Goal: Information Seeking & Learning: Learn about a topic

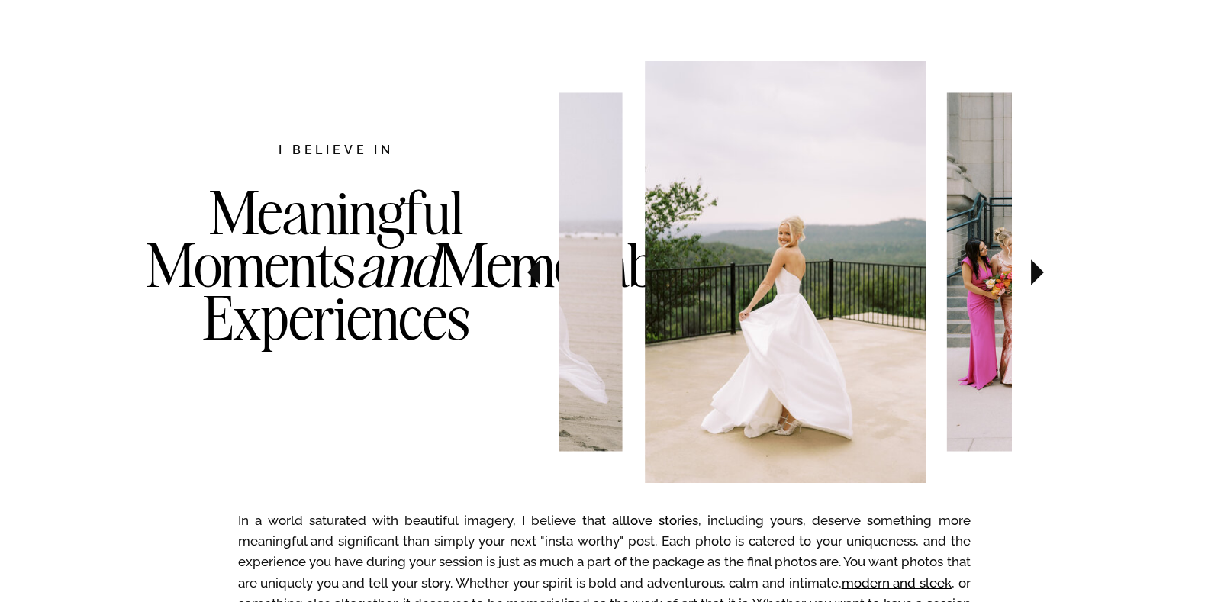
scroll to position [763, 0]
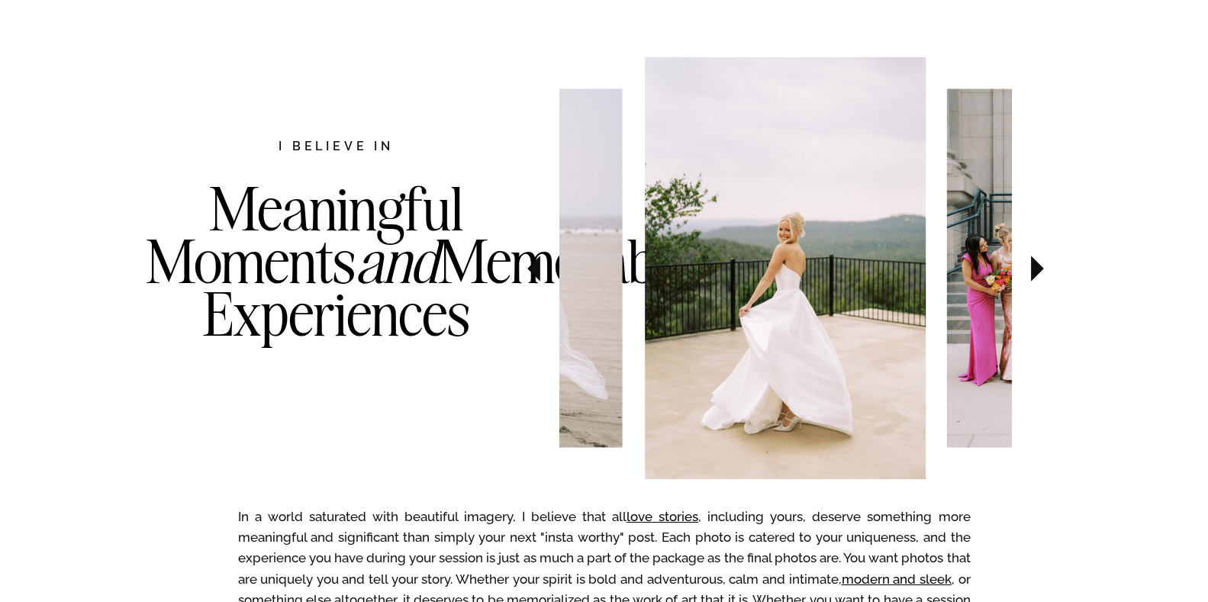
click at [1035, 270] on icon at bounding box center [1037, 269] width 13 height 26
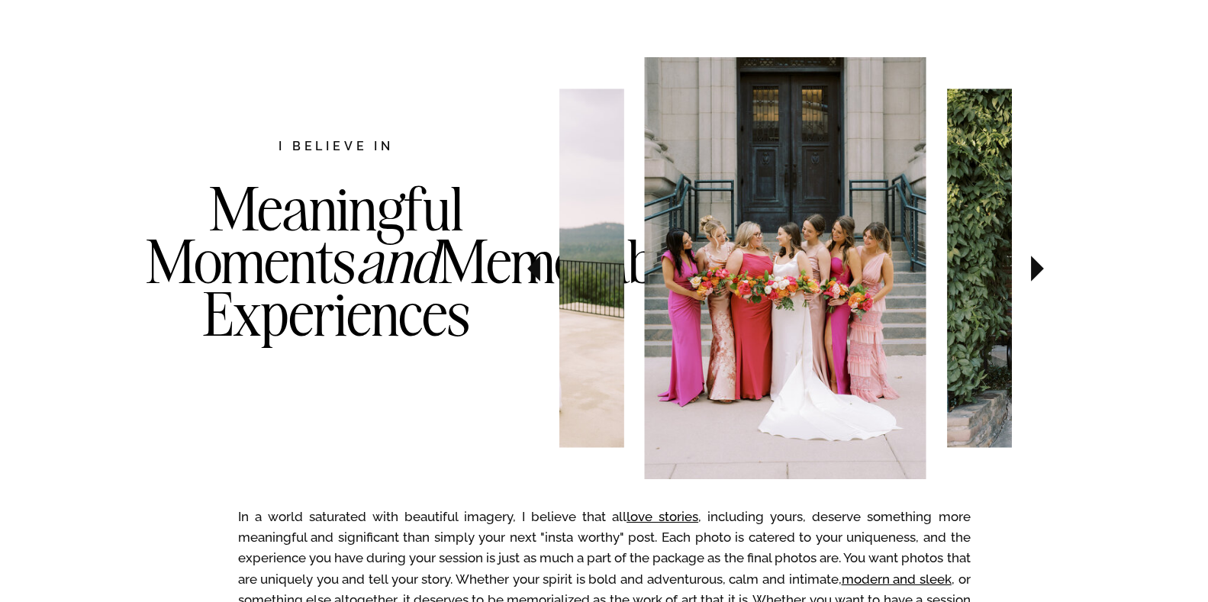
click at [1035, 270] on icon at bounding box center [1037, 269] width 13 height 26
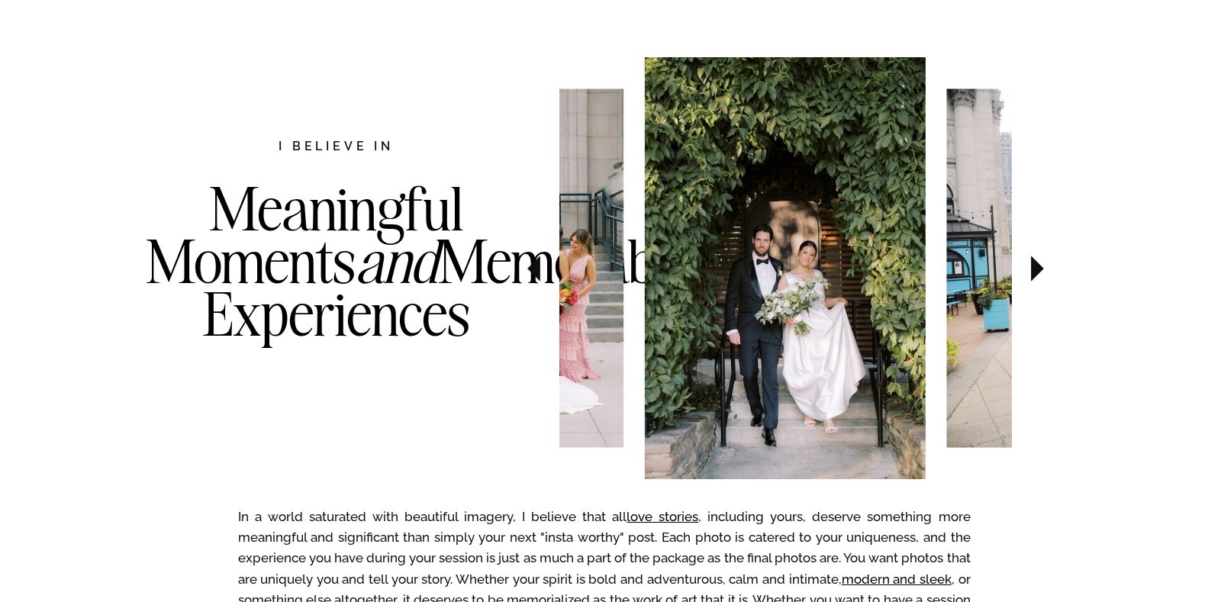
click at [1035, 270] on icon at bounding box center [1037, 269] width 13 height 26
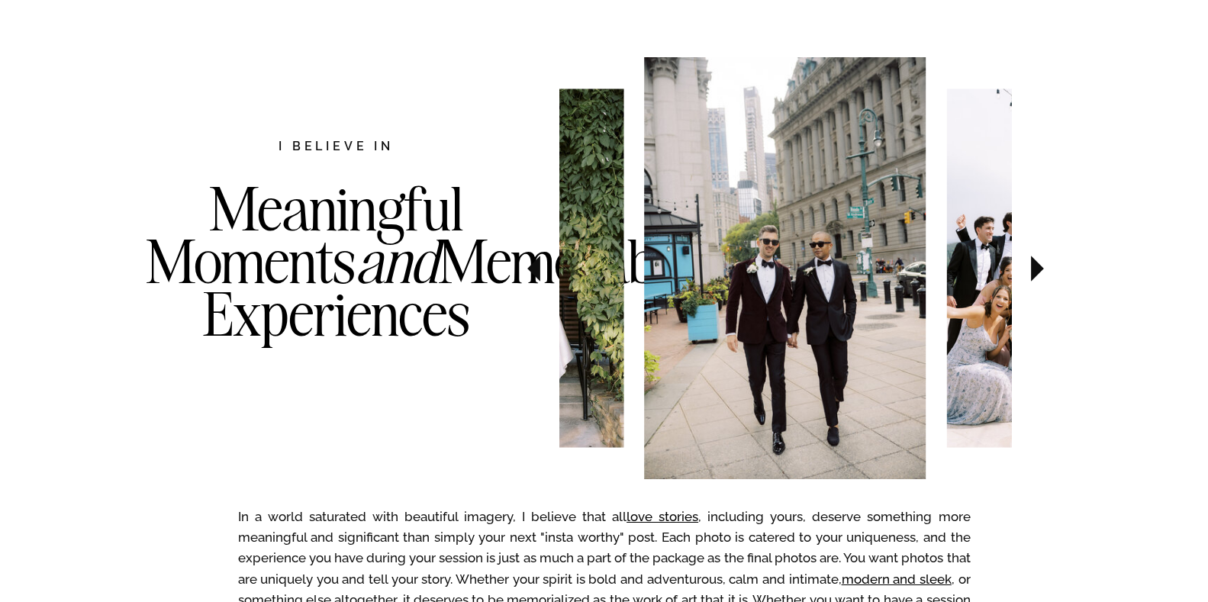
click at [1035, 270] on icon at bounding box center [1037, 269] width 13 height 26
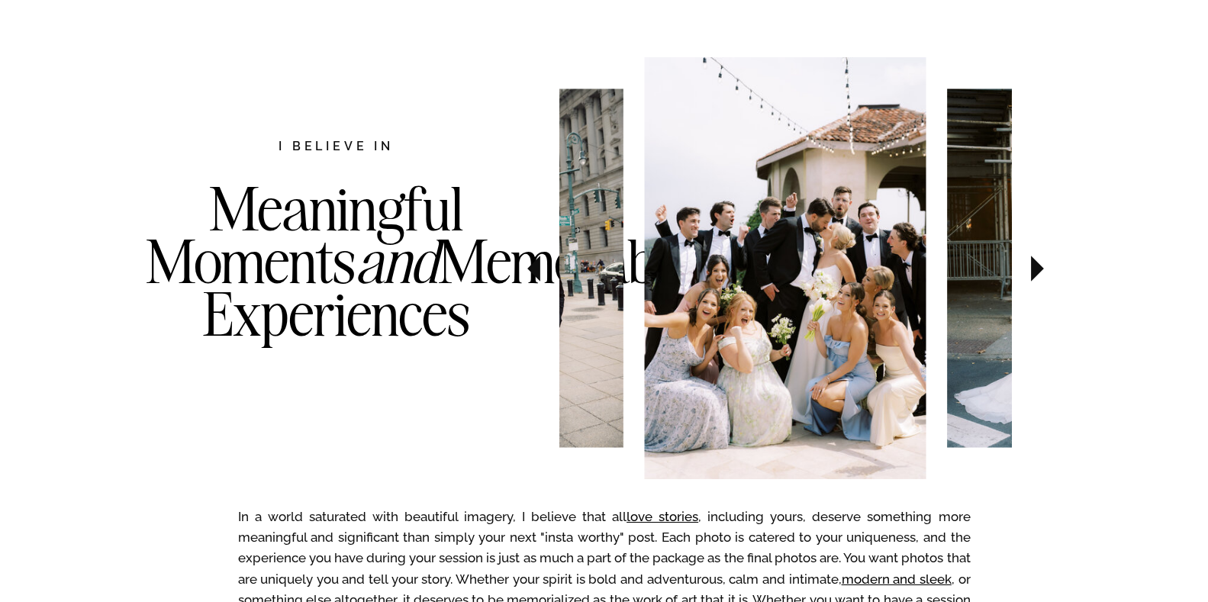
click at [1035, 270] on icon at bounding box center [1037, 269] width 13 height 26
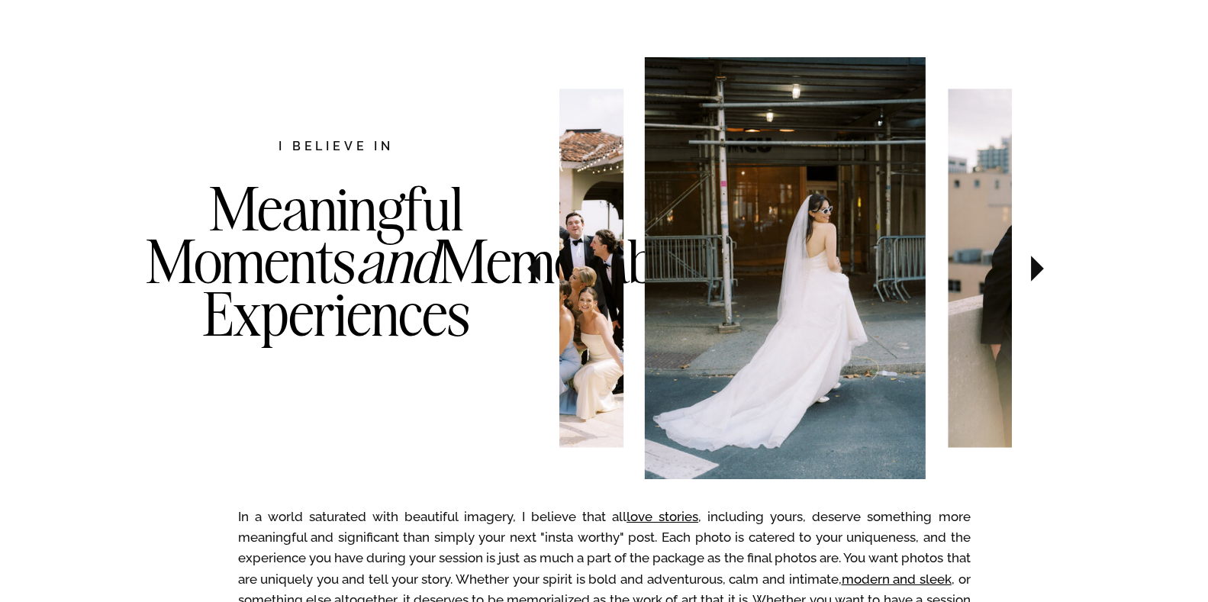
click at [1035, 270] on icon at bounding box center [1037, 269] width 13 height 26
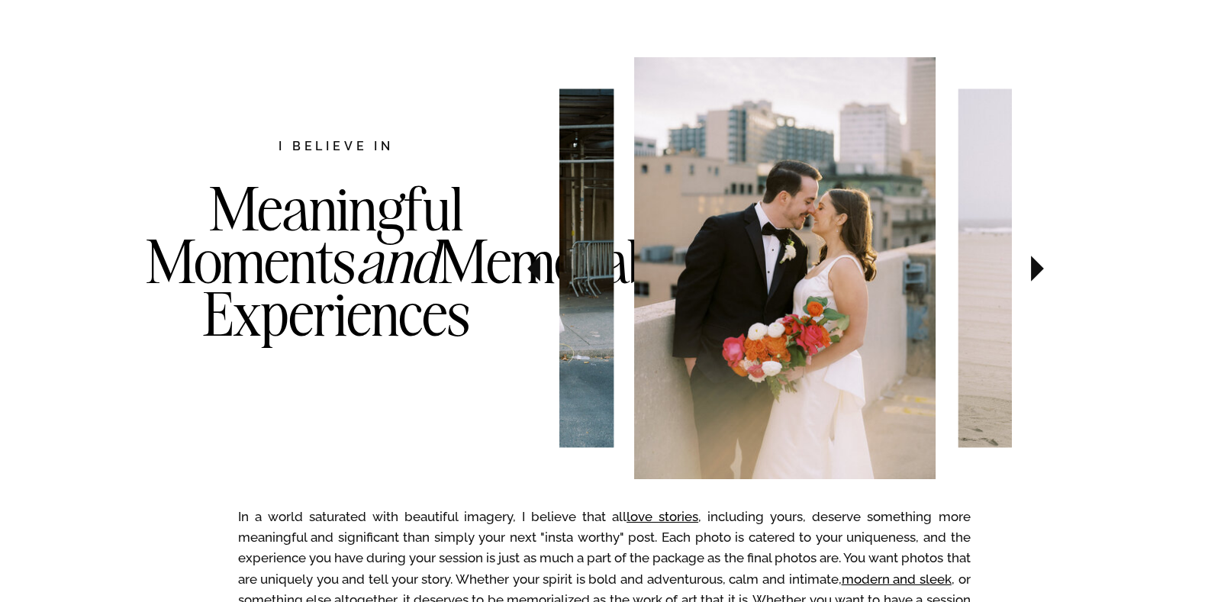
click at [1035, 270] on icon at bounding box center [1037, 269] width 13 height 26
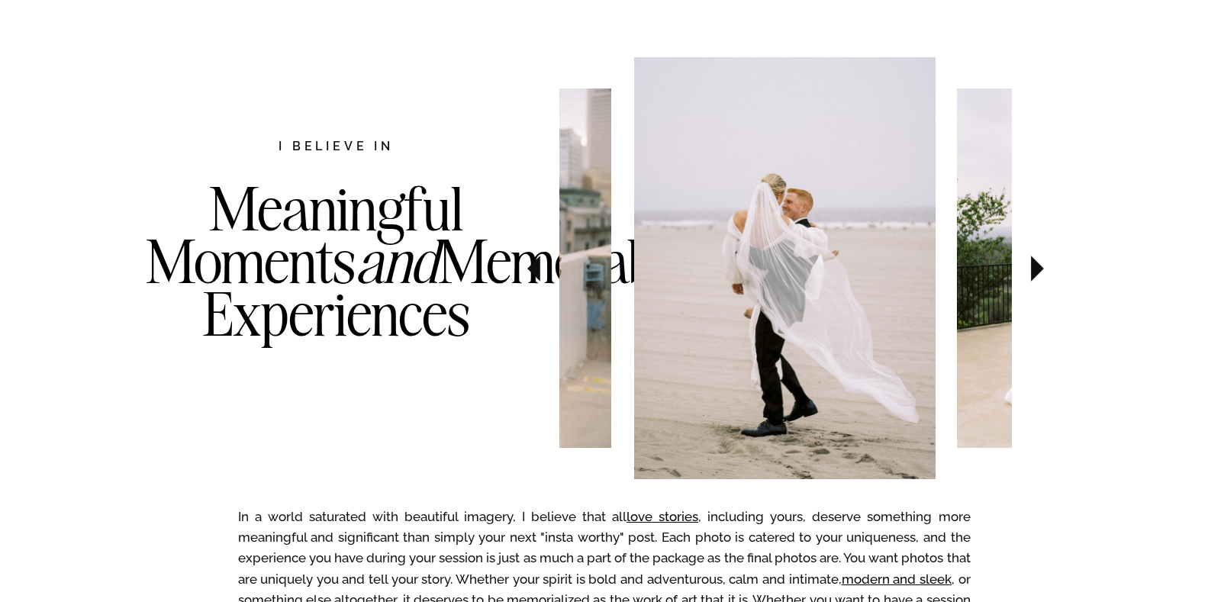
click at [1035, 270] on icon at bounding box center [1037, 269] width 13 height 26
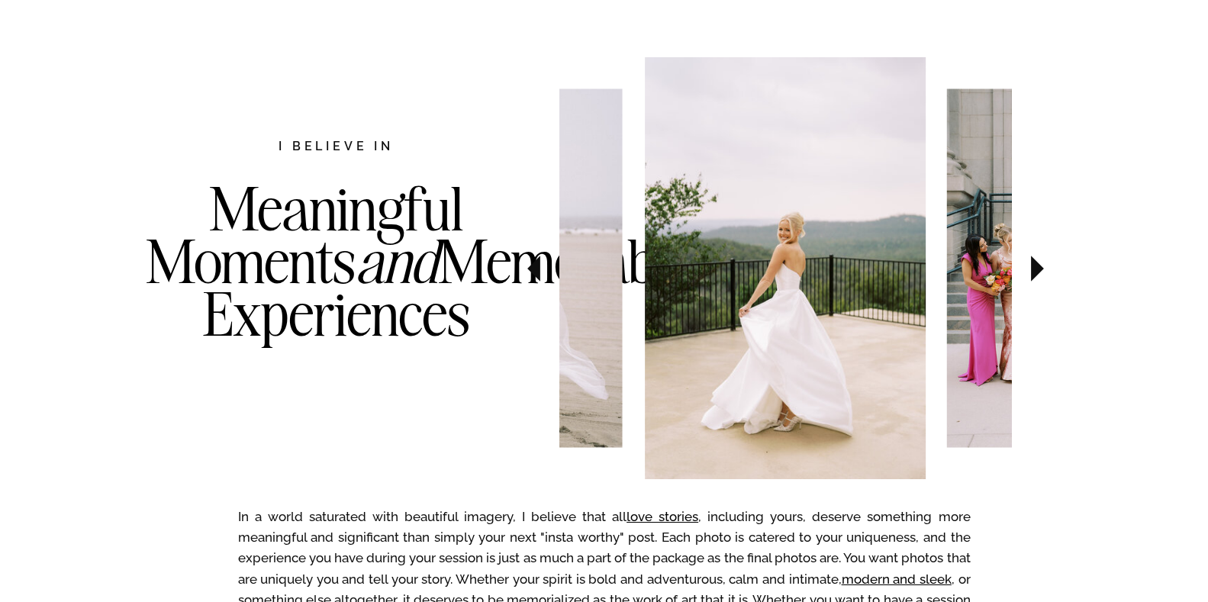
click at [1035, 270] on icon at bounding box center [1037, 269] width 13 height 26
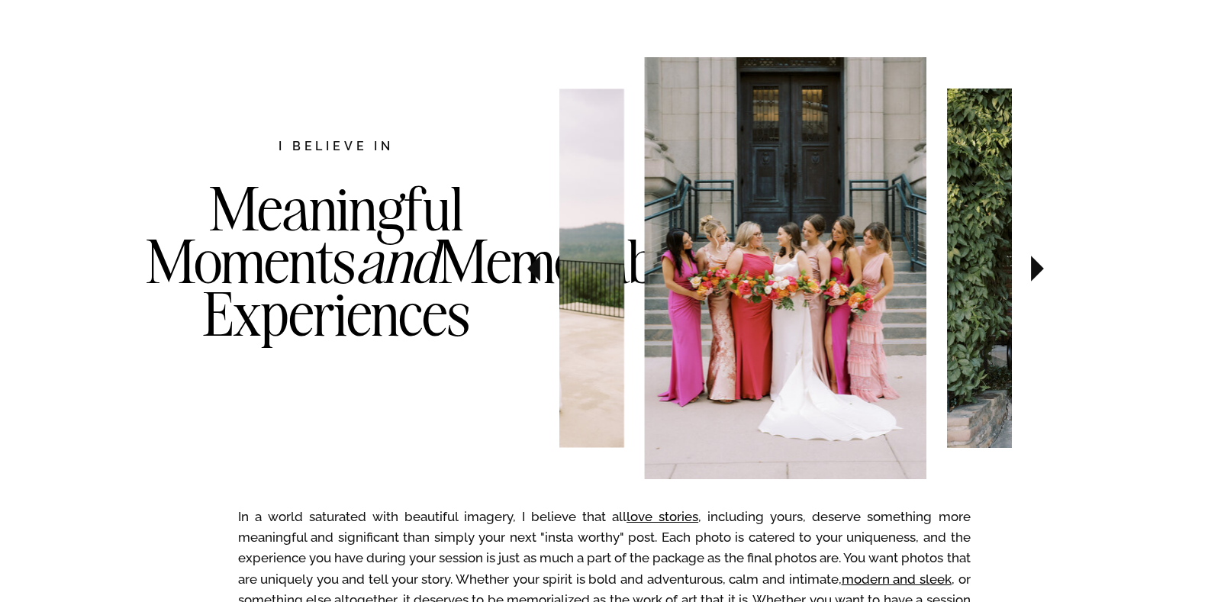
click at [1035, 270] on icon at bounding box center [1037, 269] width 13 height 26
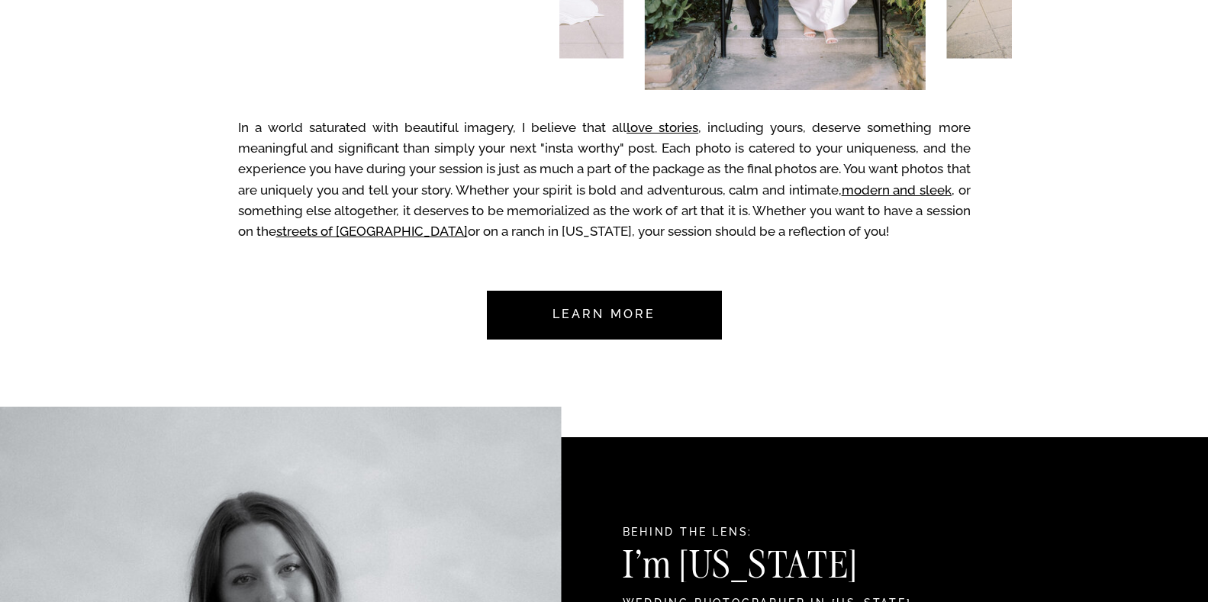
scroll to position [1145, 0]
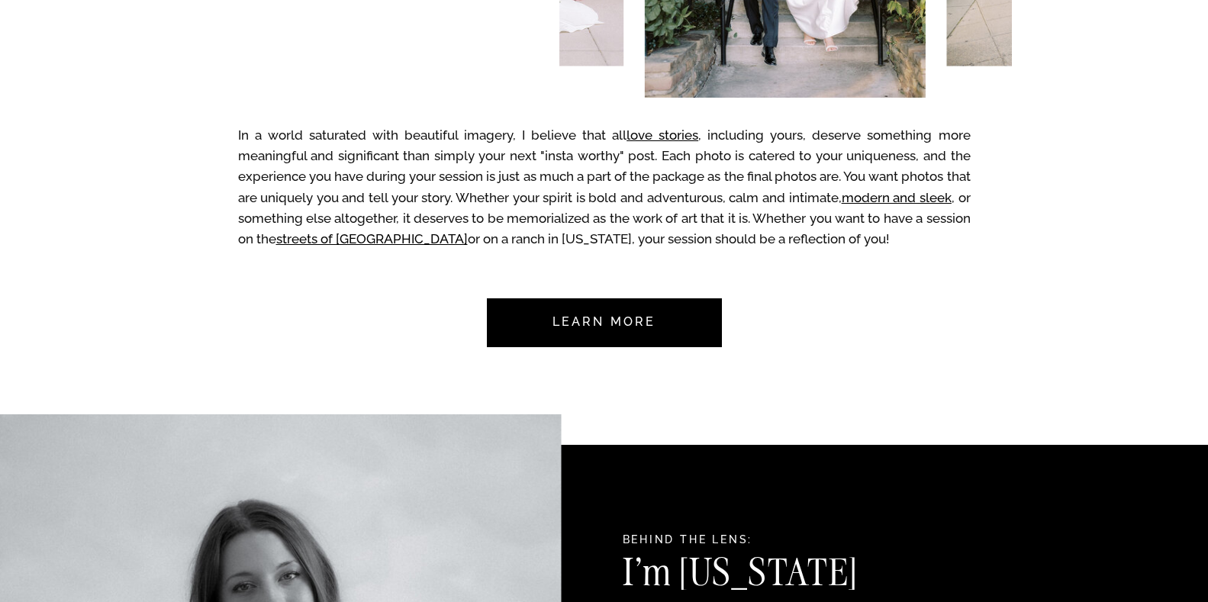
click at [609, 323] on nav "Learn more" at bounding box center [604, 322] width 143 height 49
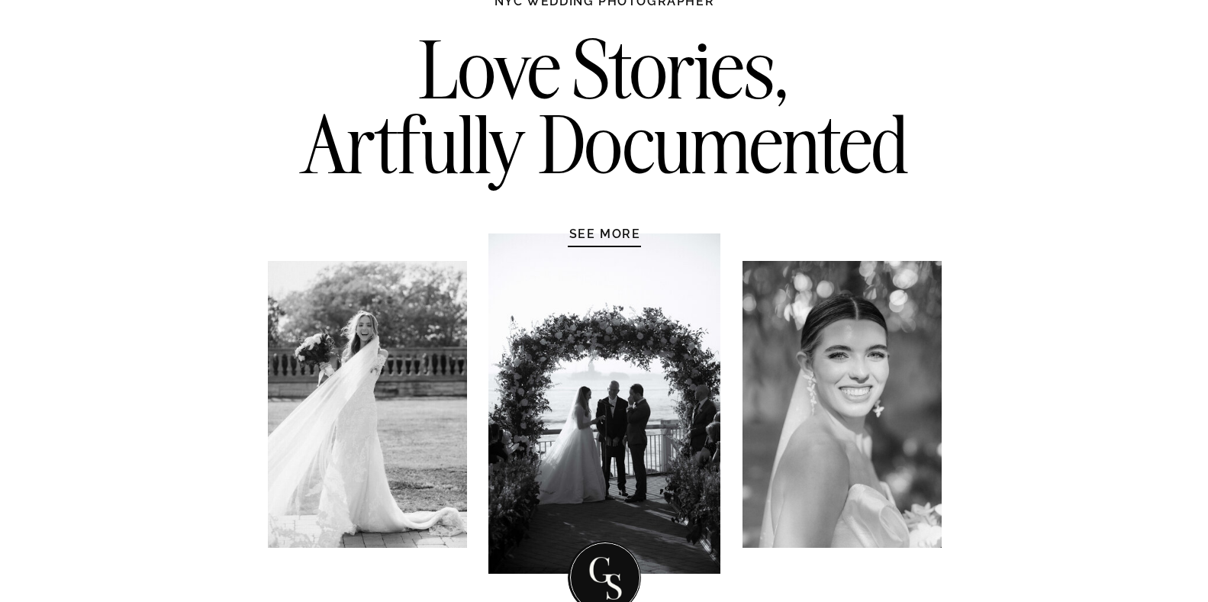
scroll to position [229, 0]
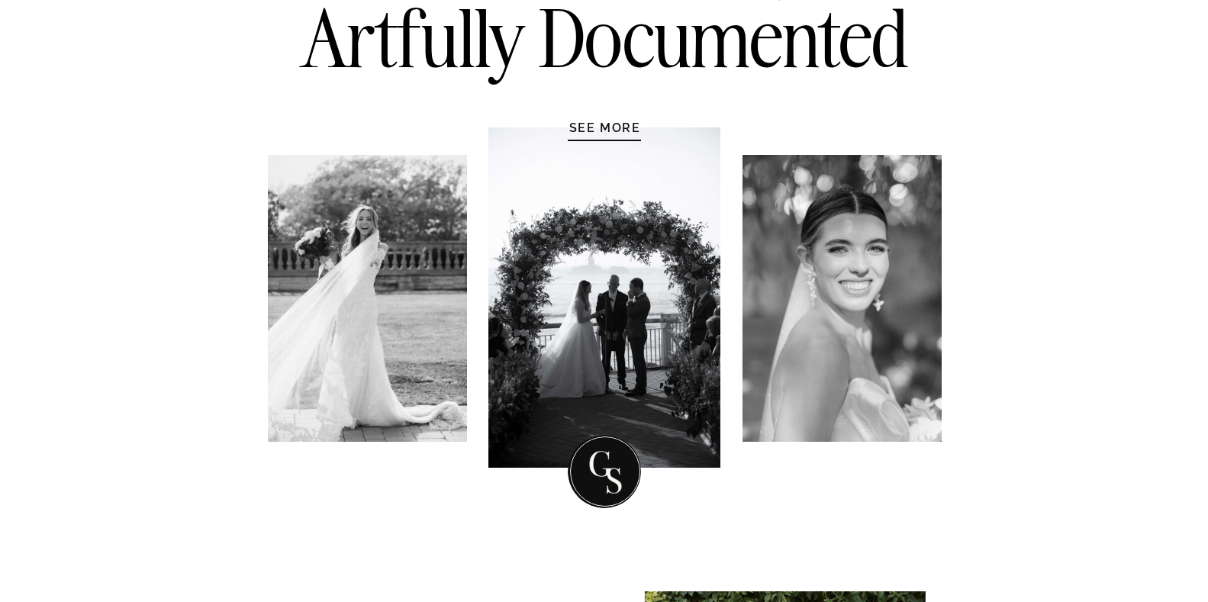
click at [613, 131] on h1 "SEE MORE" at bounding box center [605, 127] width 145 height 15
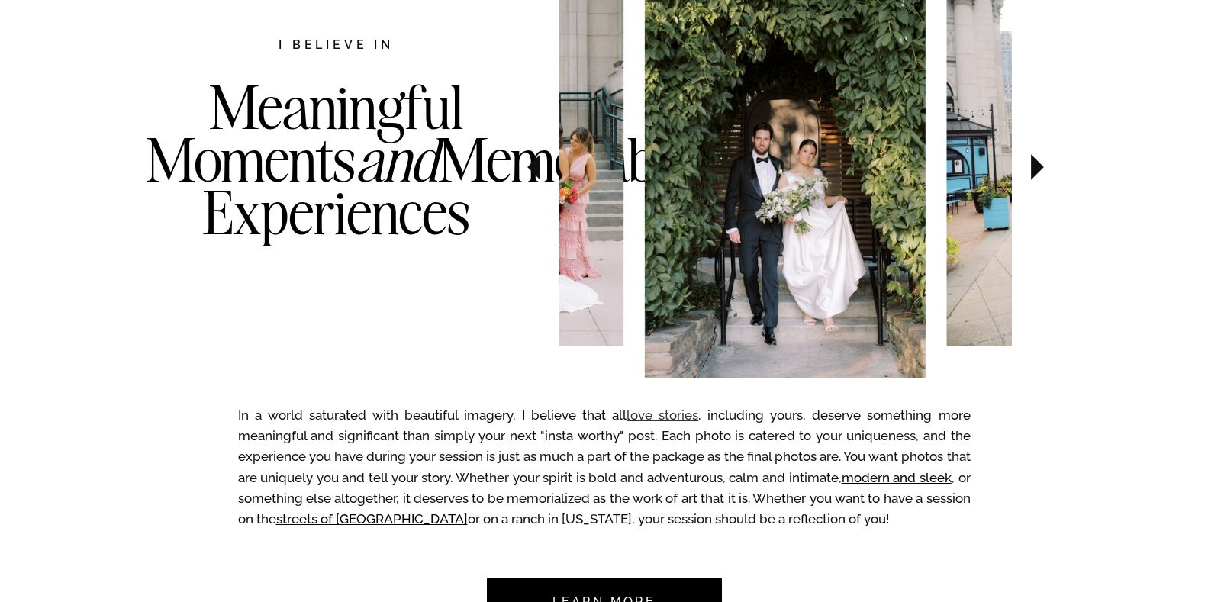
scroll to position [864, 0]
click at [541, 169] on icon at bounding box center [533, 167] width 51 height 53
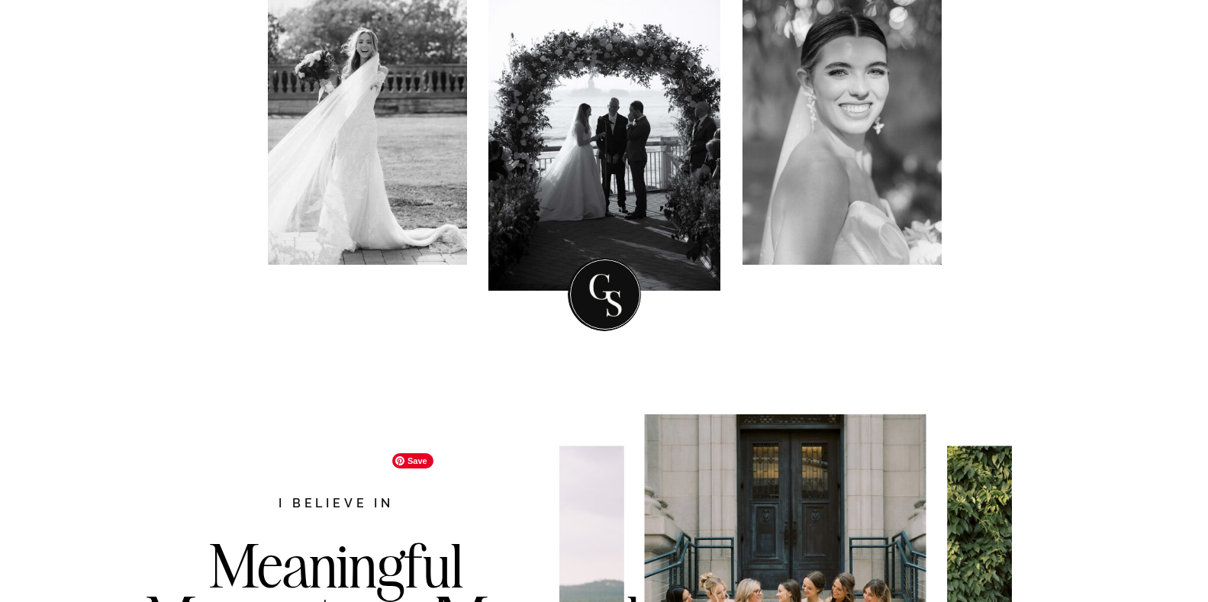
scroll to position [24, 0]
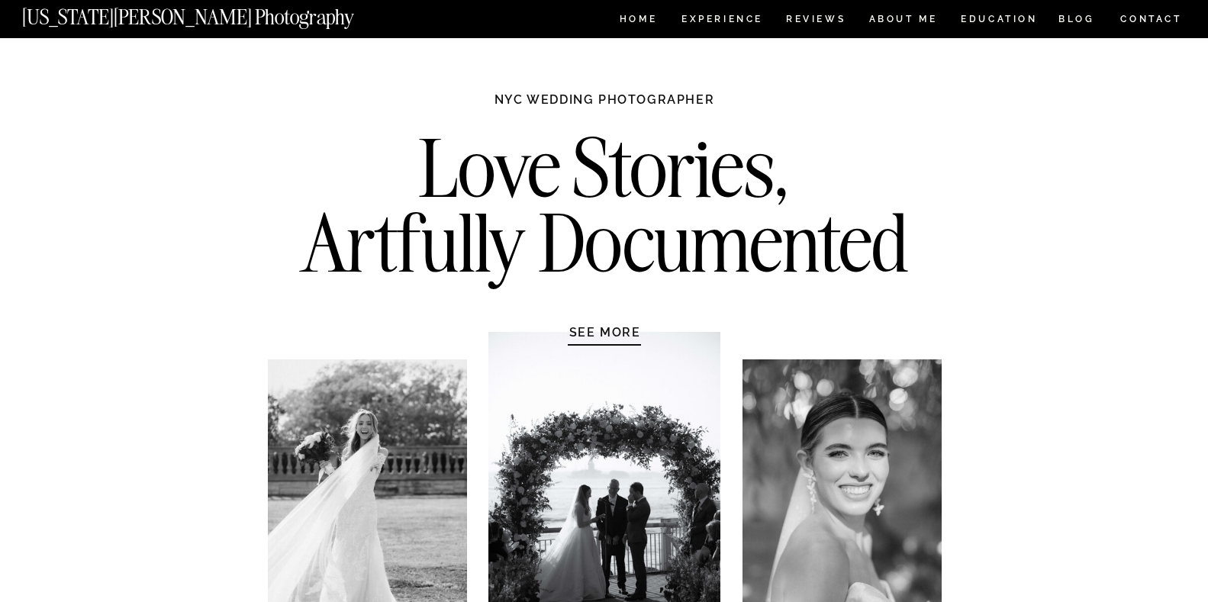
drag, startPoint x: 592, startPoint y: 453, endPoint x: 592, endPoint y: 443, distance: 9.9
click at [592, 452] on div at bounding box center [604, 502] width 232 height 340
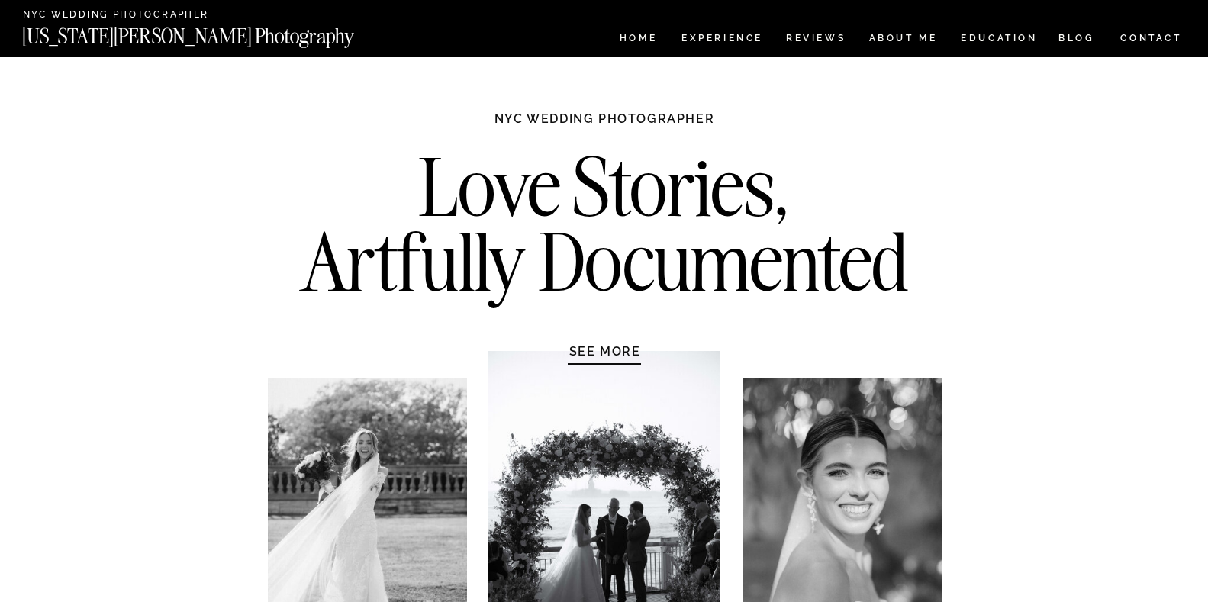
scroll to position [0, 0]
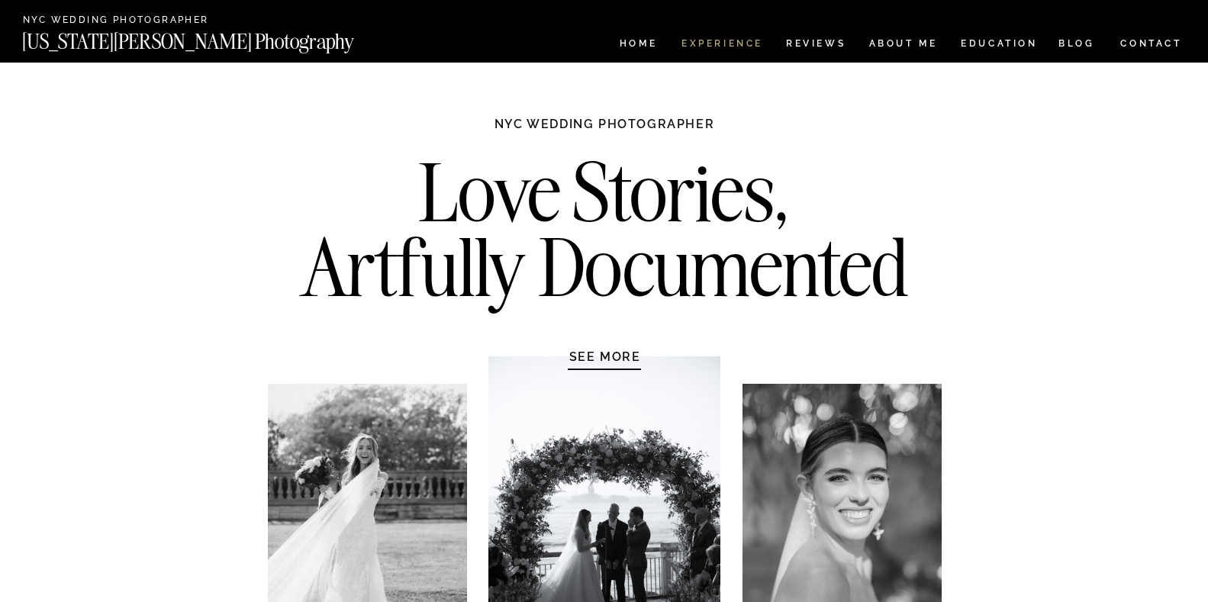
click at [735, 50] on nav "Experience" at bounding box center [721, 45] width 80 height 13
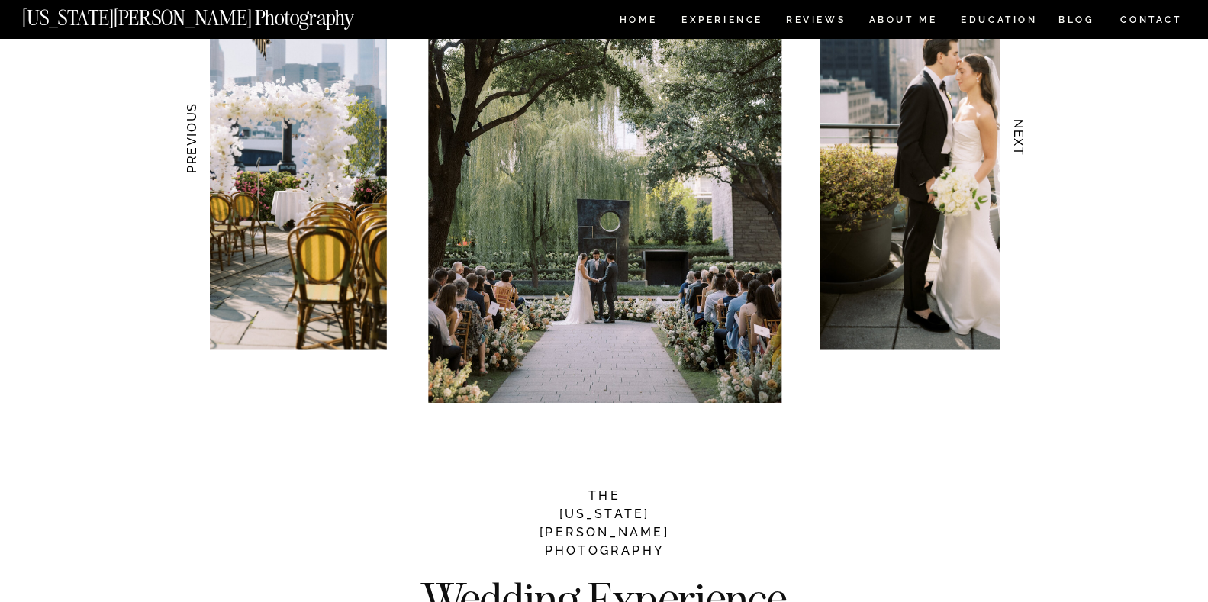
scroll to position [1485, 0]
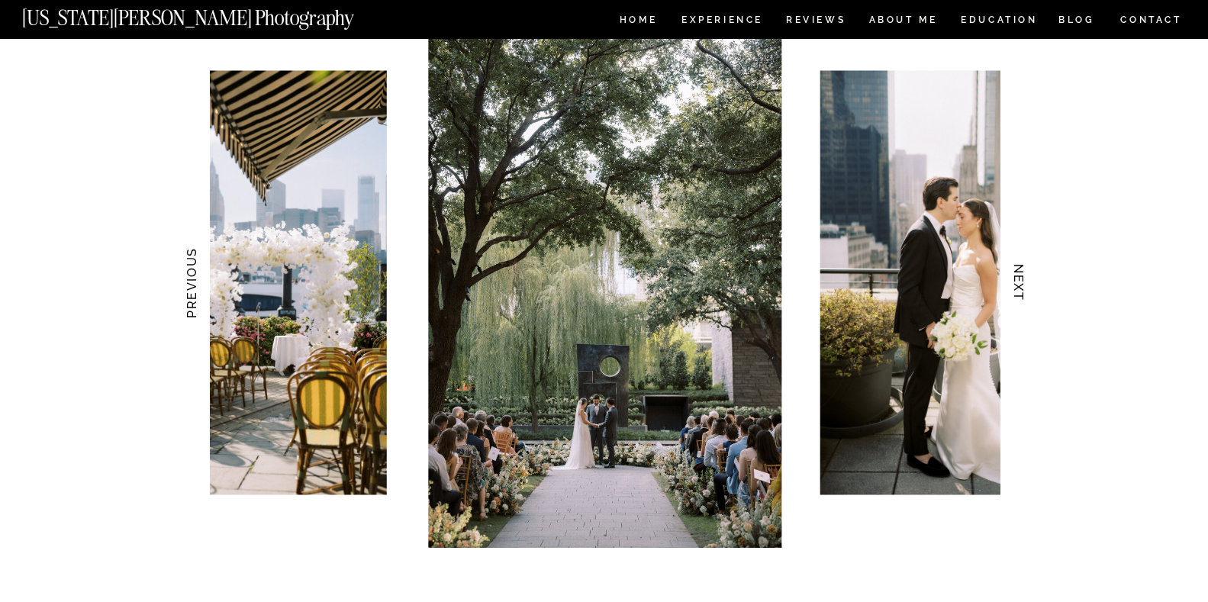
click at [1014, 273] on h3 "NEXT" at bounding box center [1018, 283] width 16 height 96
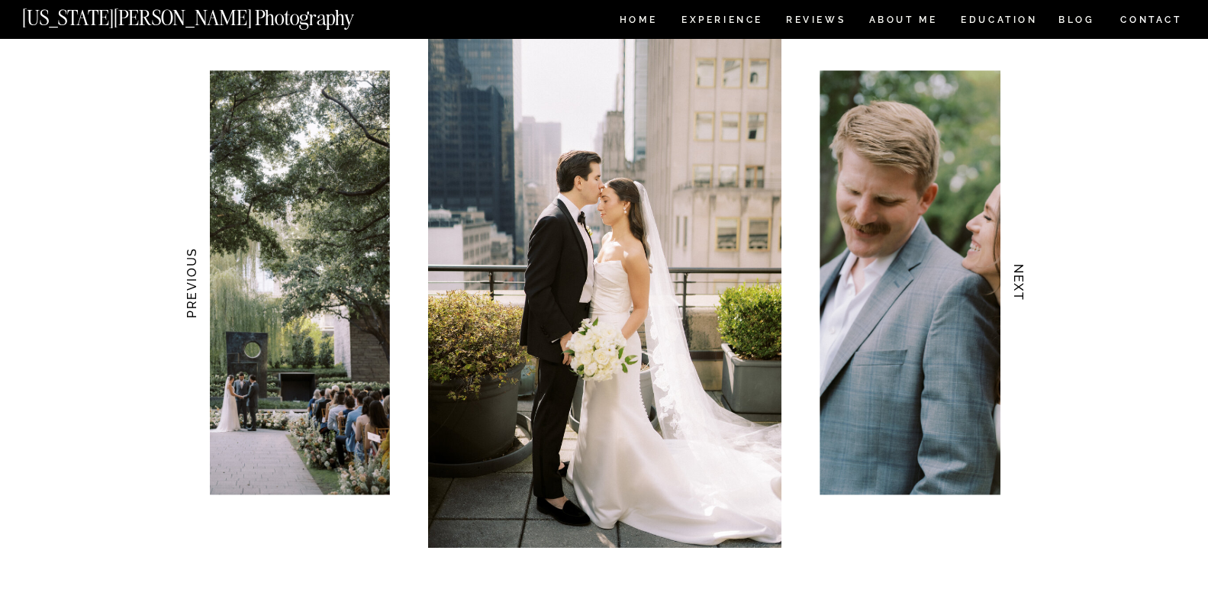
click at [1014, 273] on h3 "NEXT" at bounding box center [1018, 283] width 16 height 96
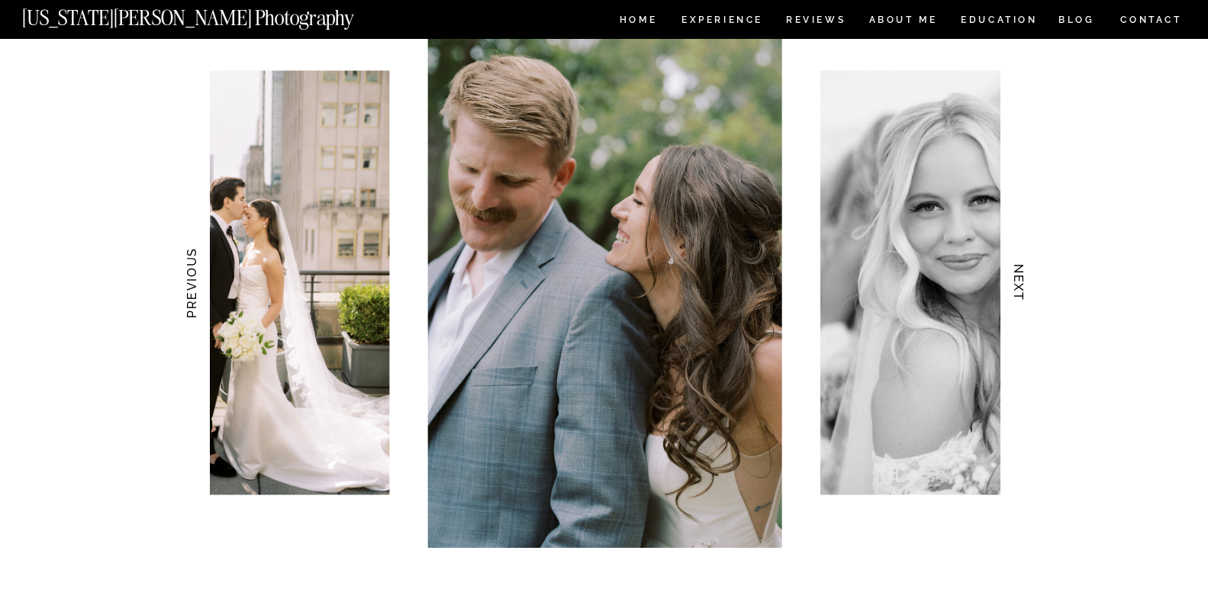
click at [1014, 273] on h3 "NEXT" at bounding box center [1018, 283] width 16 height 96
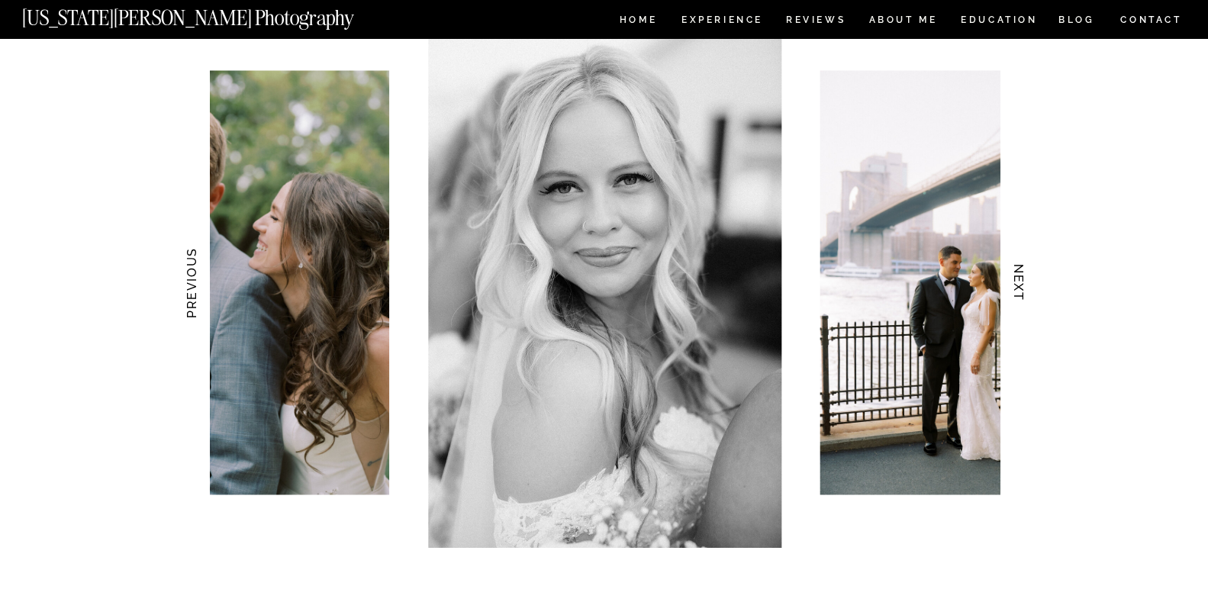
click at [1014, 273] on h3 "NEXT" at bounding box center [1018, 283] width 16 height 96
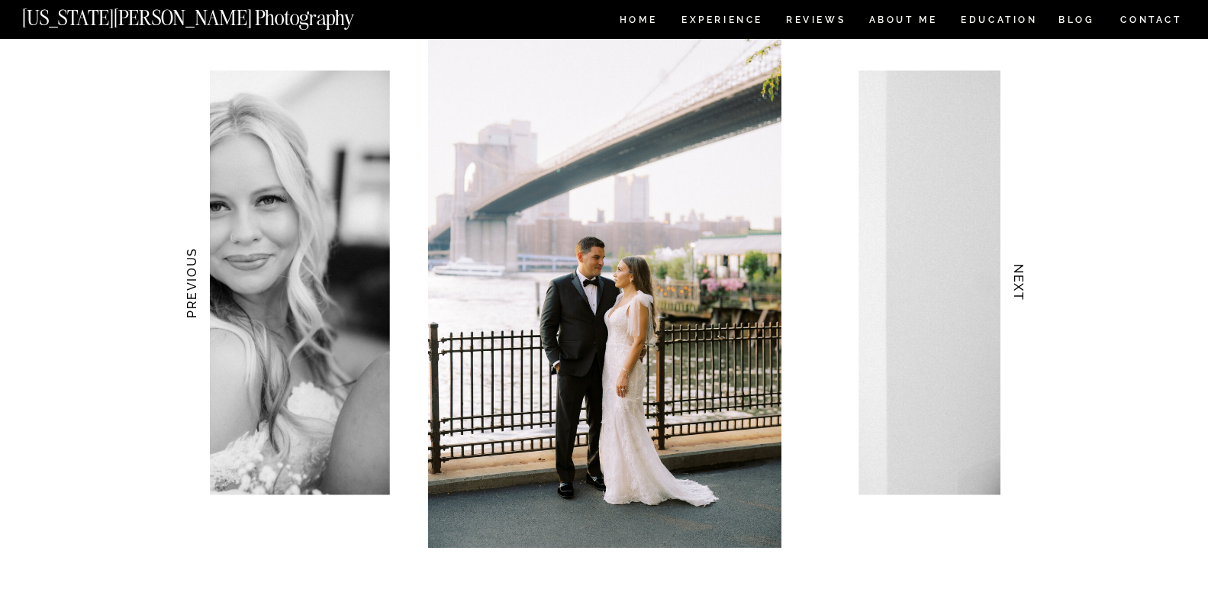
click at [1014, 273] on h3 "NEXT" at bounding box center [1018, 283] width 16 height 96
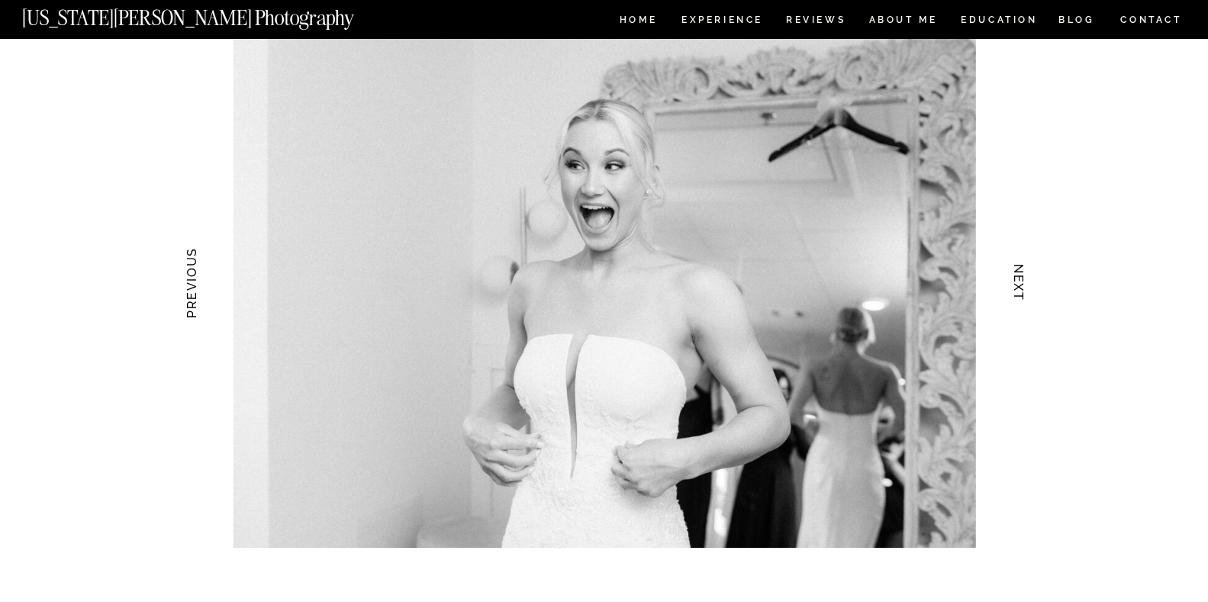
click at [1014, 273] on h3 "NEXT" at bounding box center [1018, 283] width 16 height 96
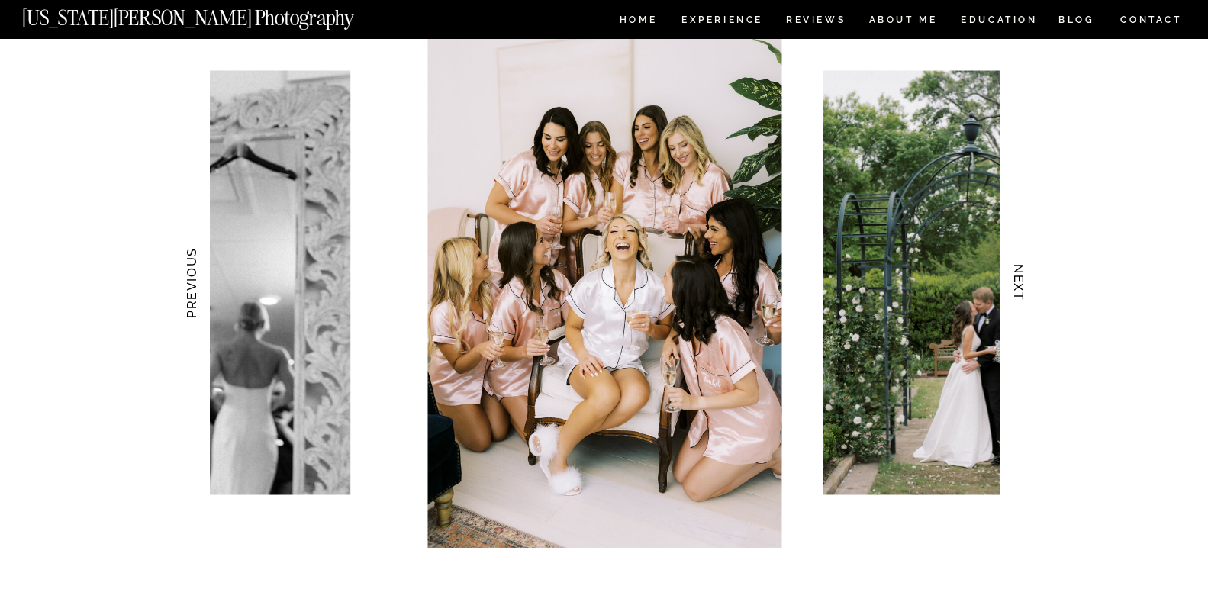
click at [1014, 273] on h3 "NEXT" at bounding box center [1018, 283] width 16 height 96
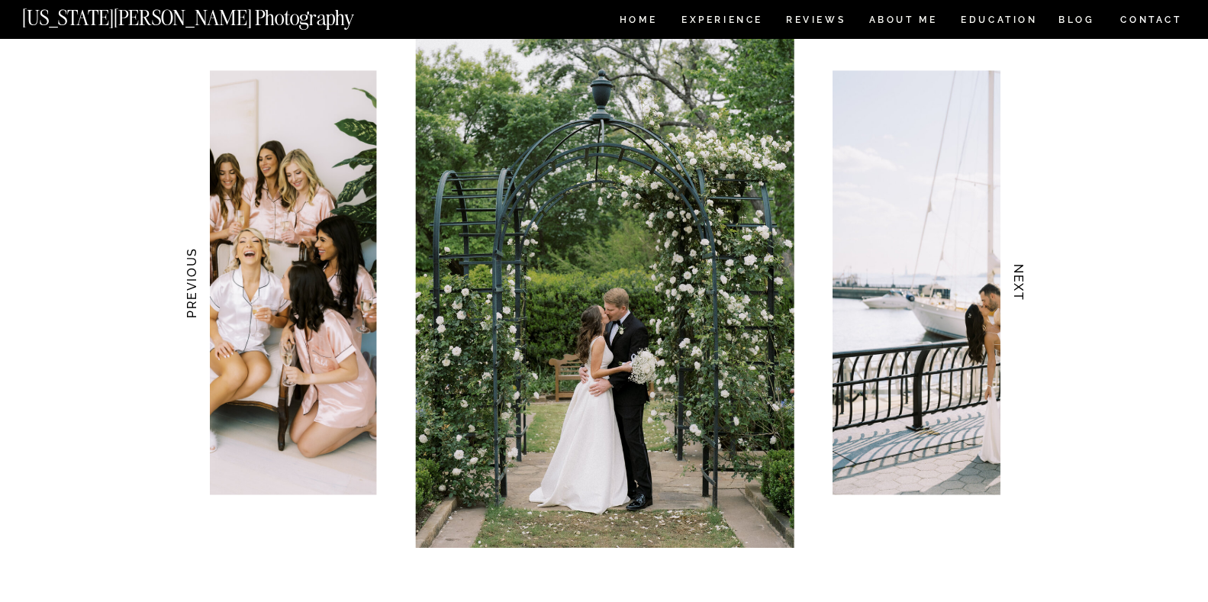
click at [1014, 273] on h3 "NEXT" at bounding box center [1018, 283] width 16 height 96
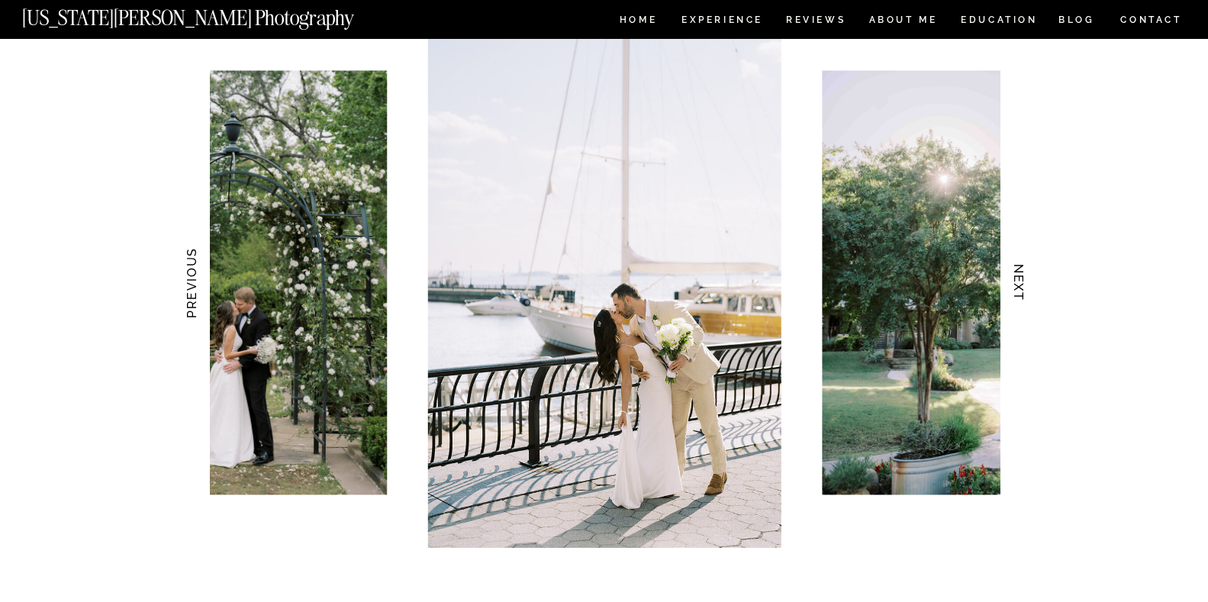
click at [1014, 273] on h3 "NEXT" at bounding box center [1018, 283] width 16 height 96
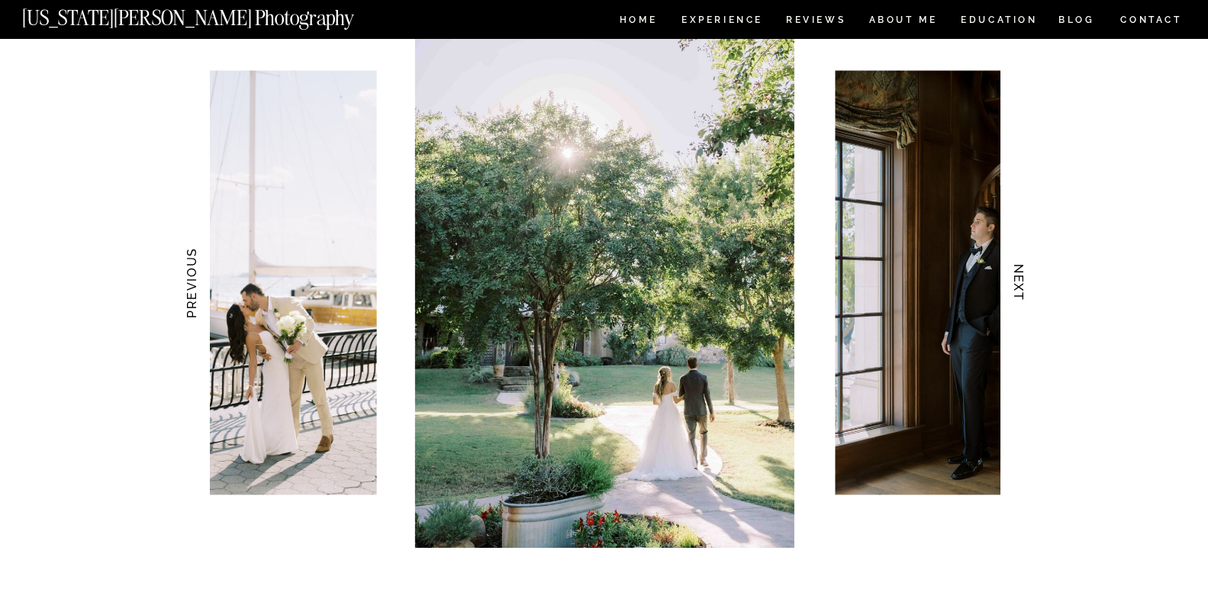
click at [1014, 273] on h3 "NEXT" at bounding box center [1018, 283] width 16 height 96
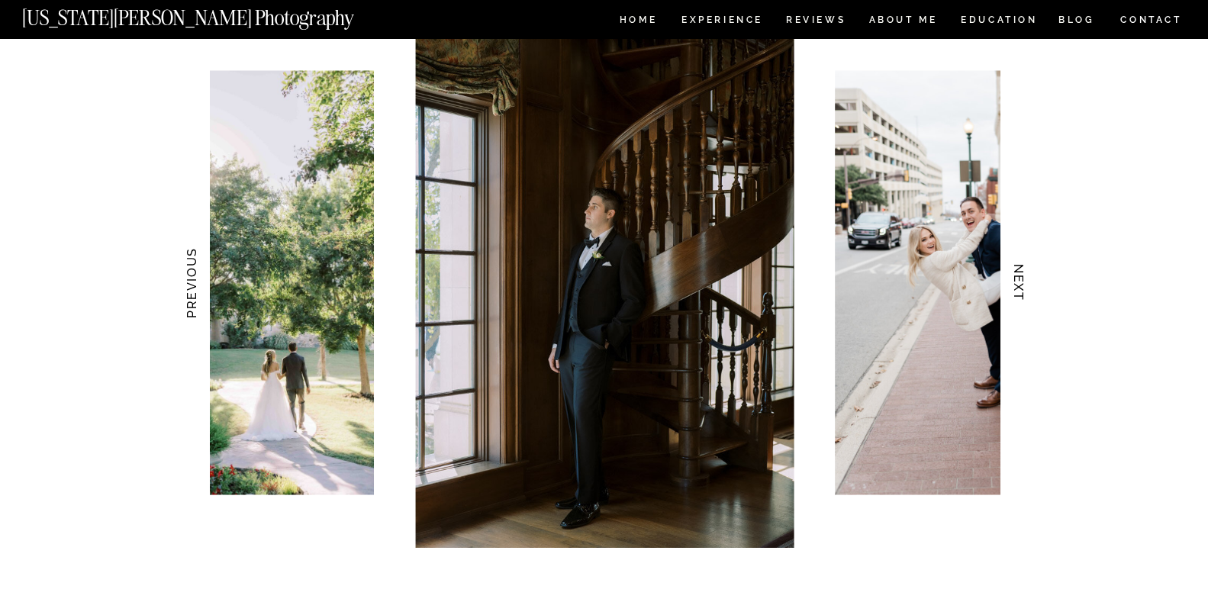
click at [1014, 273] on h3 "NEXT" at bounding box center [1018, 283] width 16 height 96
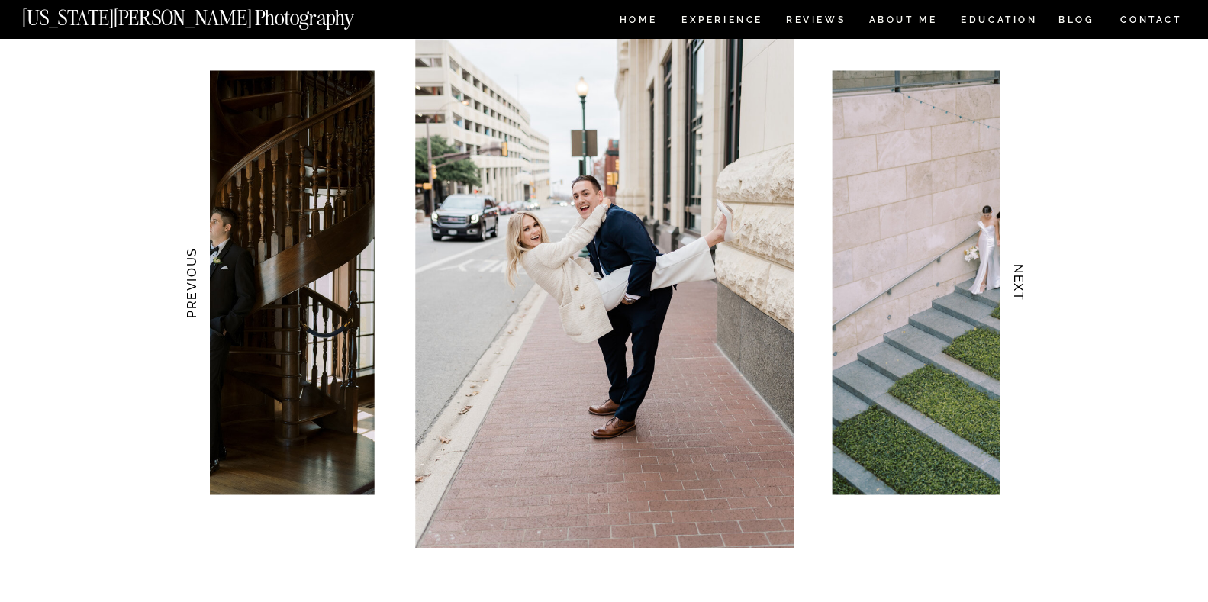
click at [1014, 273] on h3 "NEXT" at bounding box center [1018, 283] width 16 height 96
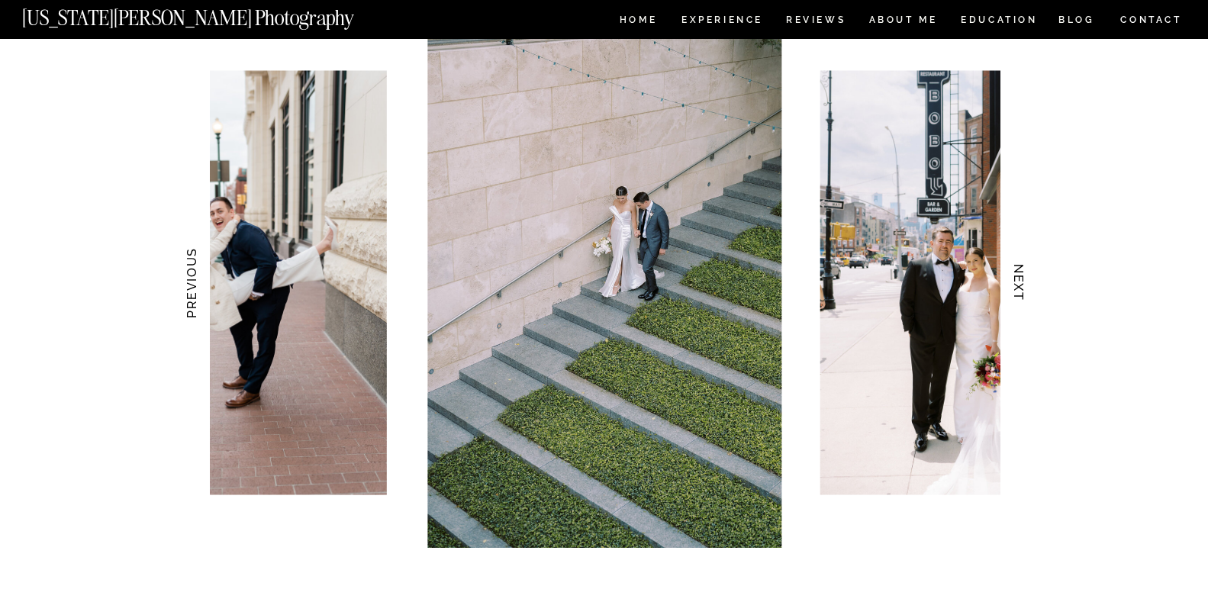
click at [1014, 273] on h3 "NEXT" at bounding box center [1018, 283] width 16 height 96
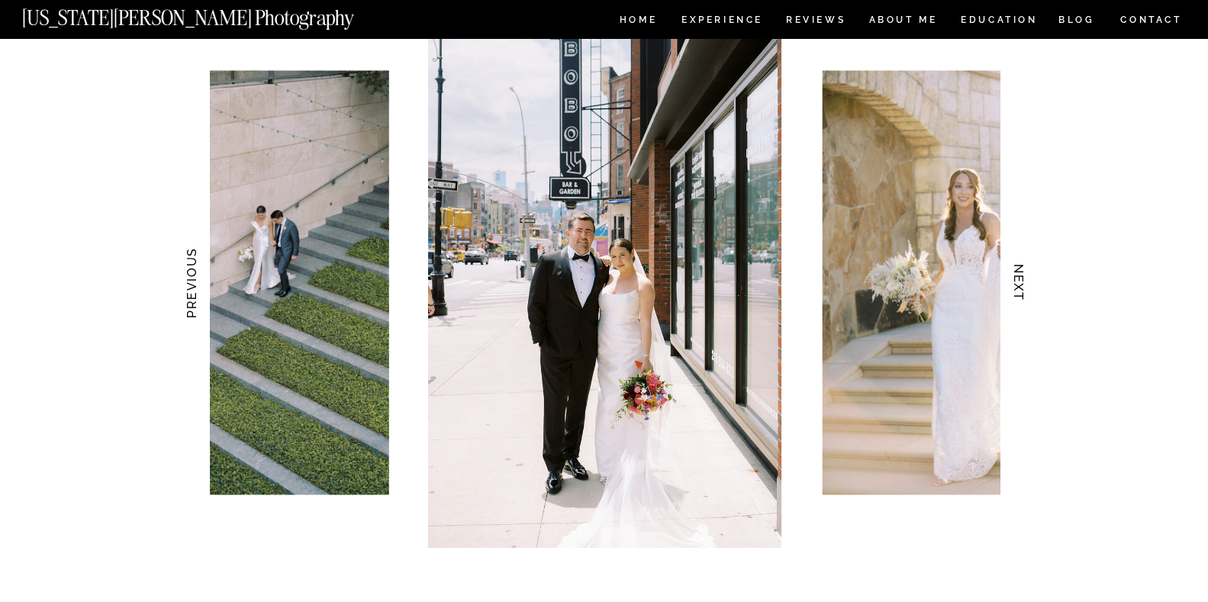
click at [1014, 273] on h3 "NEXT" at bounding box center [1018, 283] width 16 height 96
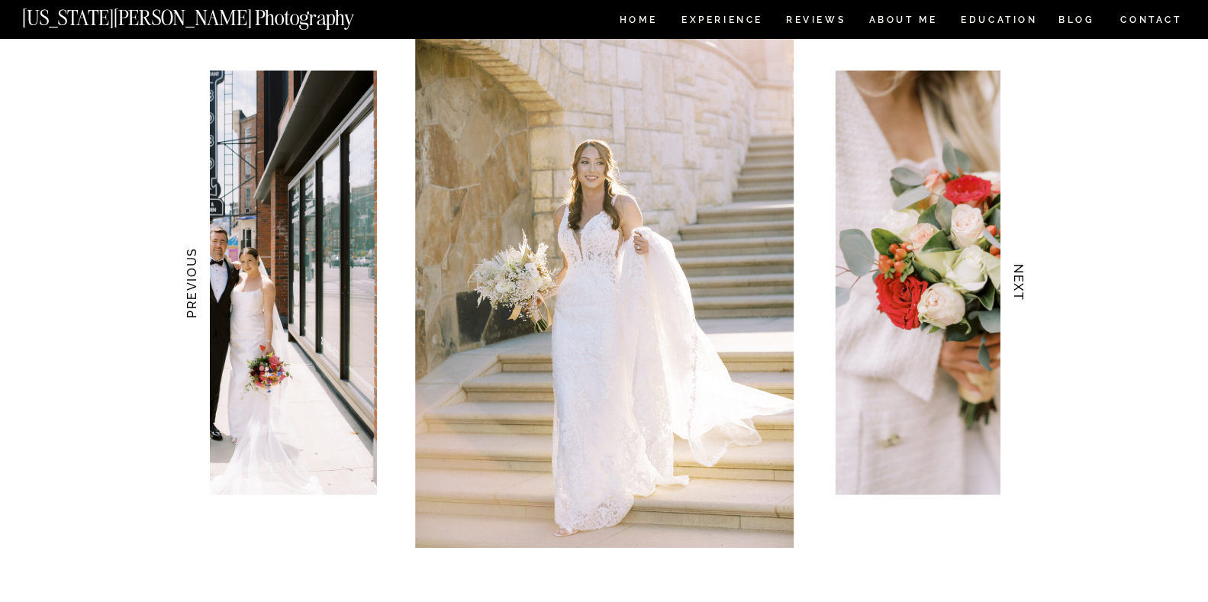
click at [1014, 273] on h3 "NEXT" at bounding box center [1018, 283] width 16 height 96
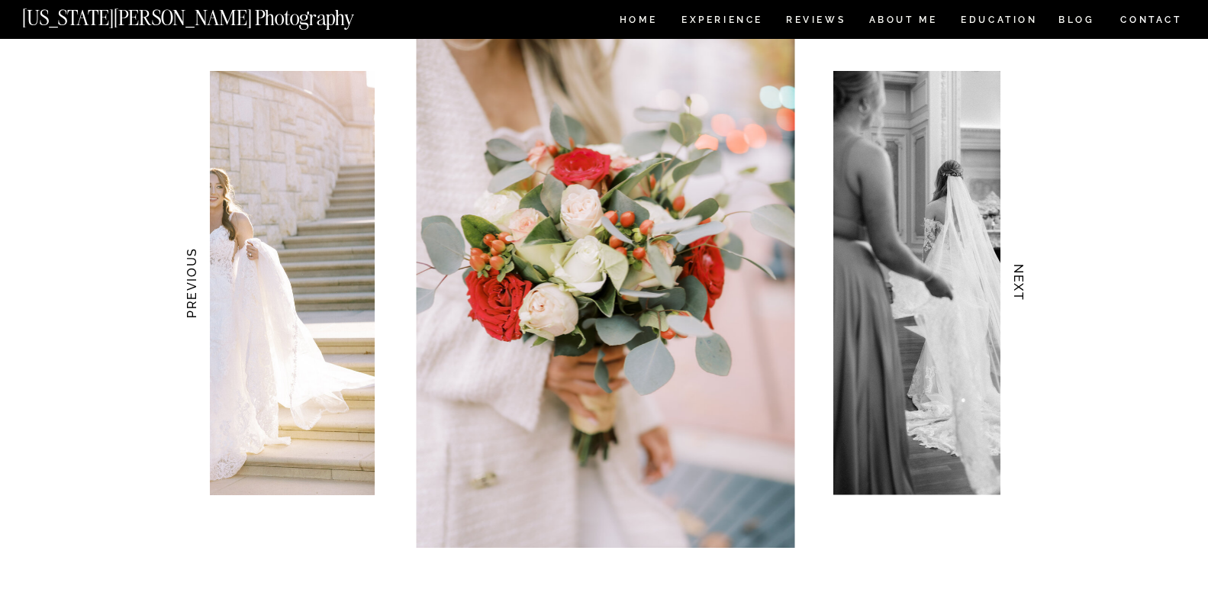
click at [1014, 273] on h3 "NEXT" at bounding box center [1018, 283] width 16 height 96
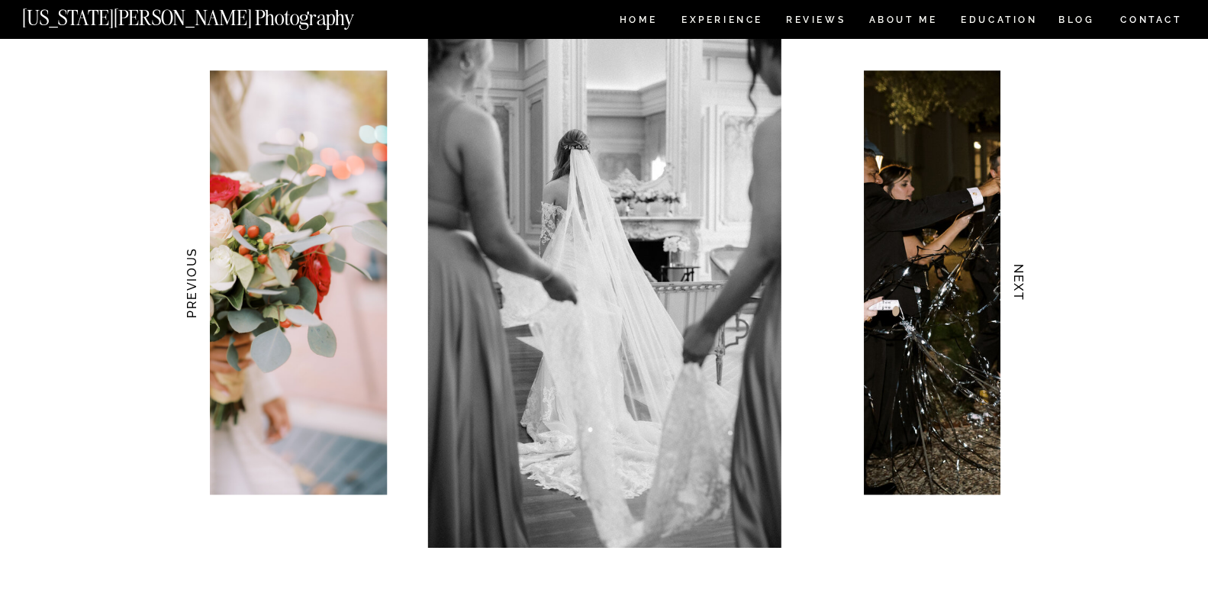
click at [1014, 273] on h3 "NEXT" at bounding box center [1018, 283] width 16 height 96
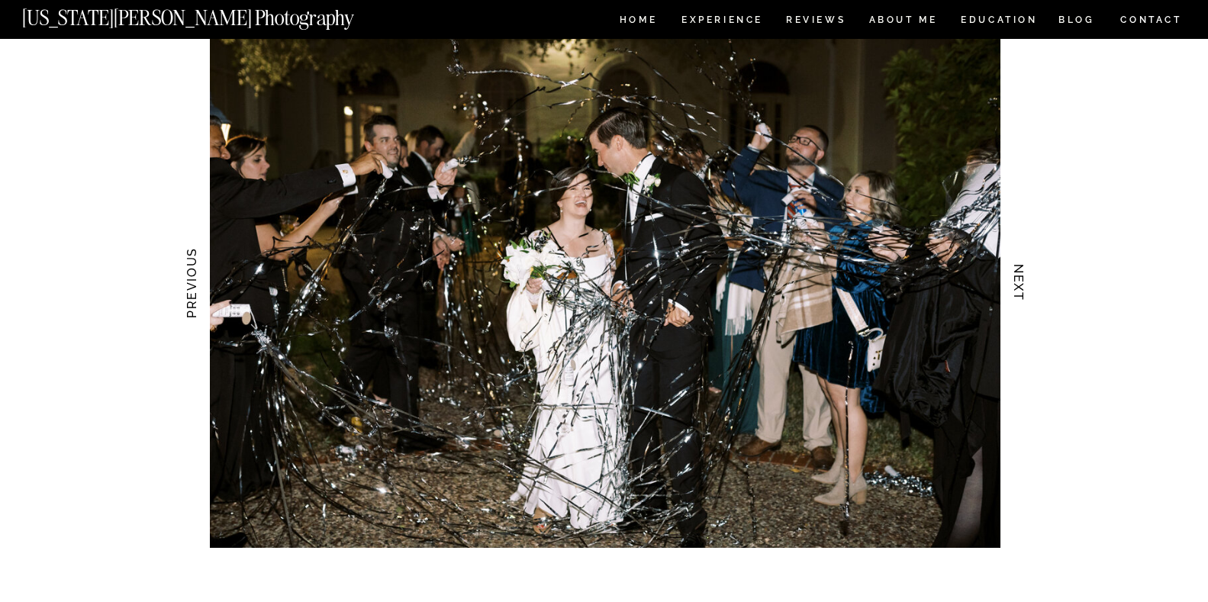
click at [1014, 273] on h3 "NEXT" at bounding box center [1018, 283] width 16 height 96
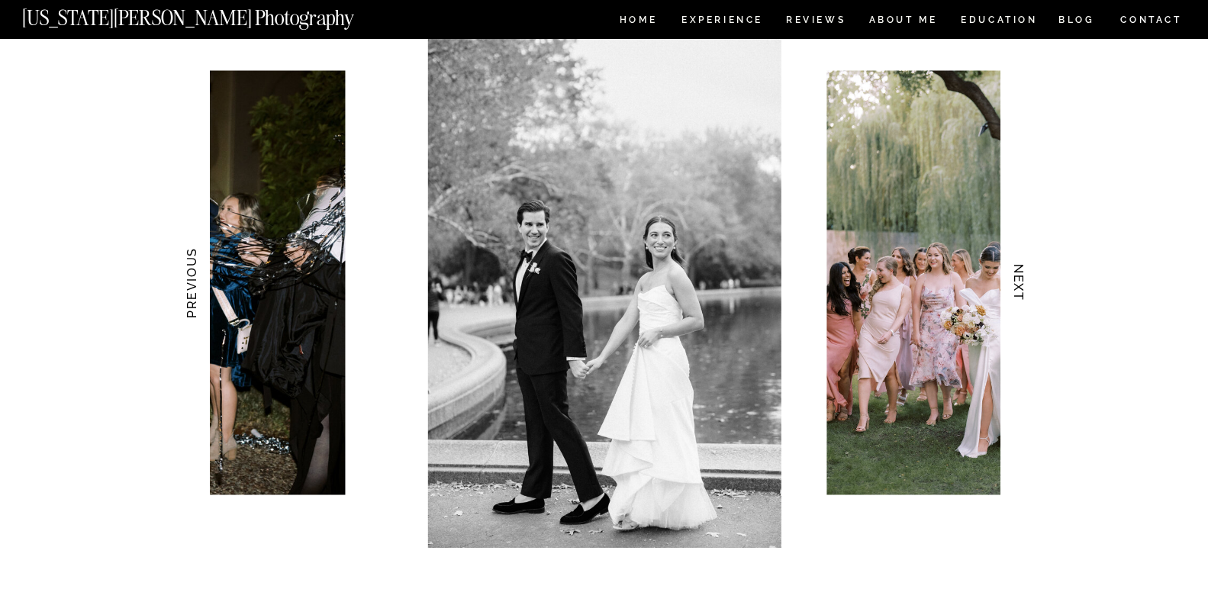
click at [1014, 273] on h3 "NEXT" at bounding box center [1018, 283] width 16 height 96
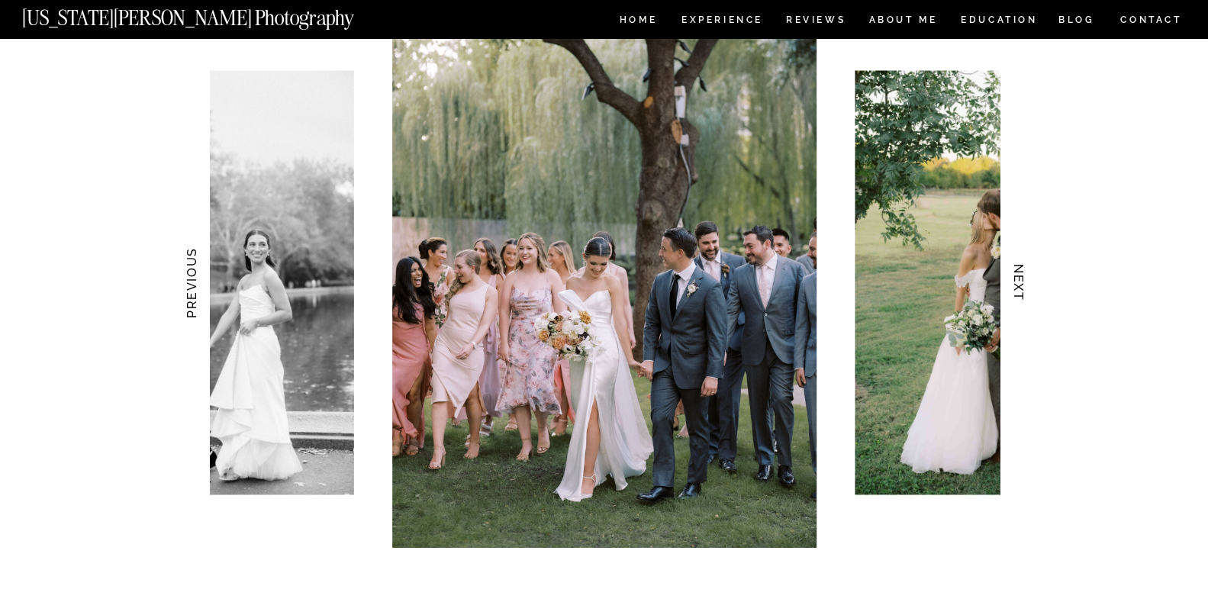
click at [1014, 273] on h3 "NEXT" at bounding box center [1018, 283] width 16 height 96
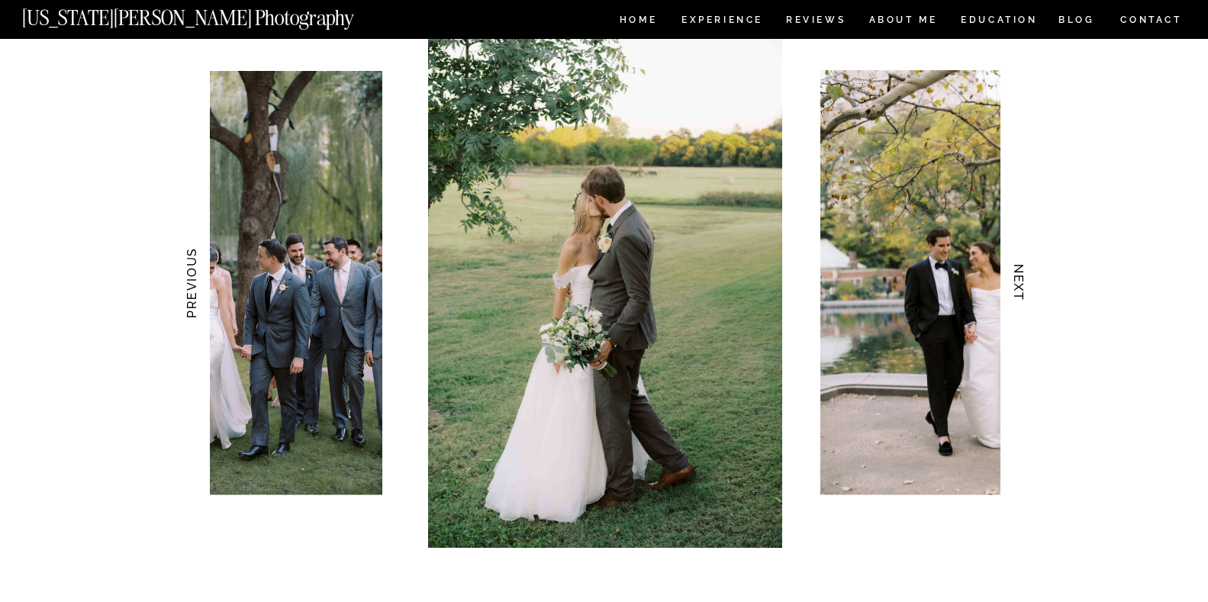
click at [1014, 273] on h3 "NEXT" at bounding box center [1018, 283] width 16 height 96
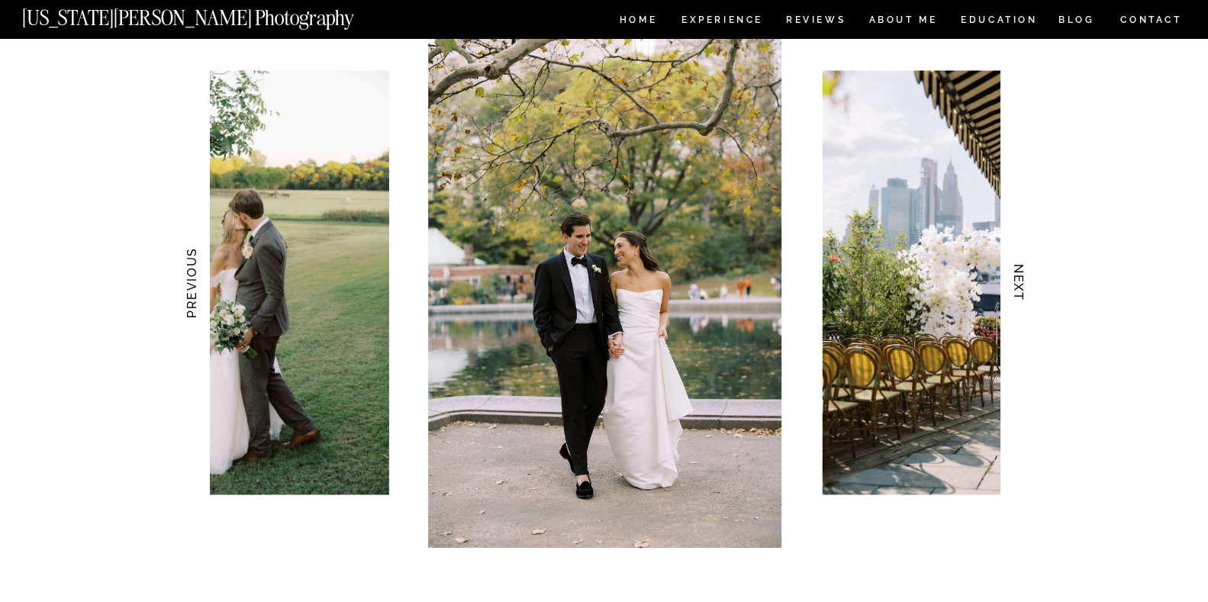
click at [1014, 273] on h3 "NEXT" at bounding box center [1018, 283] width 16 height 96
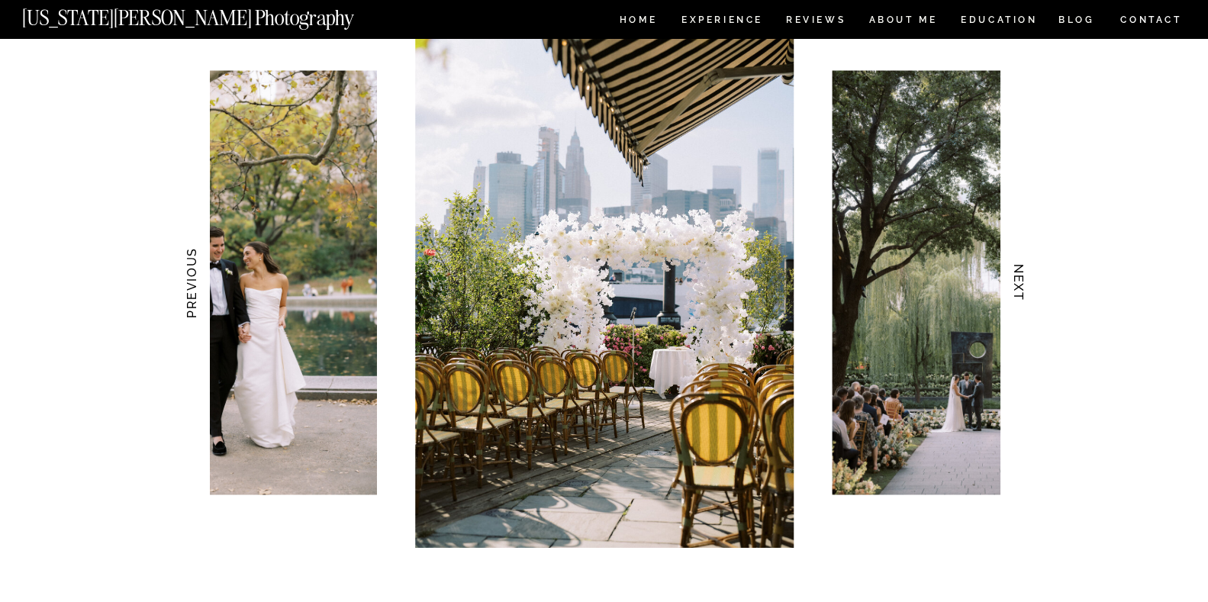
click at [1014, 273] on h3 "NEXT" at bounding box center [1018, 283] width 16 height 96
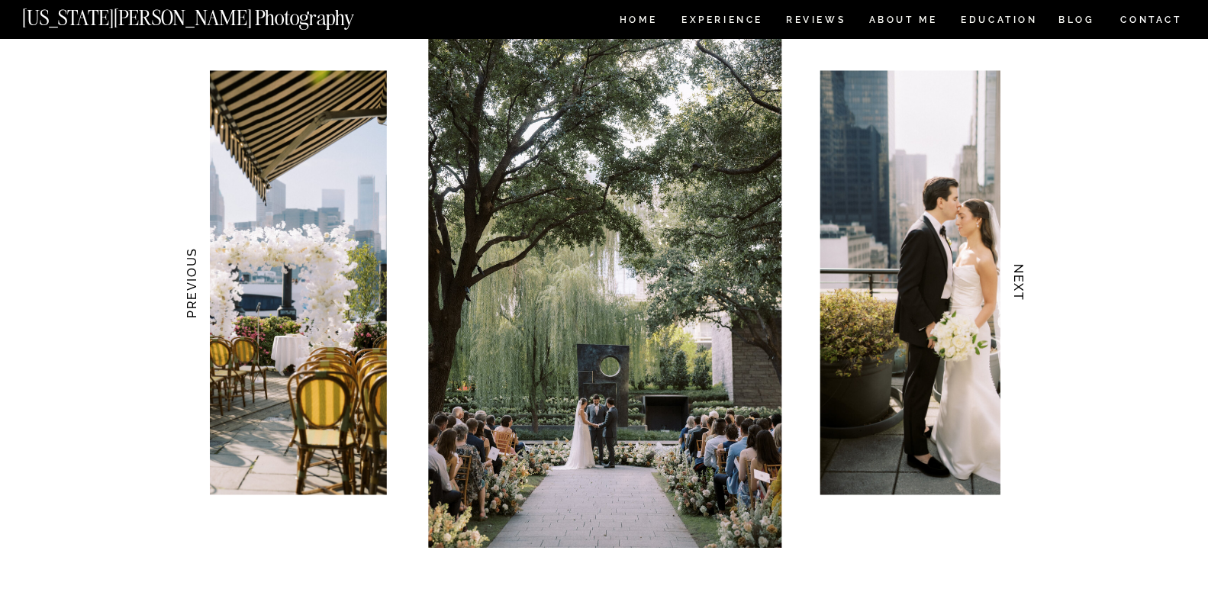
click at [1014, 273] on h3 "NEXT" at bounding box center [1018, 283] width 16 height 96
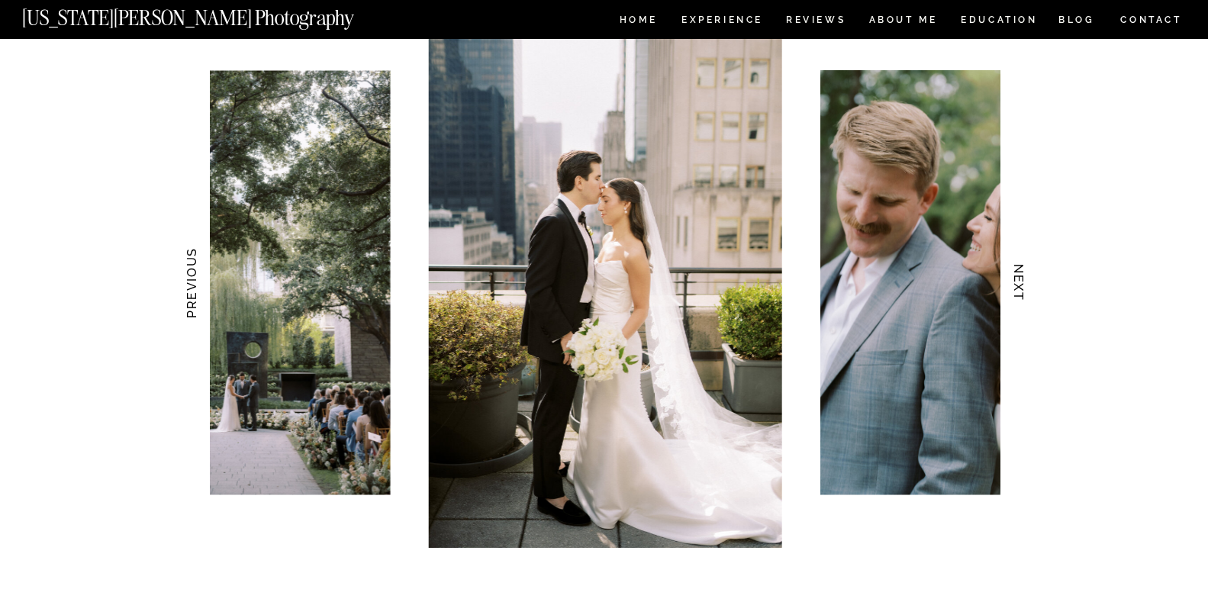
click at [1014, 273] on h3 "NEXT" at bounding box center [1018, 283] width 16 height 96
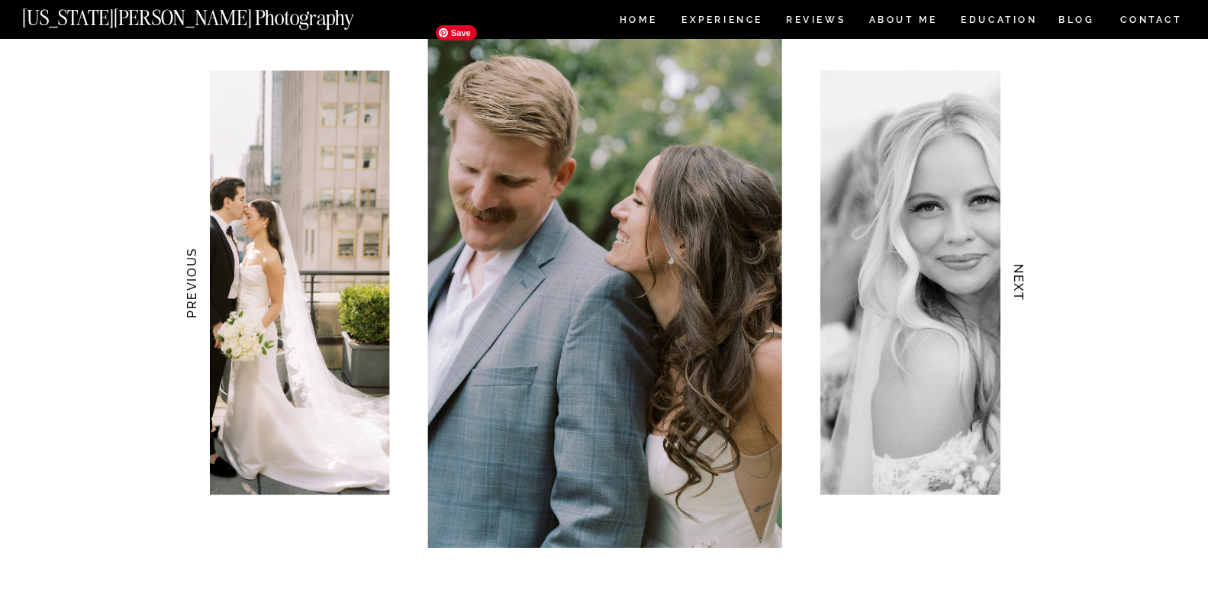
click at [654, 29] on img at bounding box center [604, 283] width 353 height 530
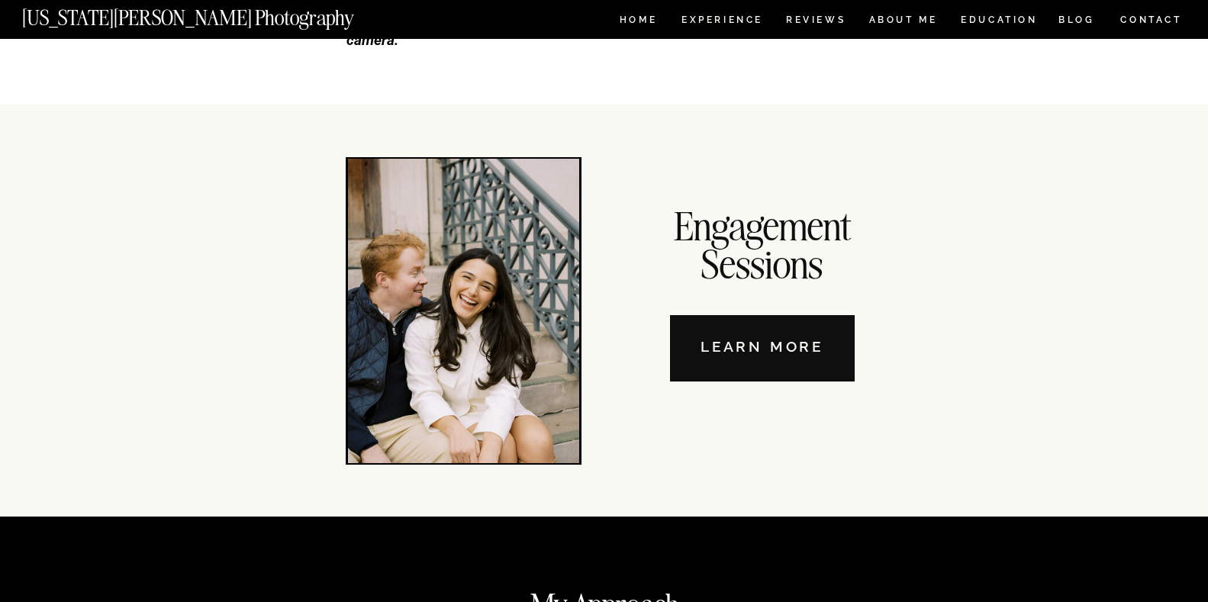
scroll to position [5147, 0]
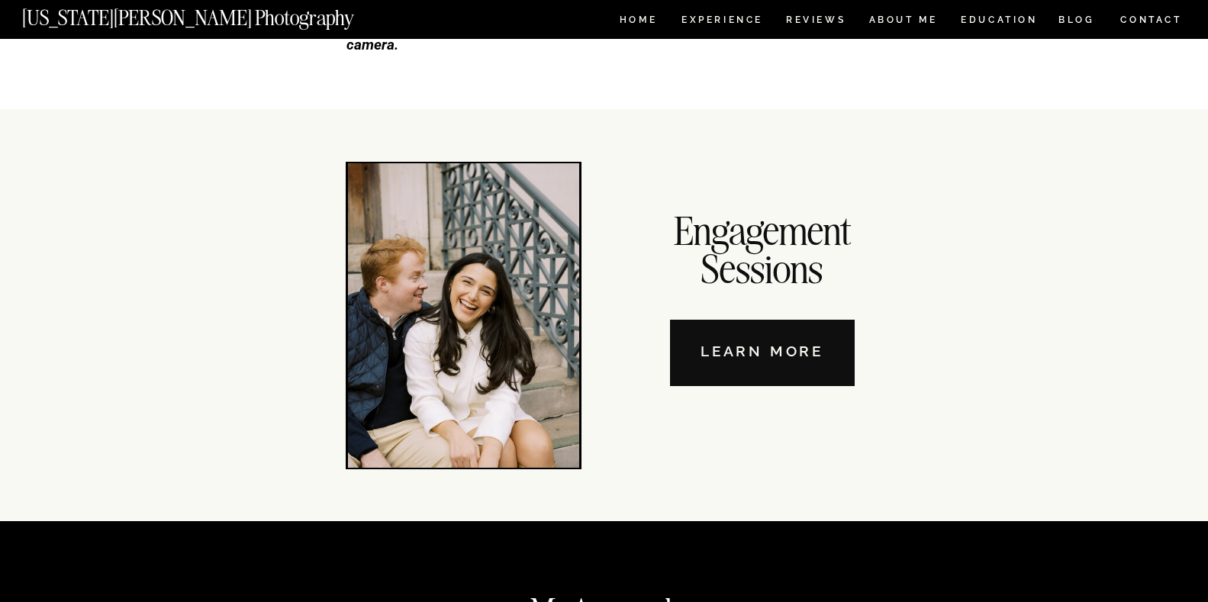
click at [807, 345] on nav "Learn More" at bounding box center [762, 353] width 185 height 66
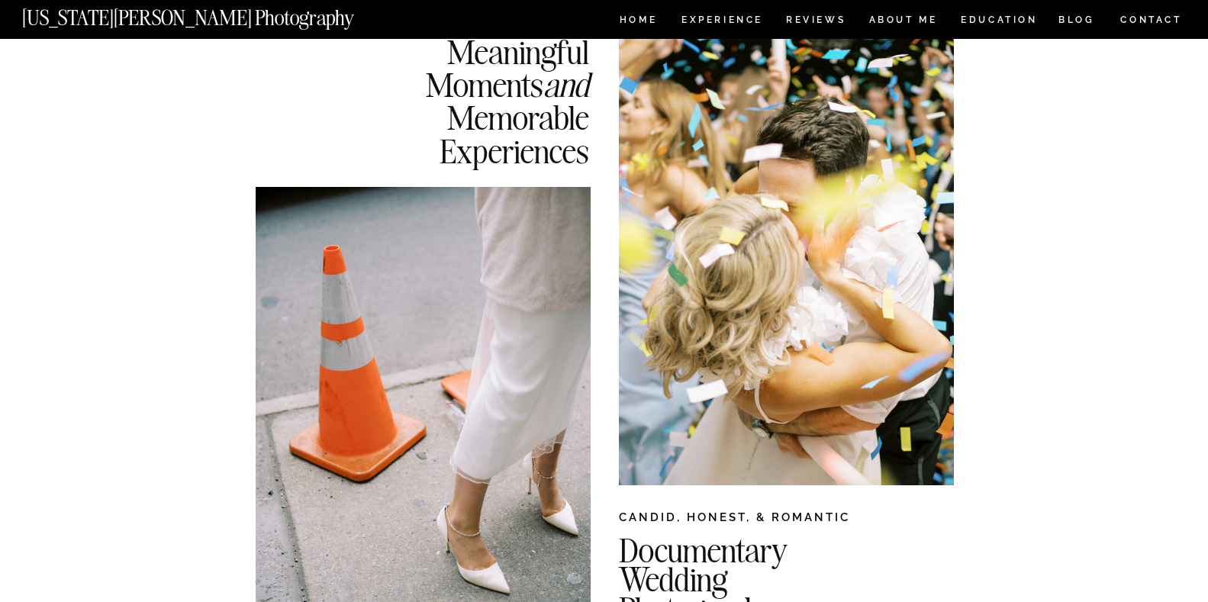
scroll to position [0, 0]
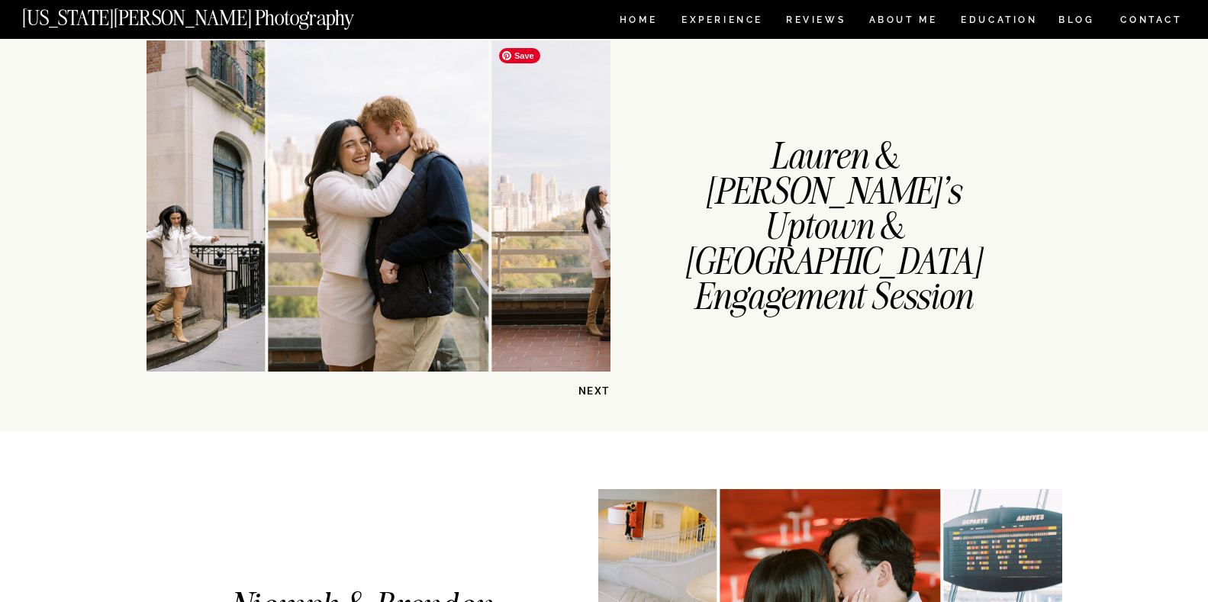
scroll to position [1297, 0]
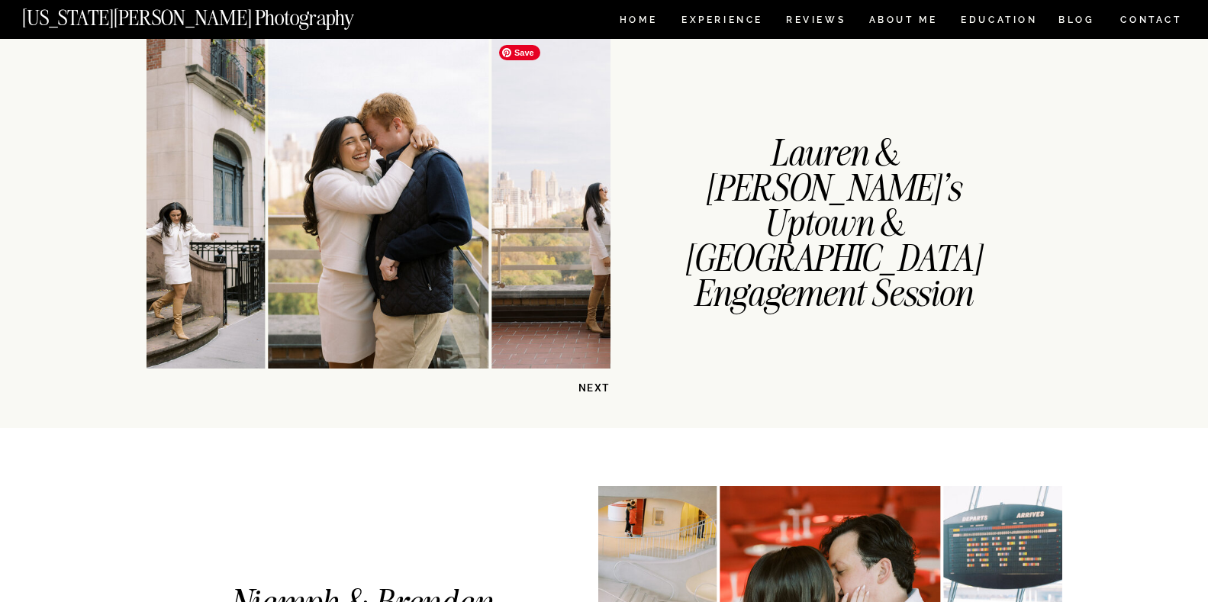
click at [566, 230] on img at bounding box center [609, 202] width 237 height 331
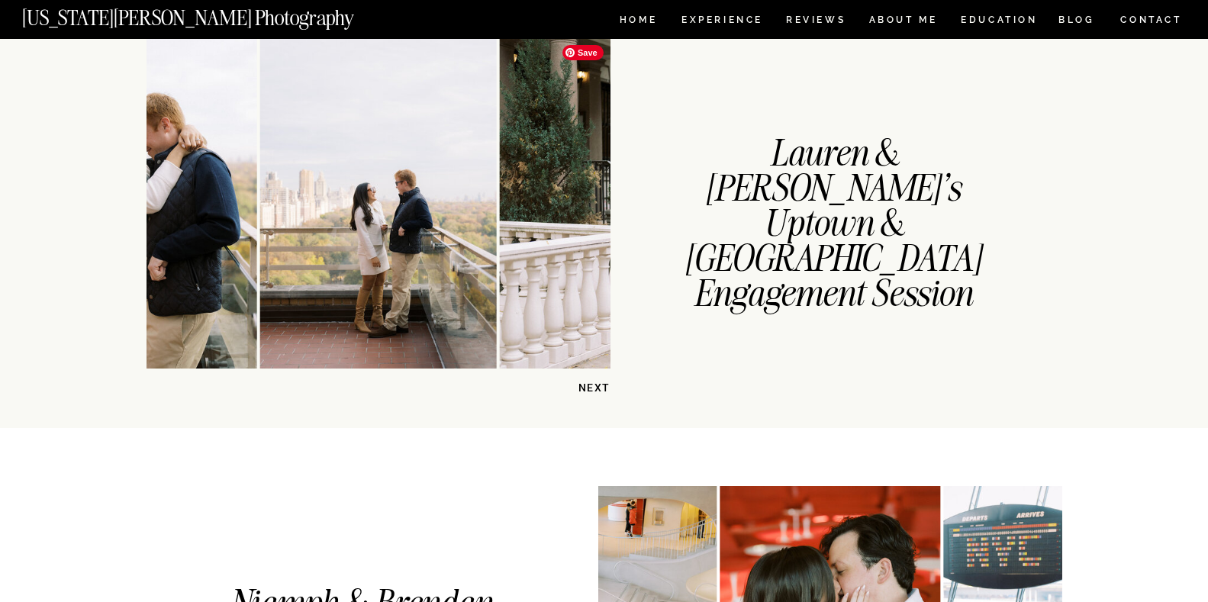
click at [569, 225] on img at bounding box center [730, 202] width 463 height 331
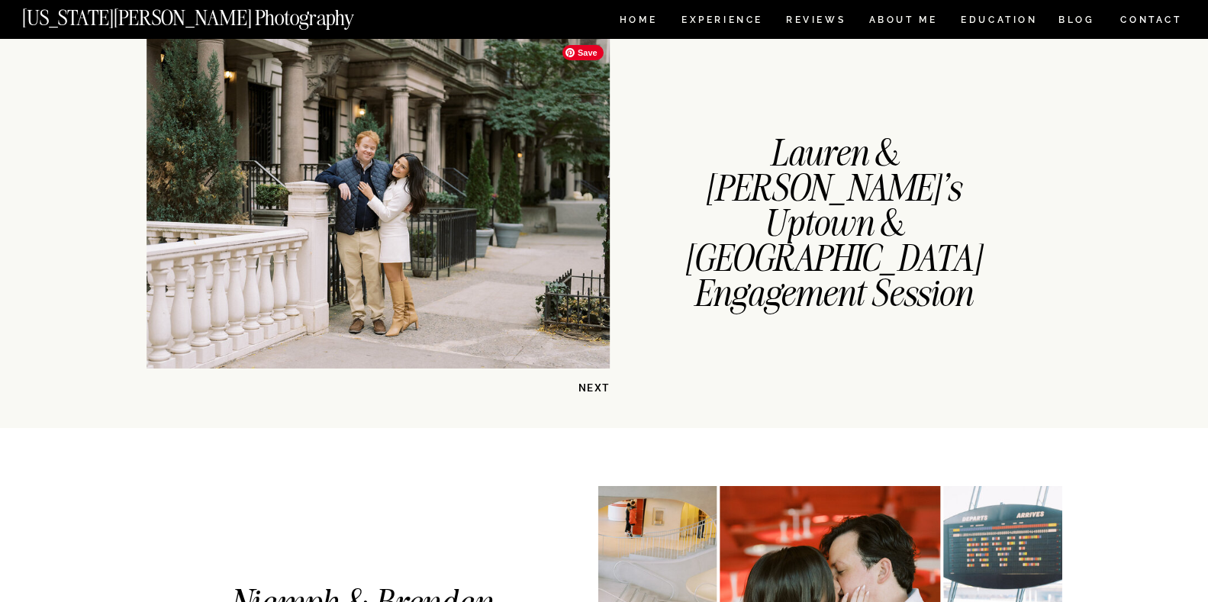
click at [569, 225] on img at bounding box center [378, 202] width 463 height 331
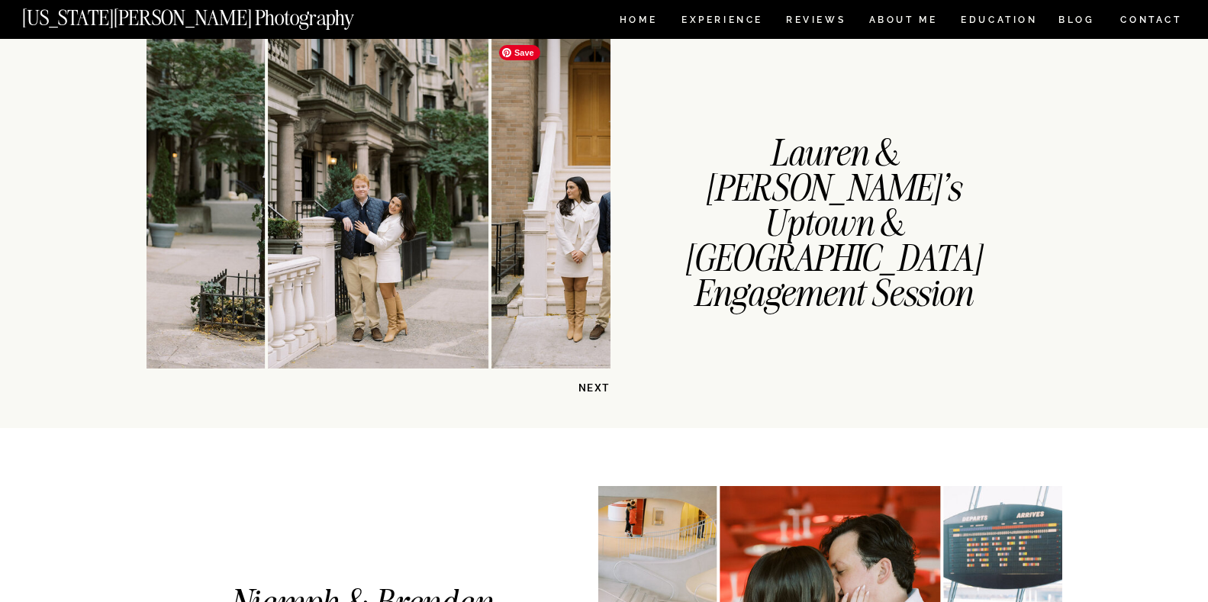
click at [569, 225] on img at bounding box center [601, 202] width 221 height 331
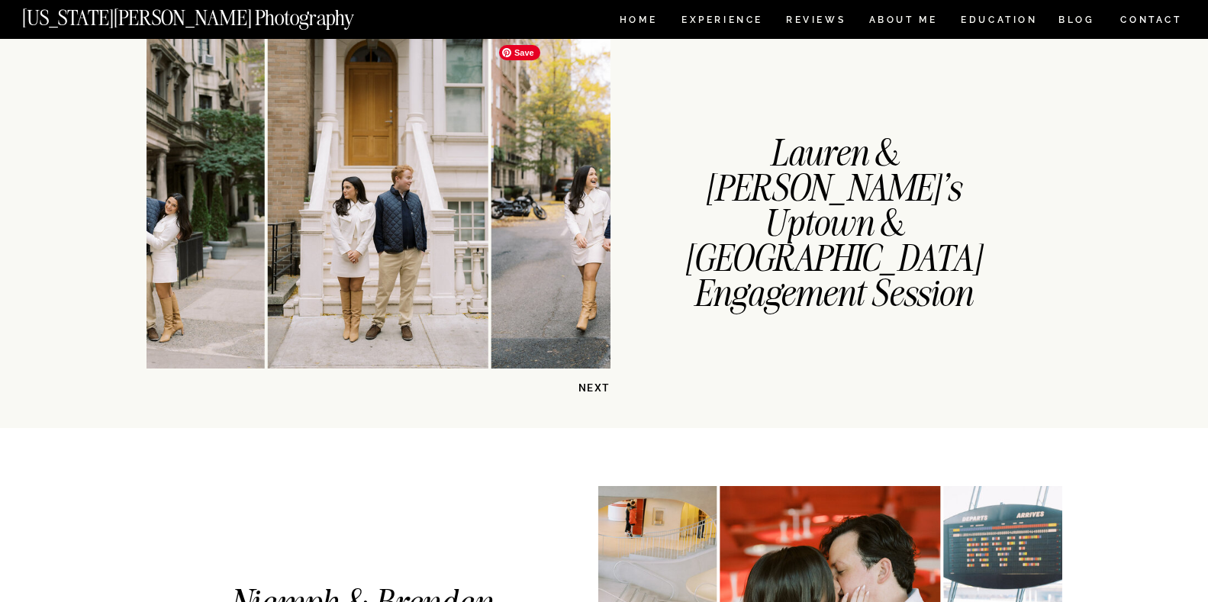
click at [569, 225] on img at bounding box center [609, 202] width 237 height 331
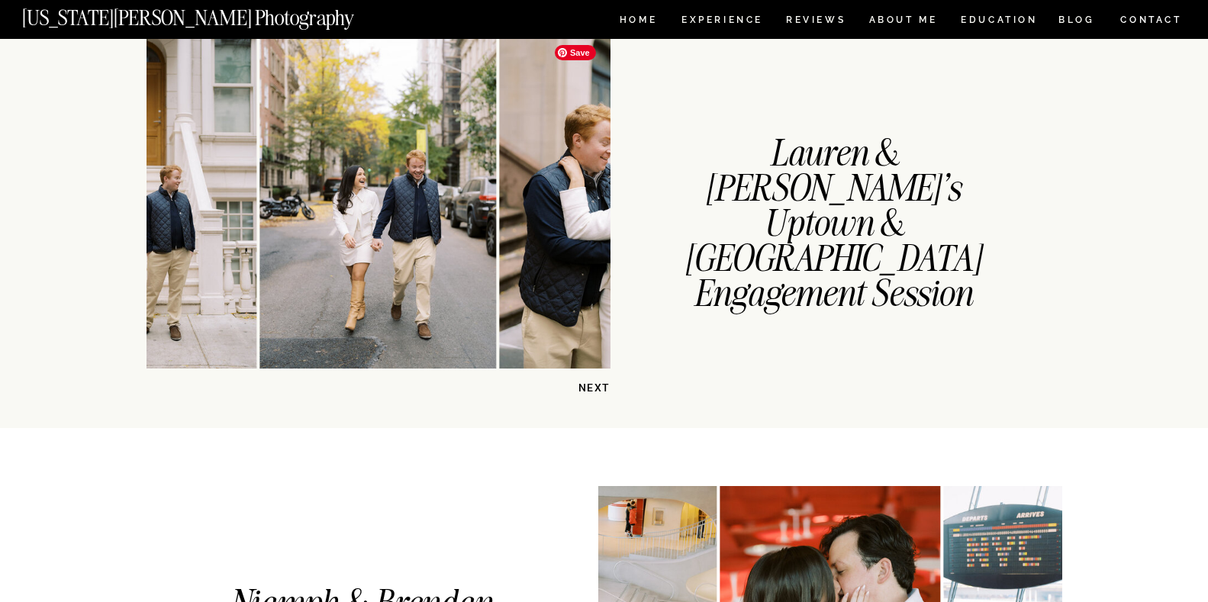
click at [569, 225] on img at bounding box center [610, 202] width 221 height 331
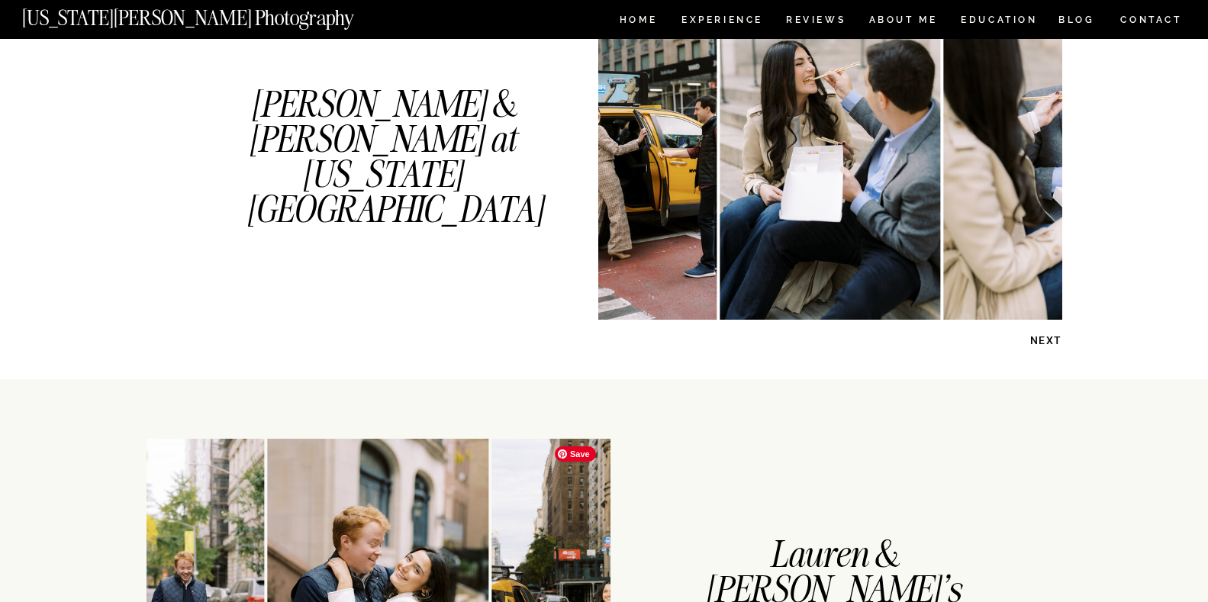
scroll to position [839, 0]
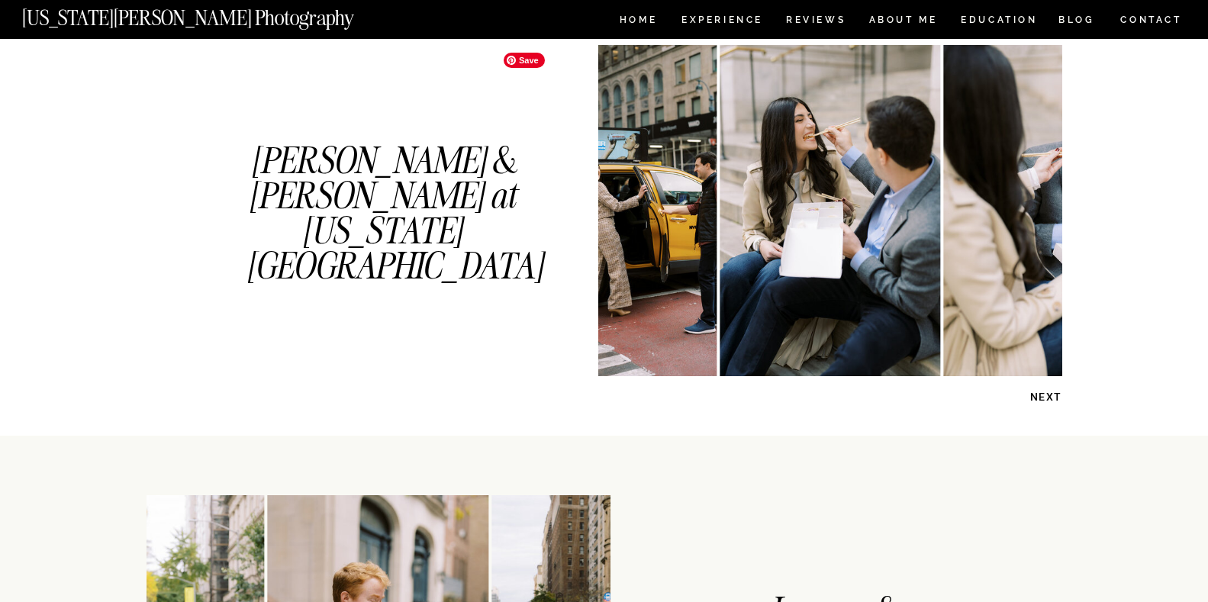
click at [655, 235] on img at bounding box center [606, 210] width 221 height 331
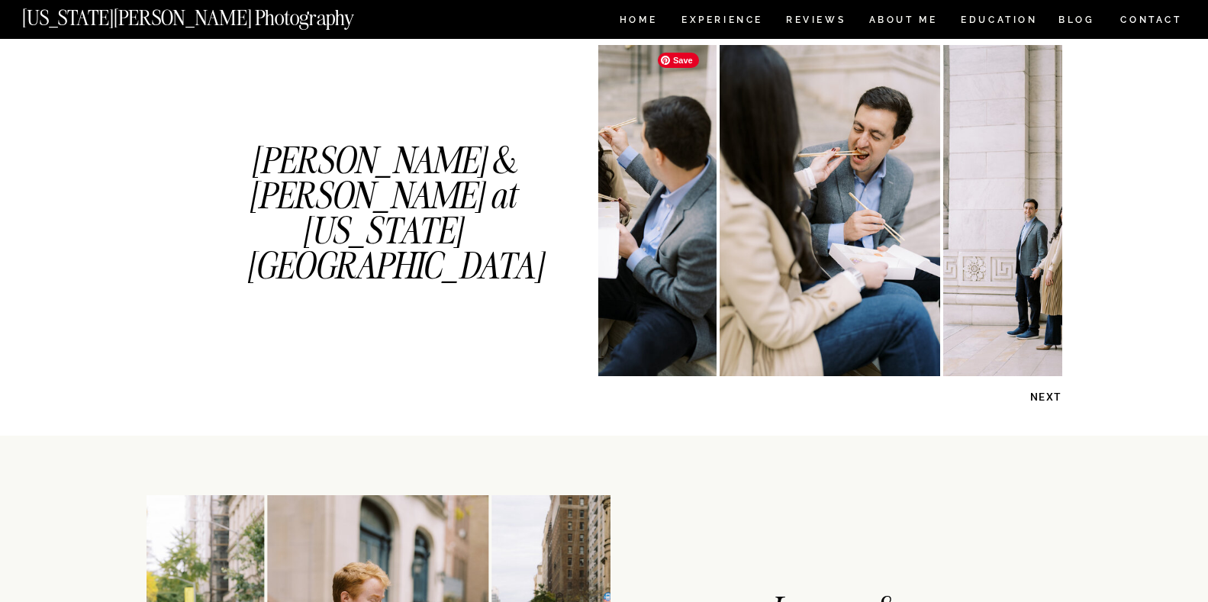
click at [653, 233] on img at bounding box center [605, 210] width 221 height 331
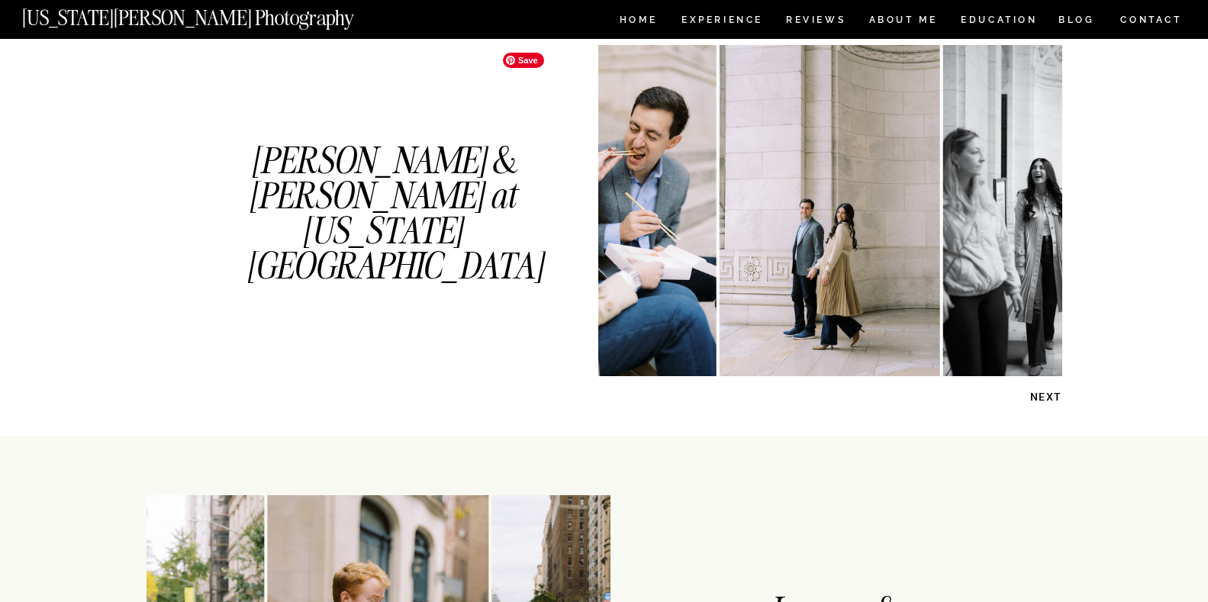
click at [653, 233] on img at bounding box center [605, 210] width 221 height 331
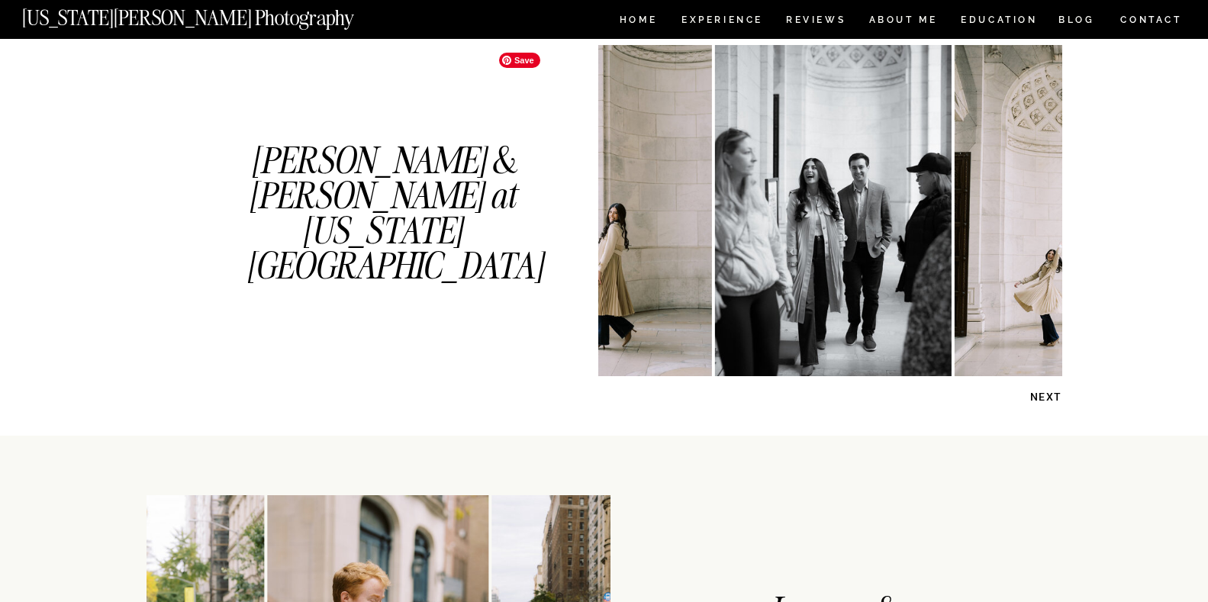
click at [653, 233] on img at bounding box center [601, 210] width 221 height 331
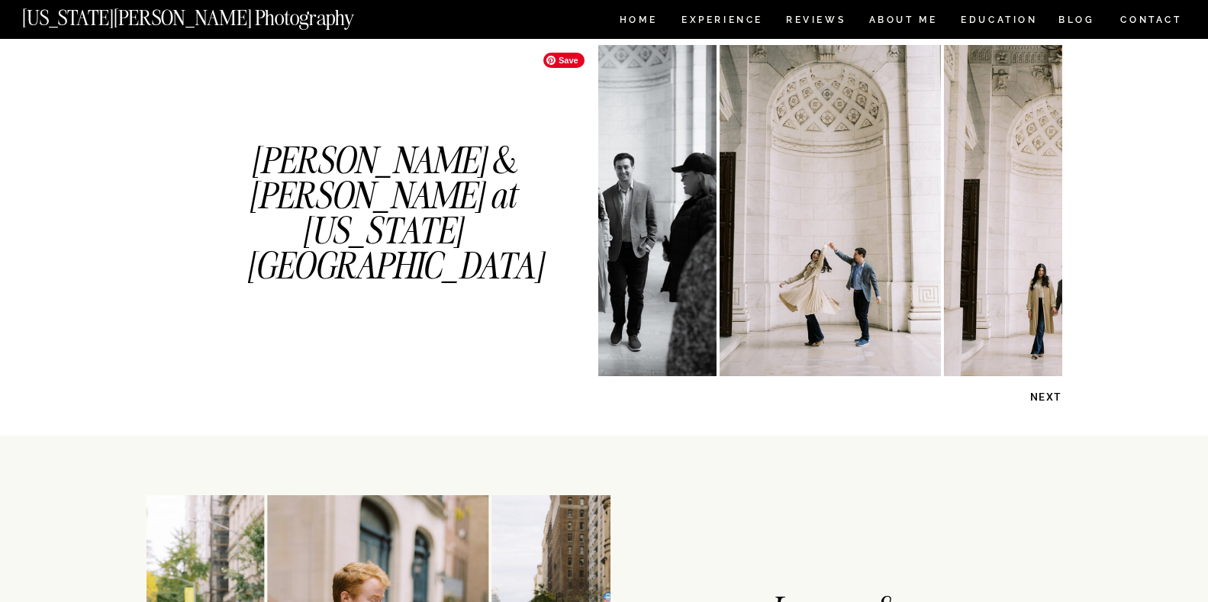
click at [653, 233] on img at bounding box center [598, 210] width 237 height 331
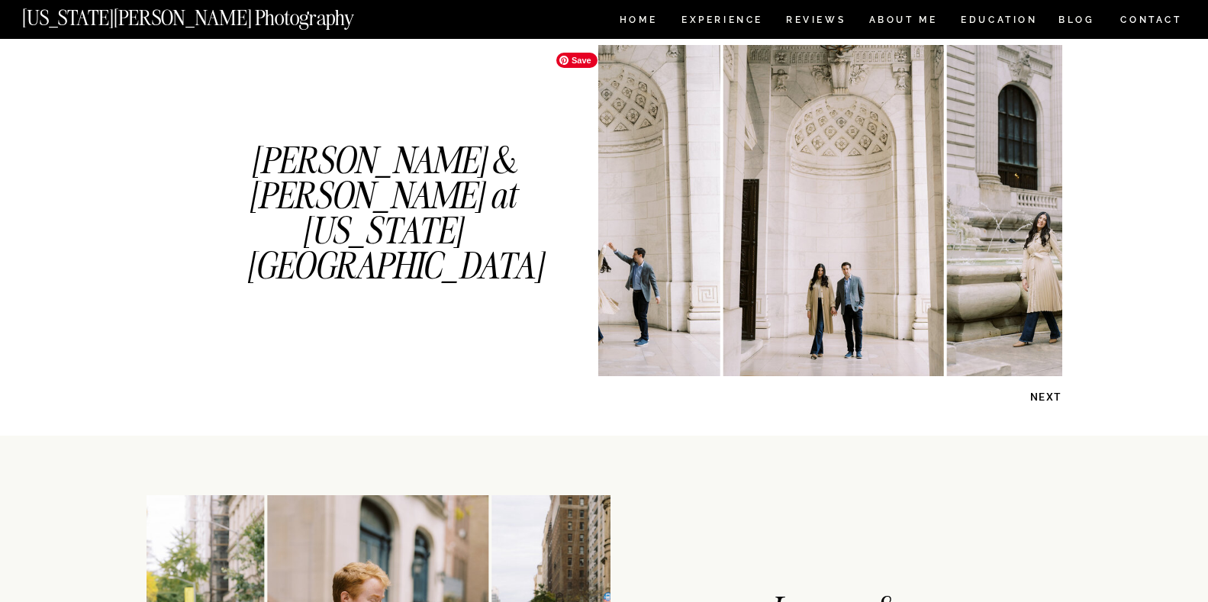
click at [653, 233] on img at bounding box center [609, 210] width 221 height 331
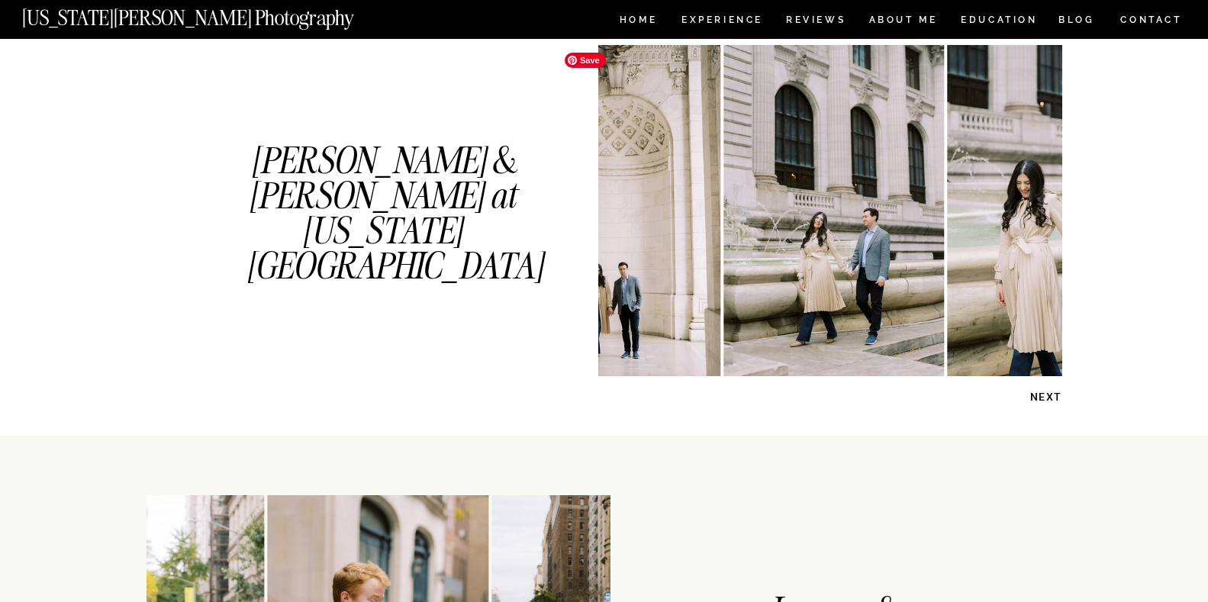
click at [653, 233] on img at bounding box center [610, 210] width 221 height 331
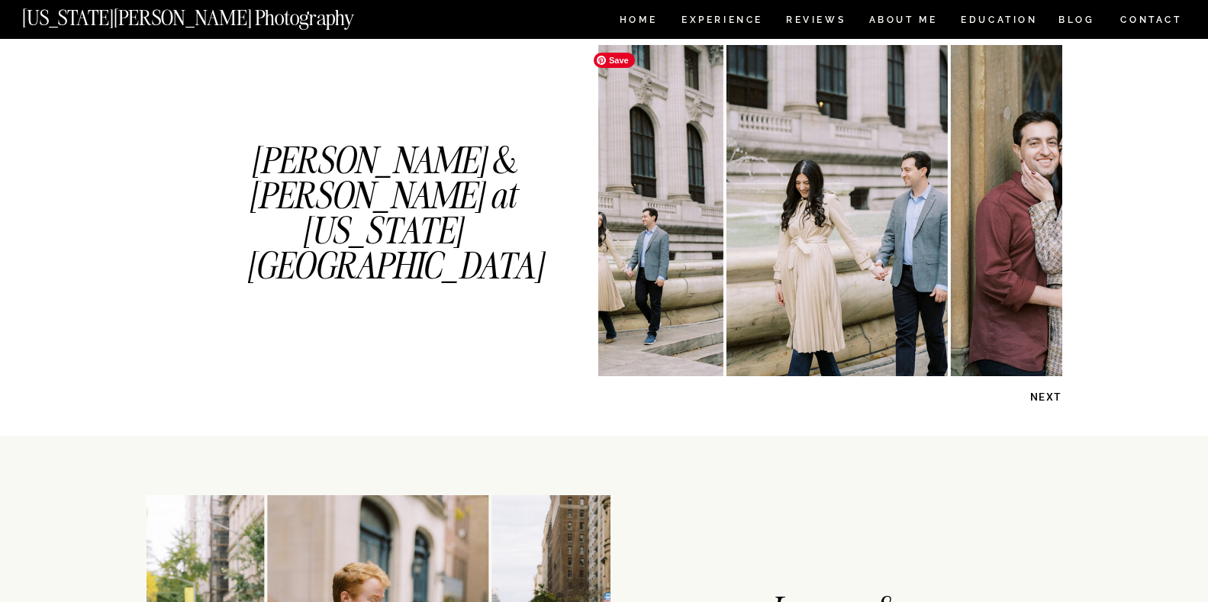
click at [653, 233] on img at bounding box center [613, 210] width 221 height 331
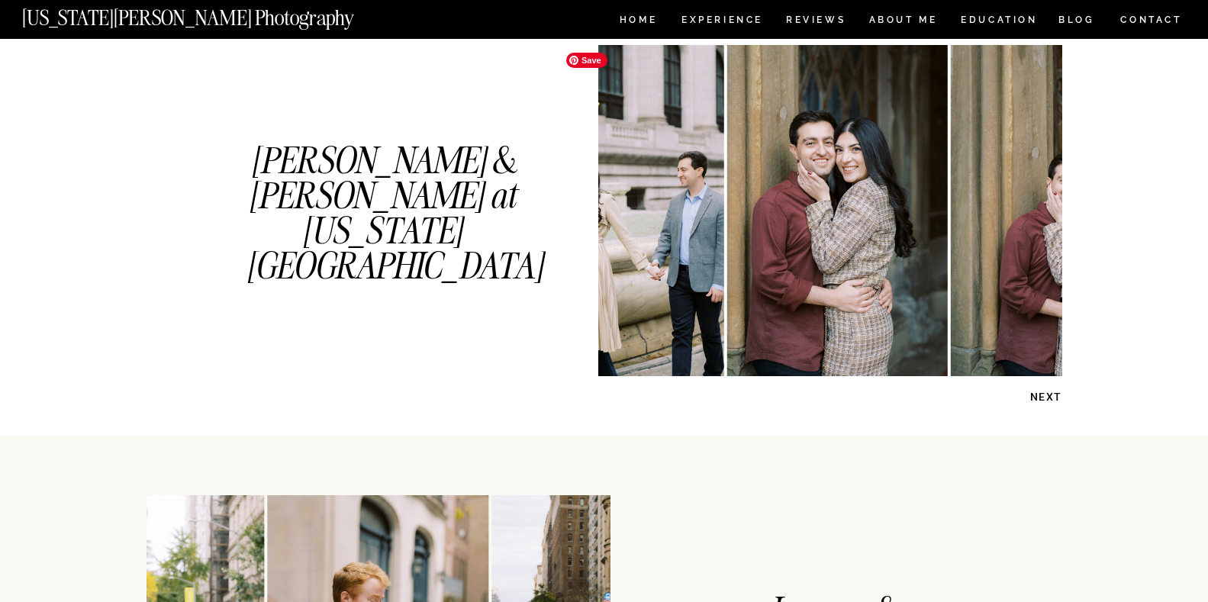
click at [653, 233] on img at bounding box center [613, 210] width 221 height 331
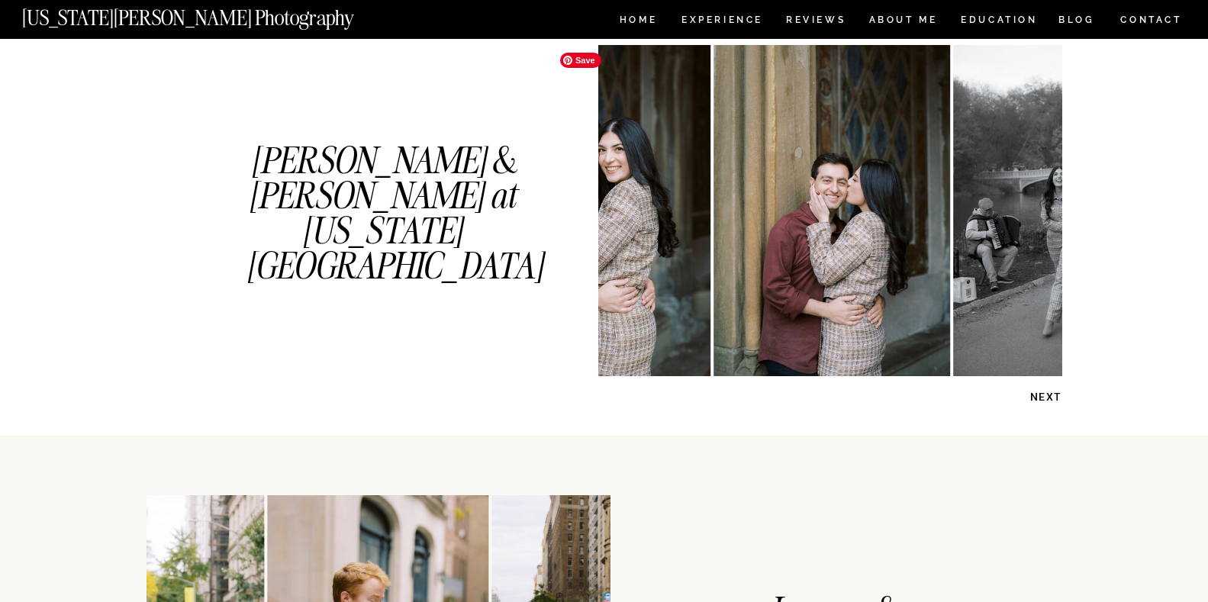
click at [653, 233] on img at bounding box center [600, 210] width 221 height 331
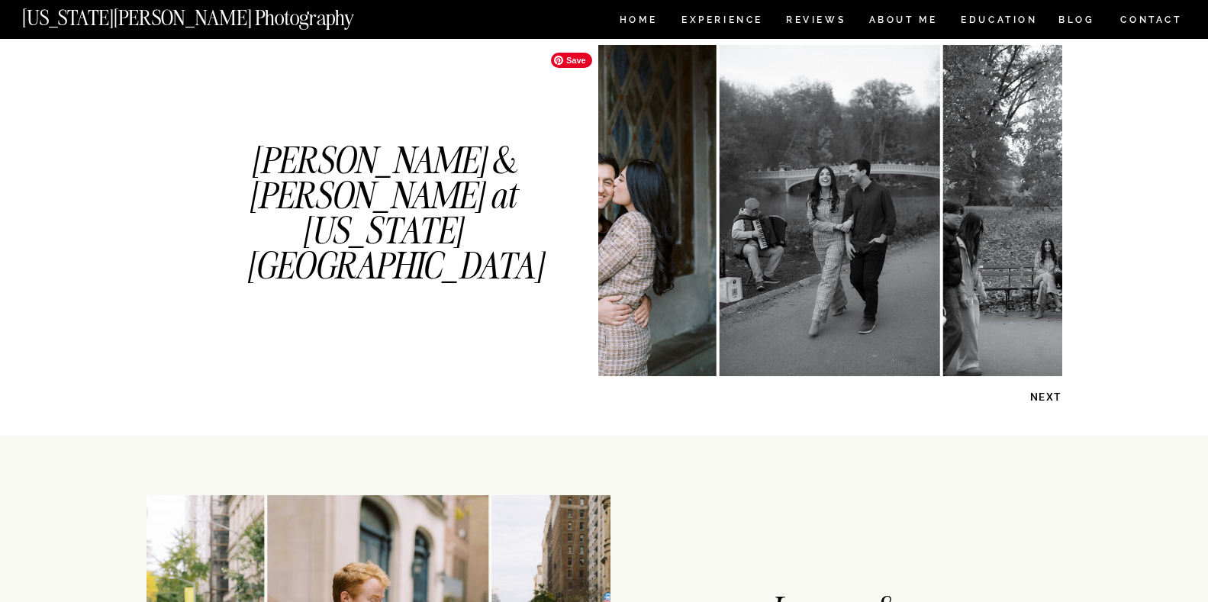
click at [653, 233] on img at bounding box center [598, 210] width 237 height 331
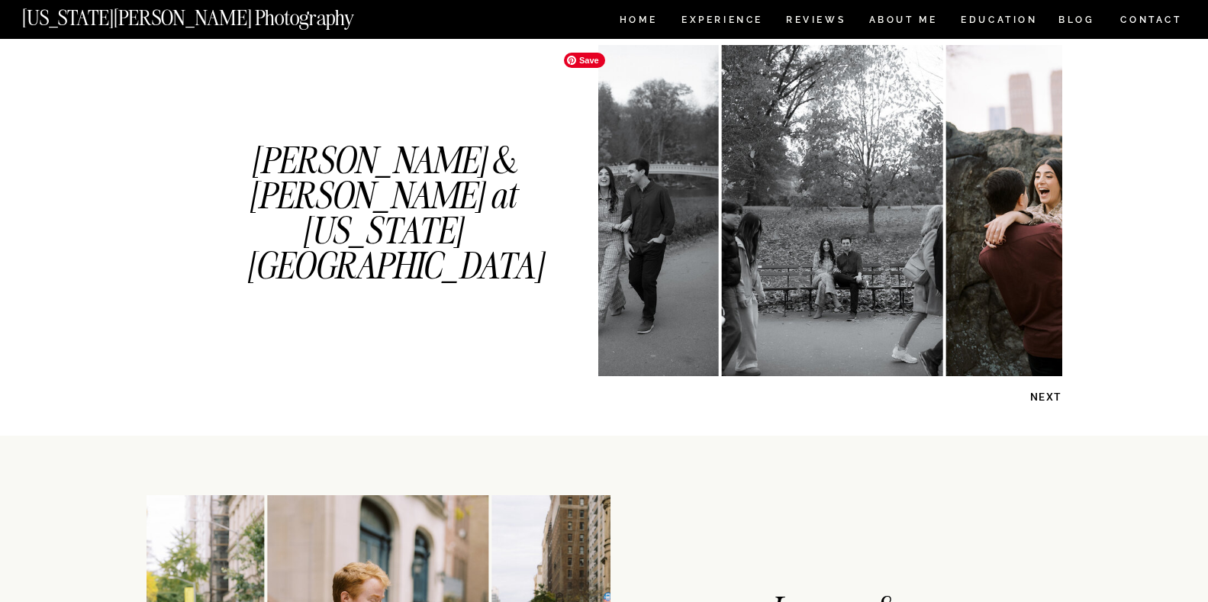
click at [653, 233] on img at bounding box center [608, 210] width 221 height 331
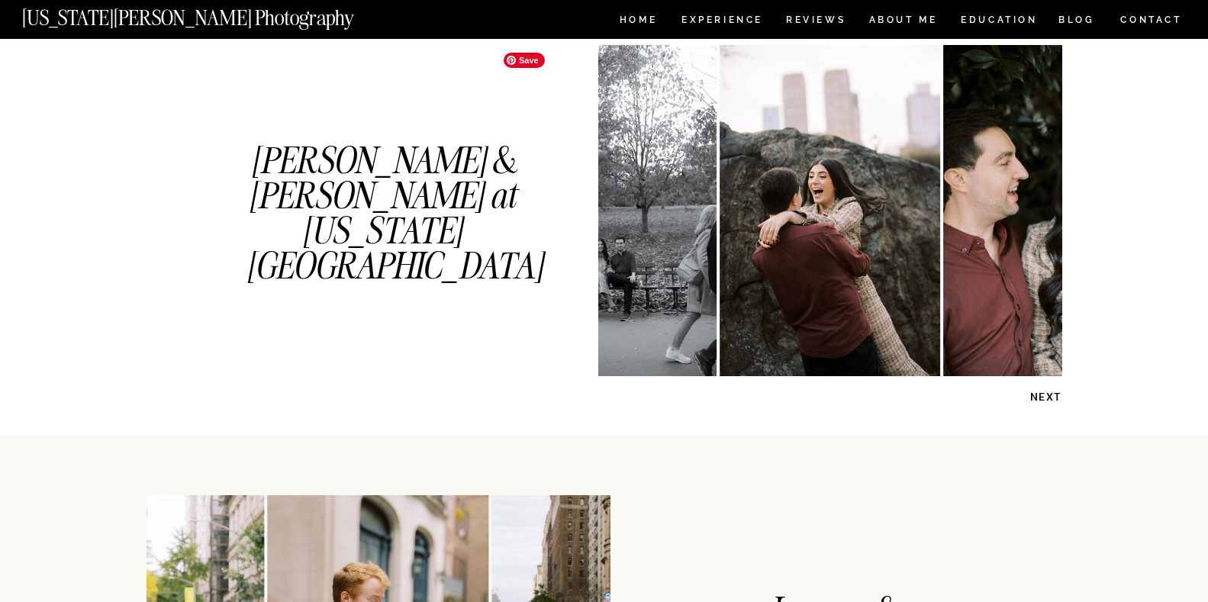
click at [653, 233] on img at bounding box center [606, 210] width 221 height 331
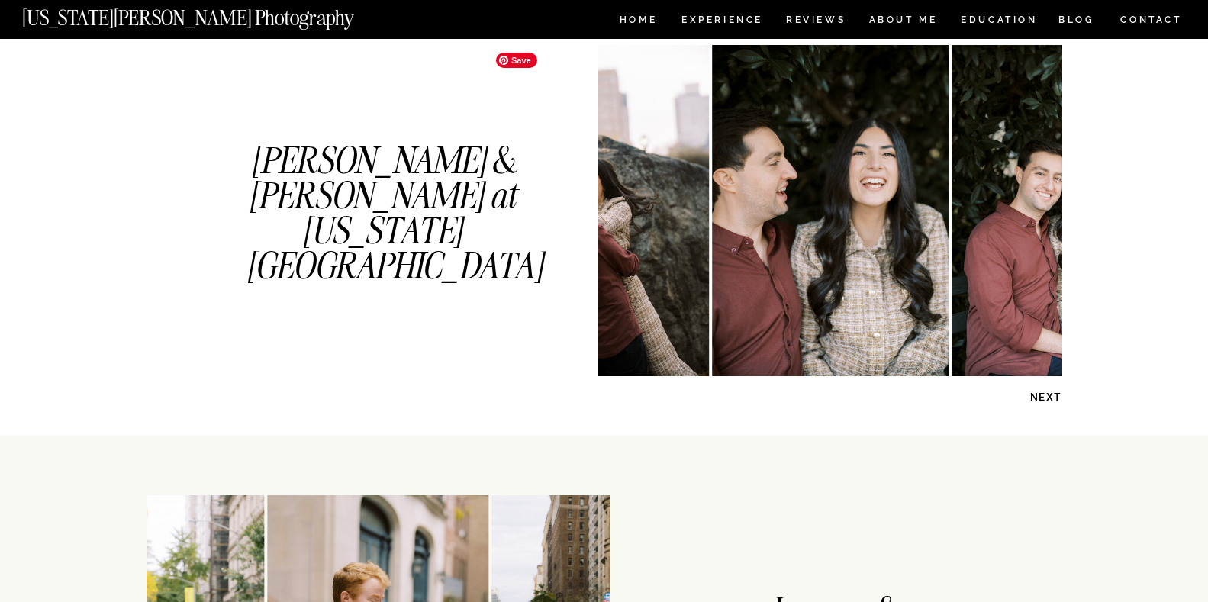
click at [653, 233] on img at bounding box center [598, 210] width 221 height 331
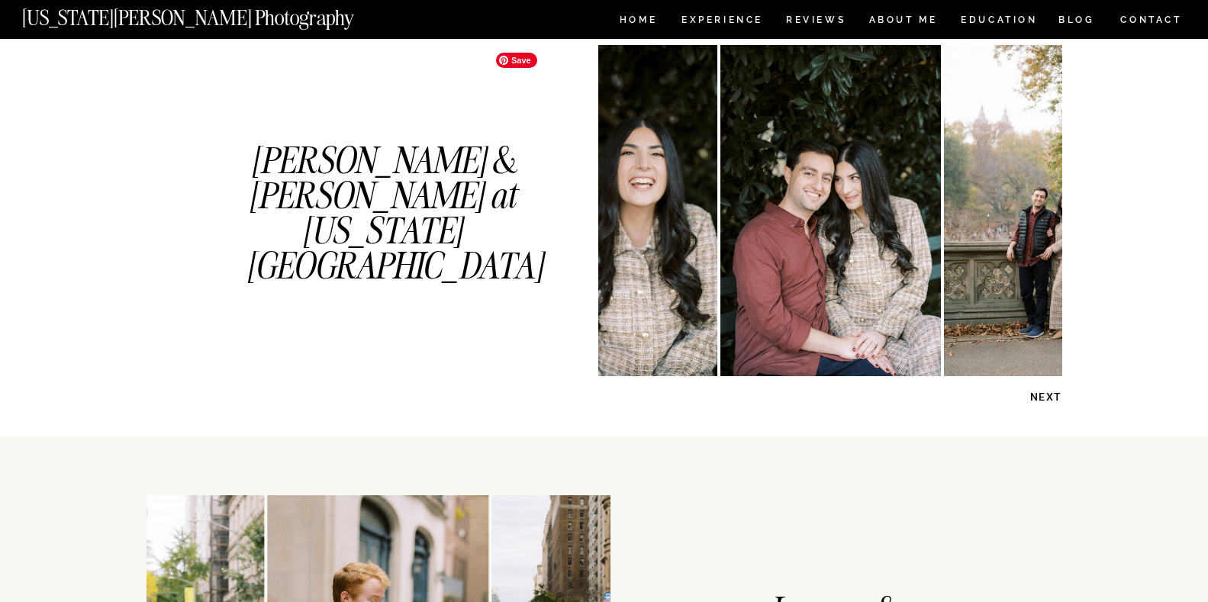
click at [653, 233] on img at bounding box center [599, 210] width 237 height 331
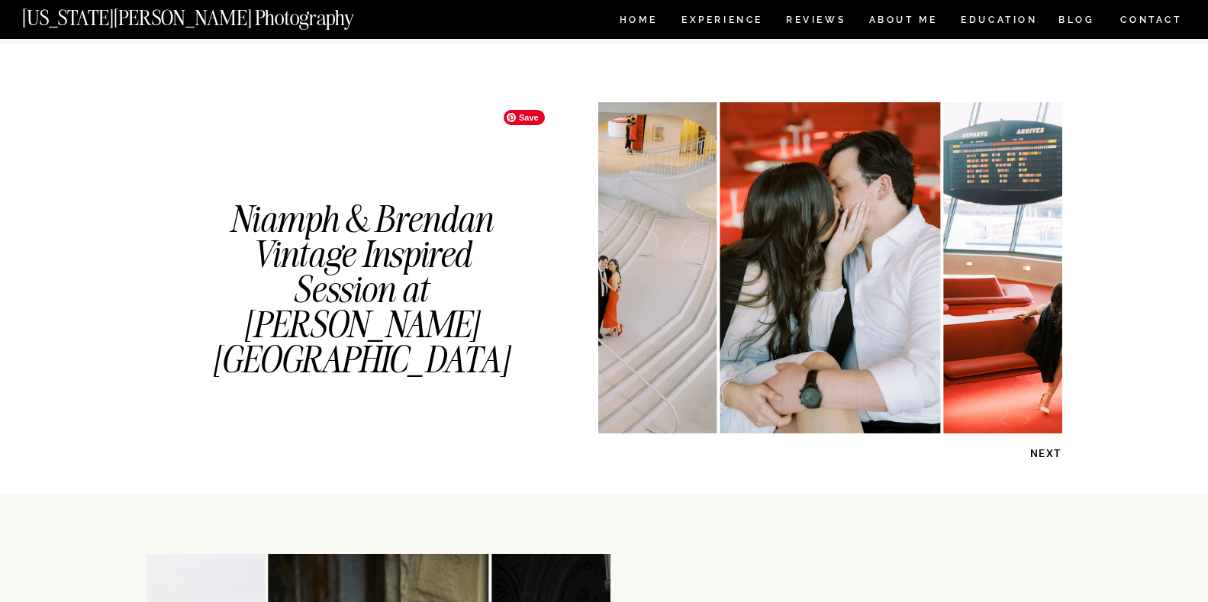
scroll to position [1679, 0]
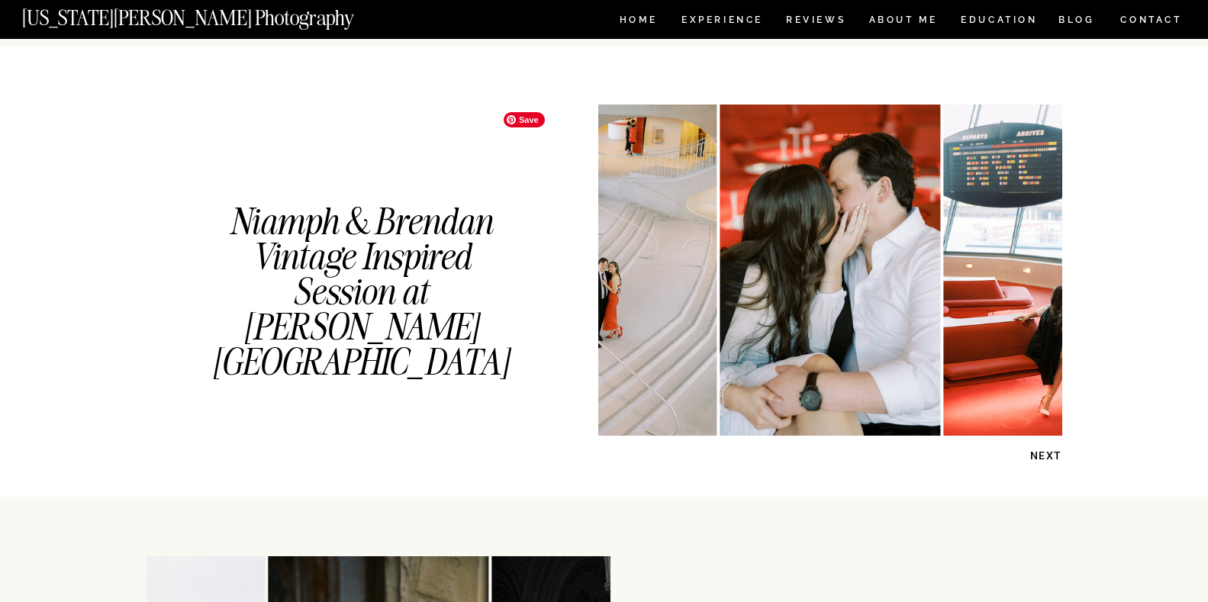
click at [628, 237] on img at bounding box center [606, 270] width 221 height 331
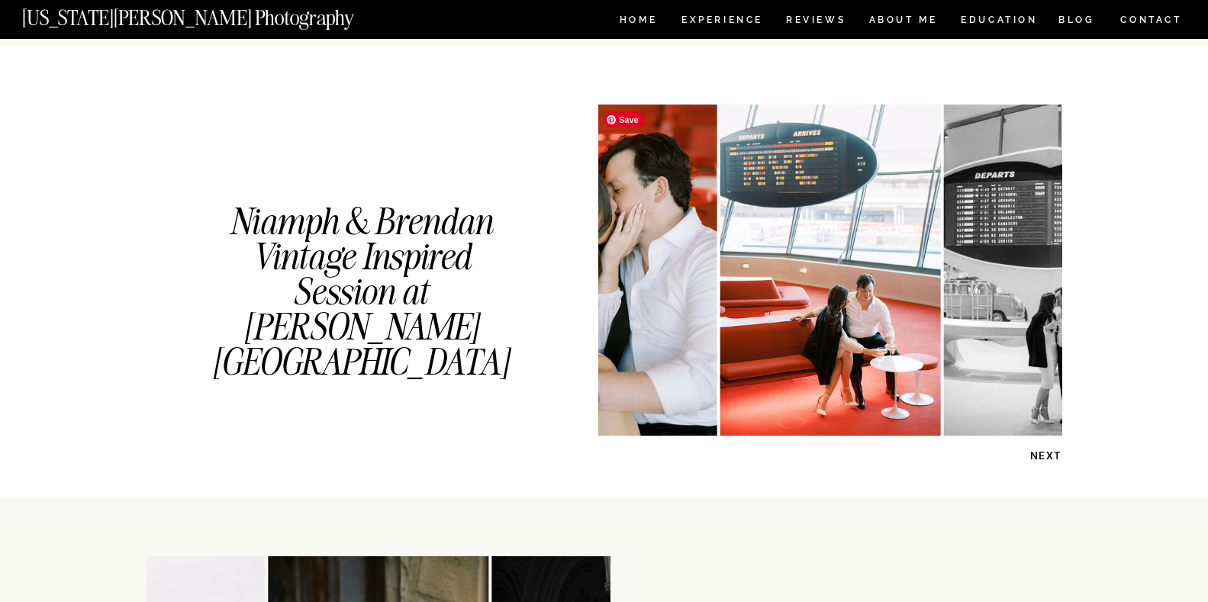
click at [628, 237] on img at bounding box center [606, 270] width 221 height 331
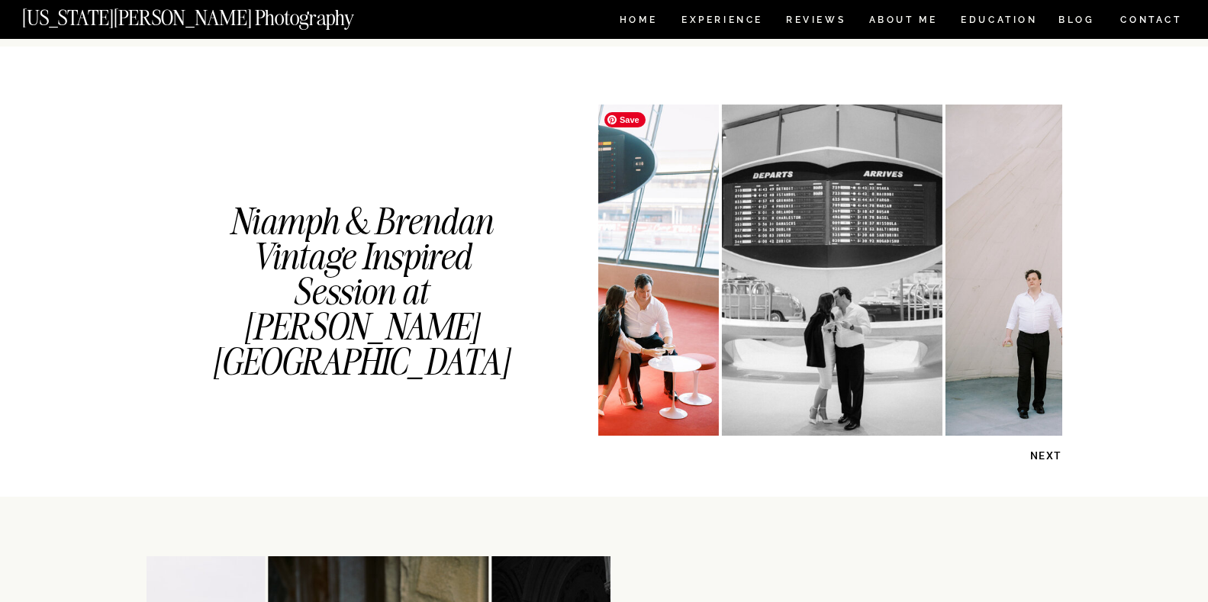
click at [628, 237] on img at bounding box center [608, 270] width 221 height 331
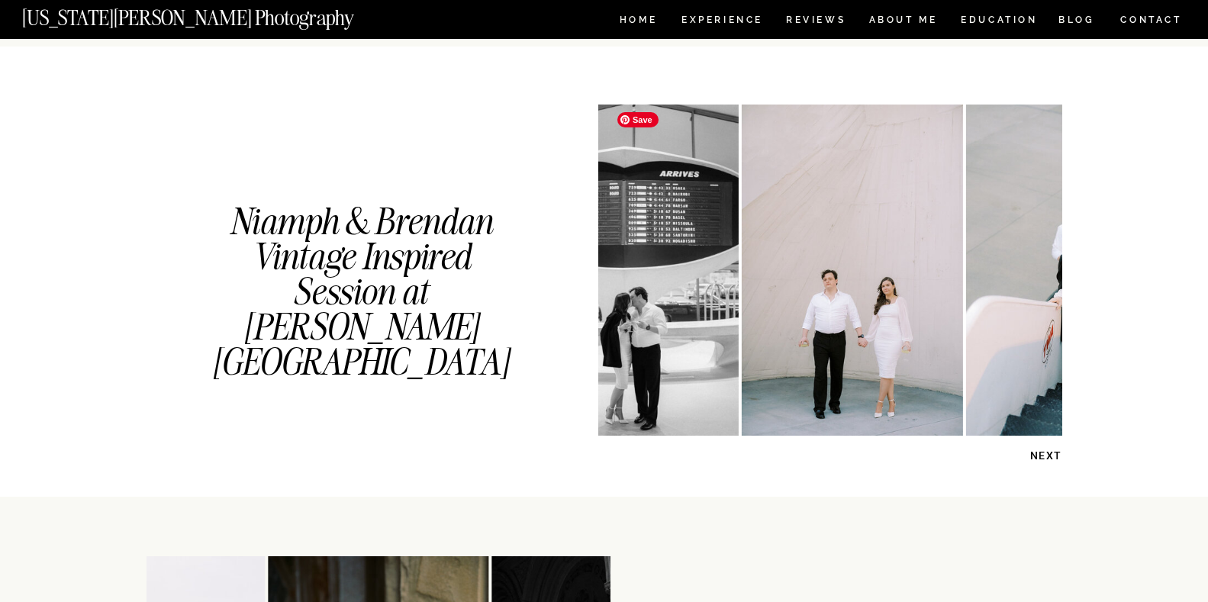
click at [628, 237] on img at bounding box center [628, 270] width 221 height 331
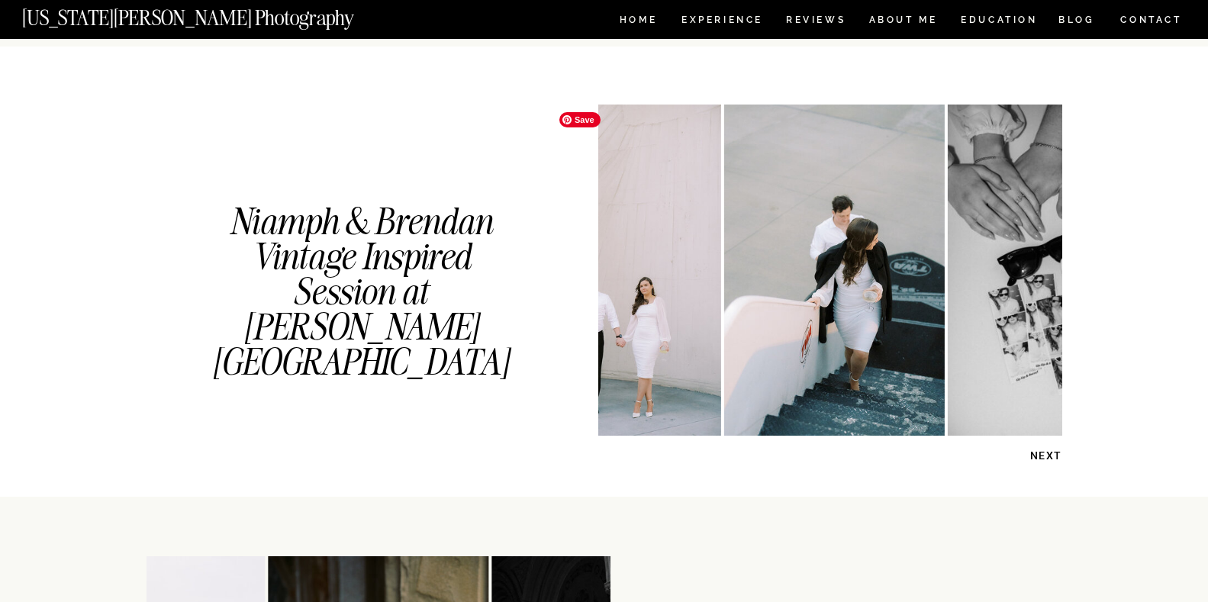
click at [628, 237] on img at bounding box center [610, 270] width 221 height 331
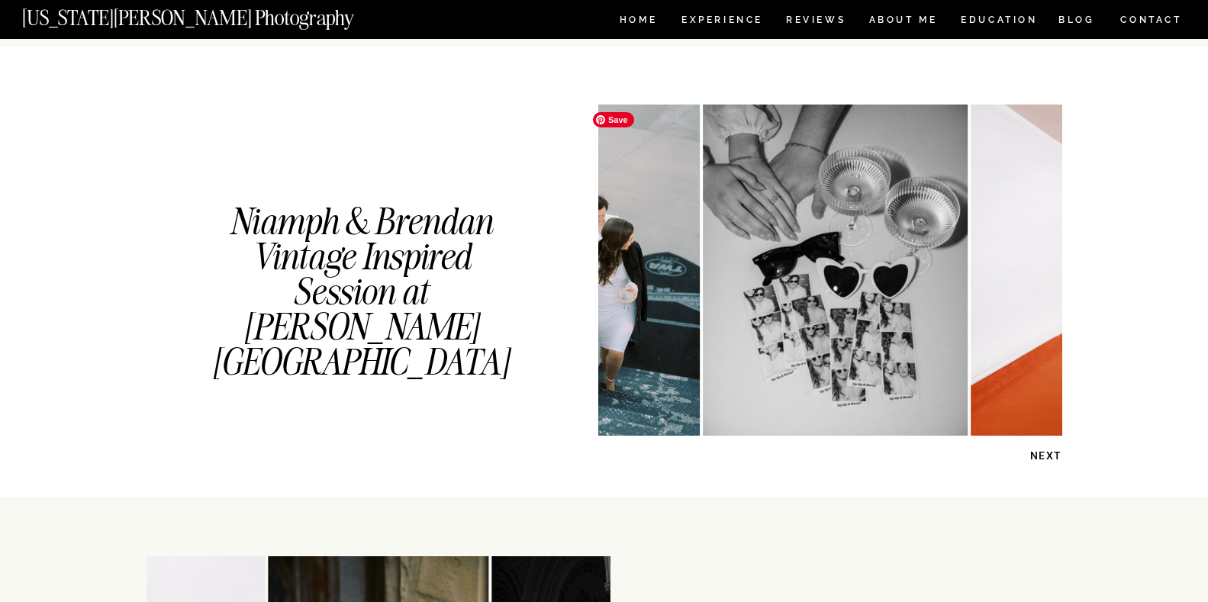
click at [628, 237] on img at bounding box center [589, 270] width 221 height 331
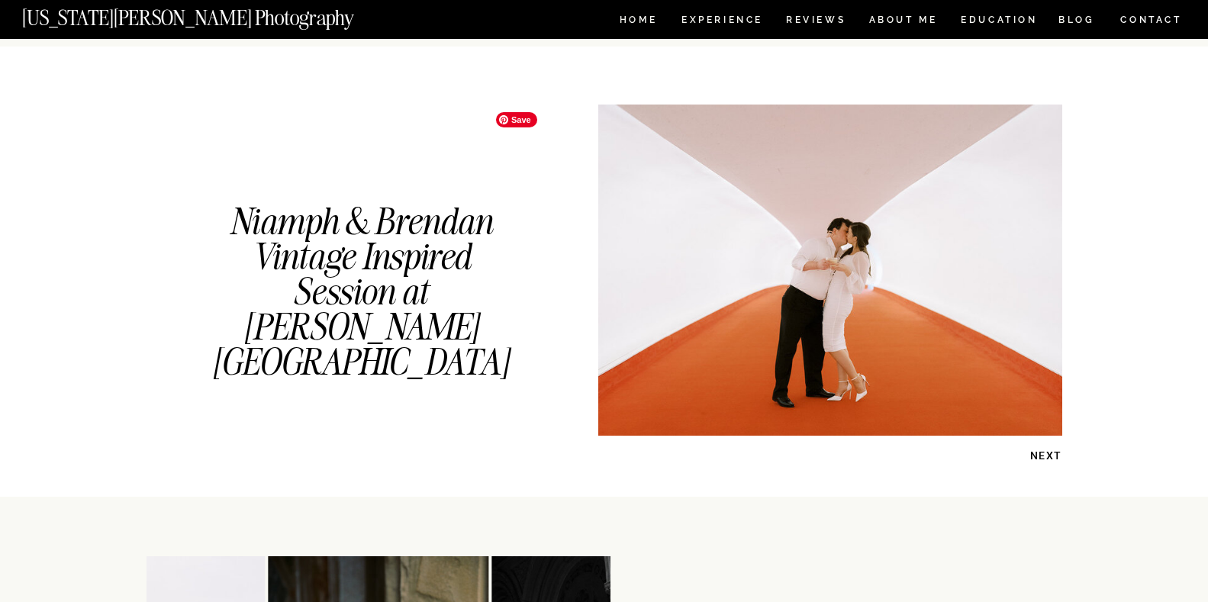
click at [628, 237] on img at bounding box center [830, 270] width 496 height 331
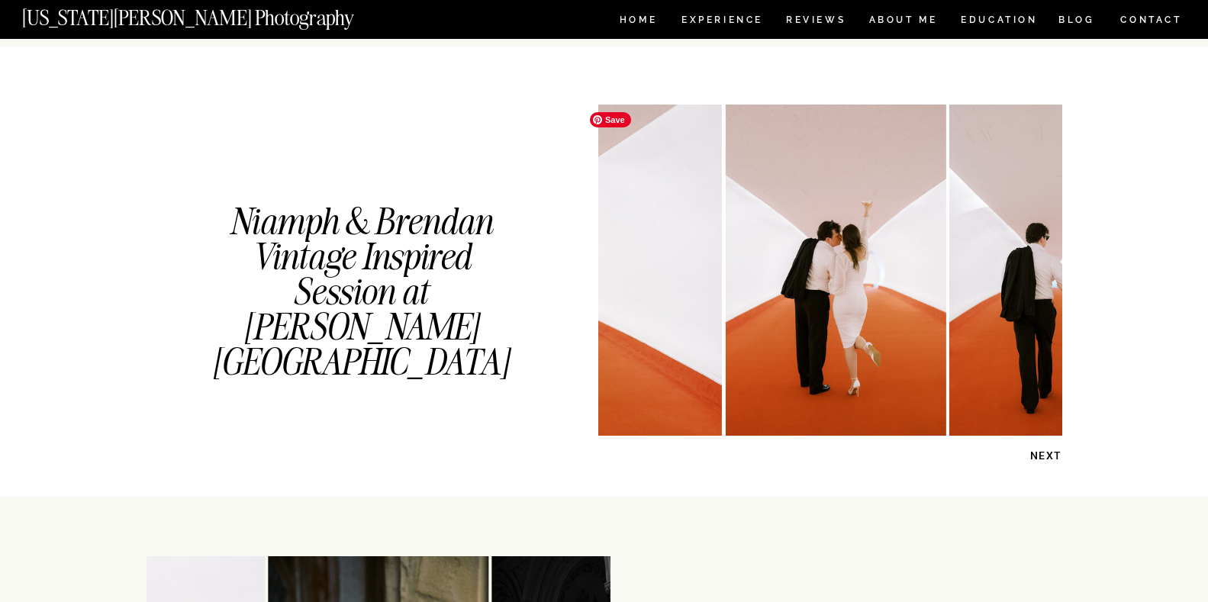
click at [628, 237] on img at bounding box center [474, 270] width 496 height 331
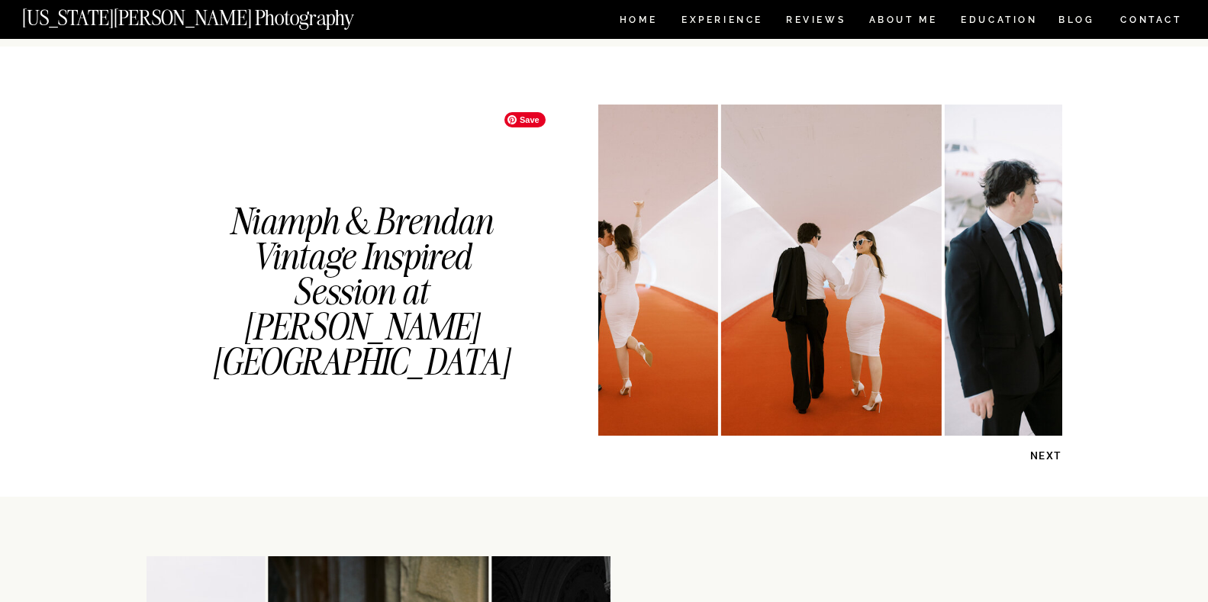
click at [628, 237] on img at bounding box center [607, 270] width 221 height 331
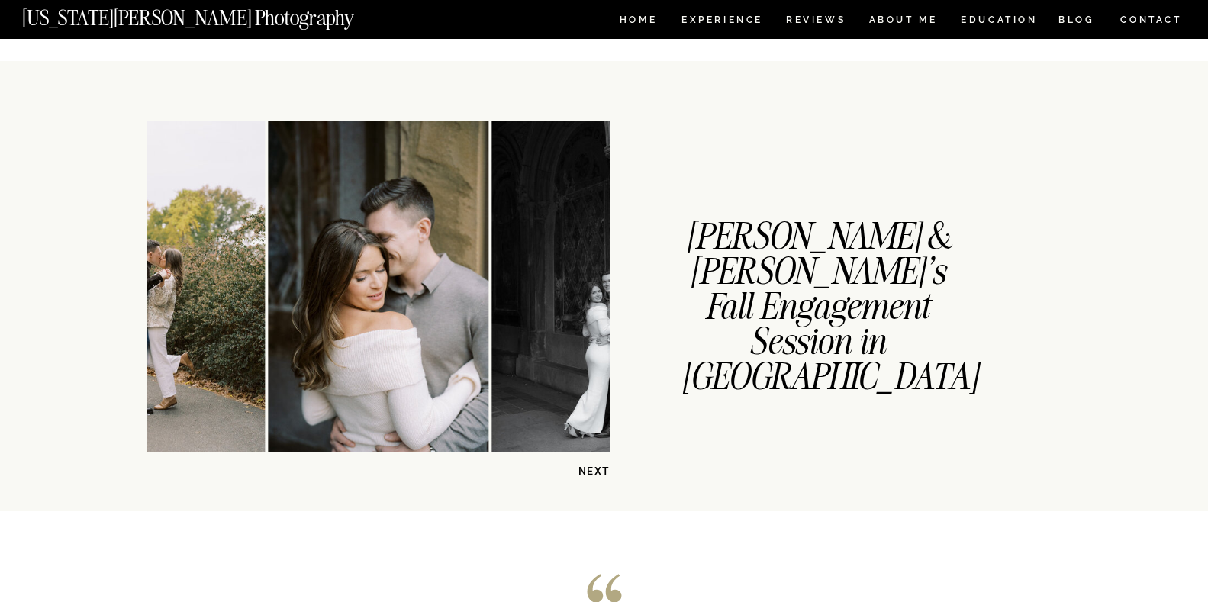
scroll to position [2137, 0]
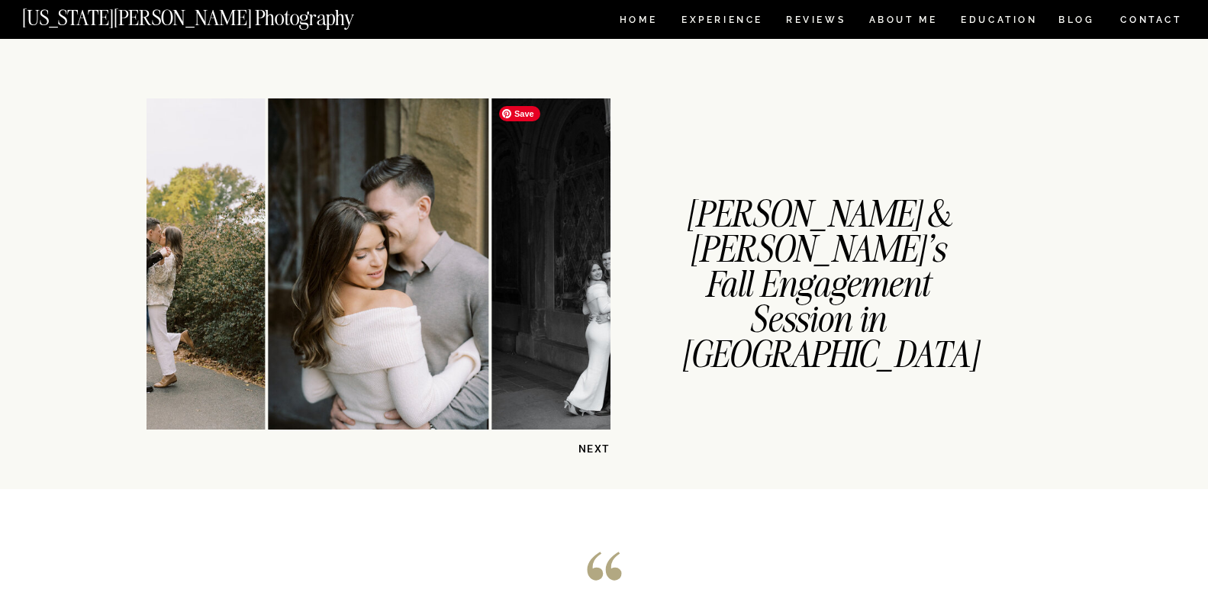
click at [581, 242] on img at bounding box center [601, 263] width 221 height 331
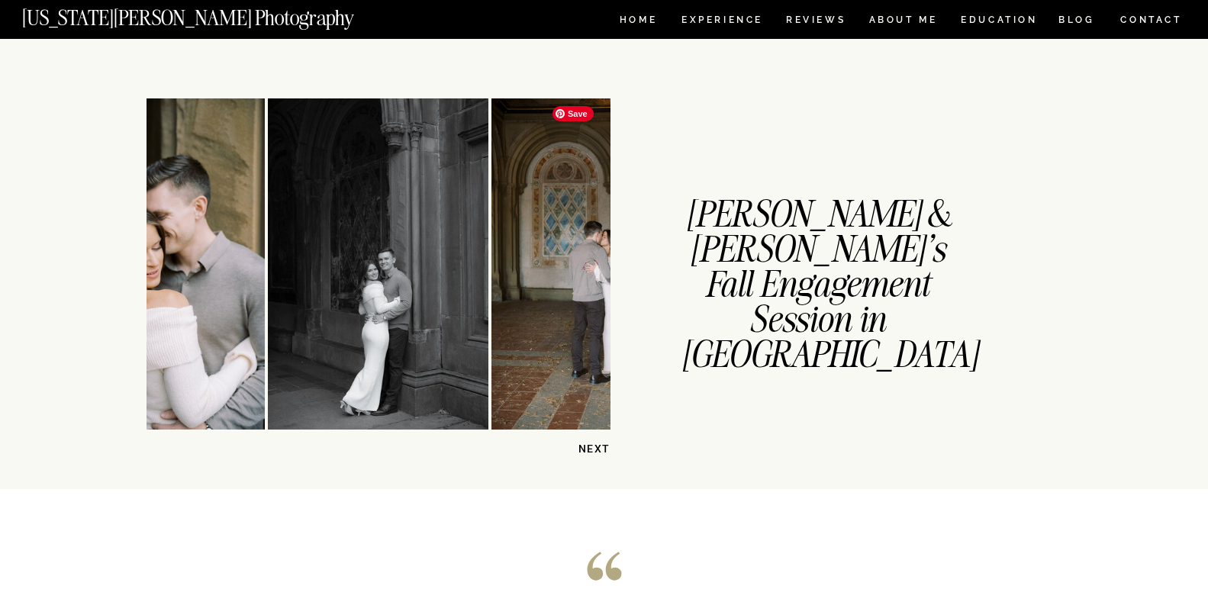
click at [581, 242] on img at bounding box center [601, 263] width 221 height 331
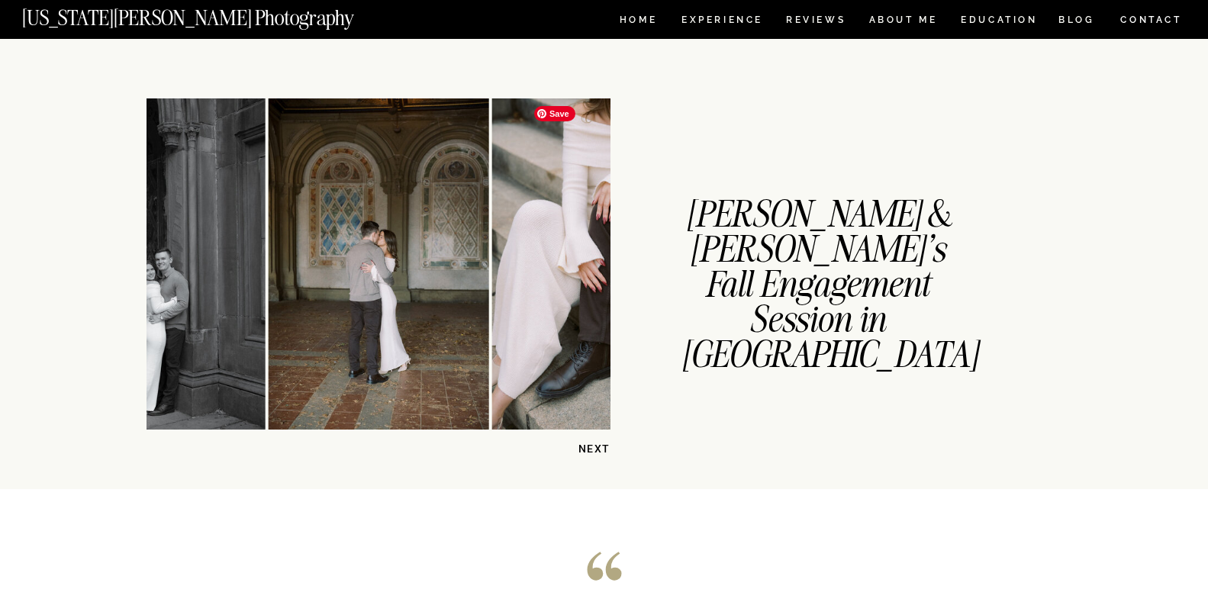
click at [584, 242] on img at bounding box center [610, 263] width 237 height 331
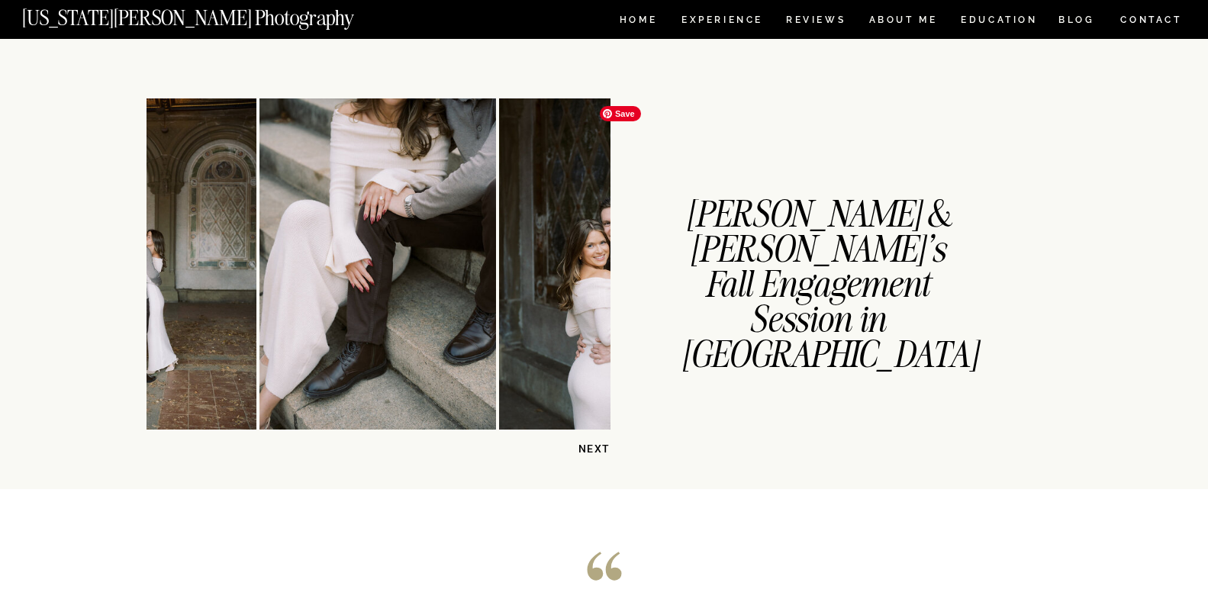
click at [598, 250] on img at bounding box center [609, 263] width 221 height 331
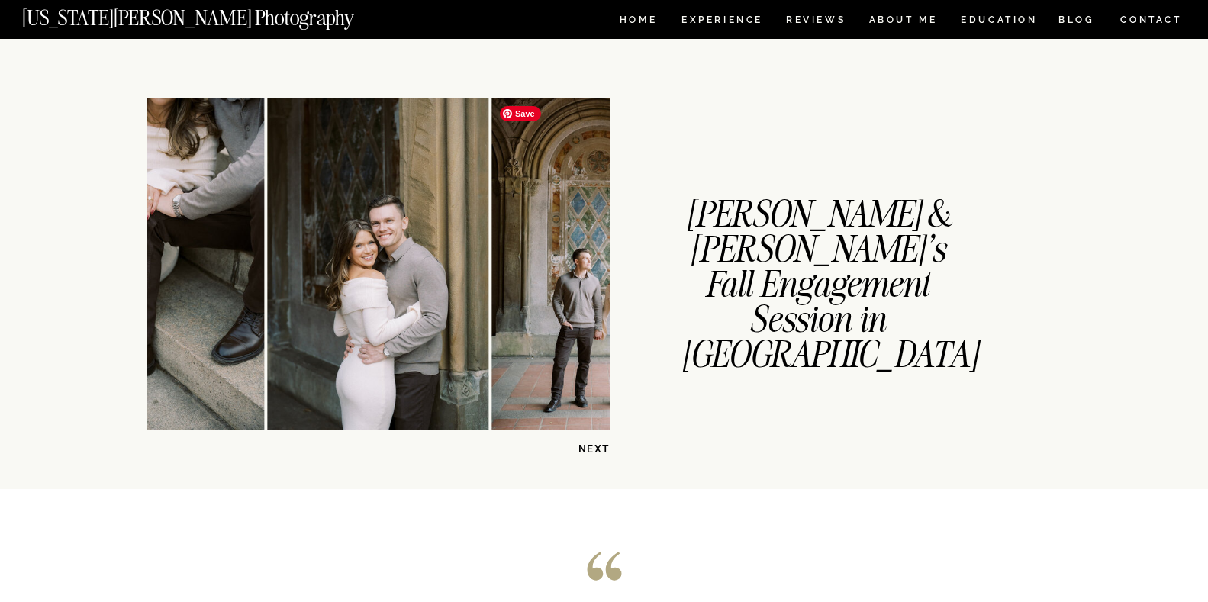
click at [600, 256] on img at bounding box center [601, 263] width 221 height 331
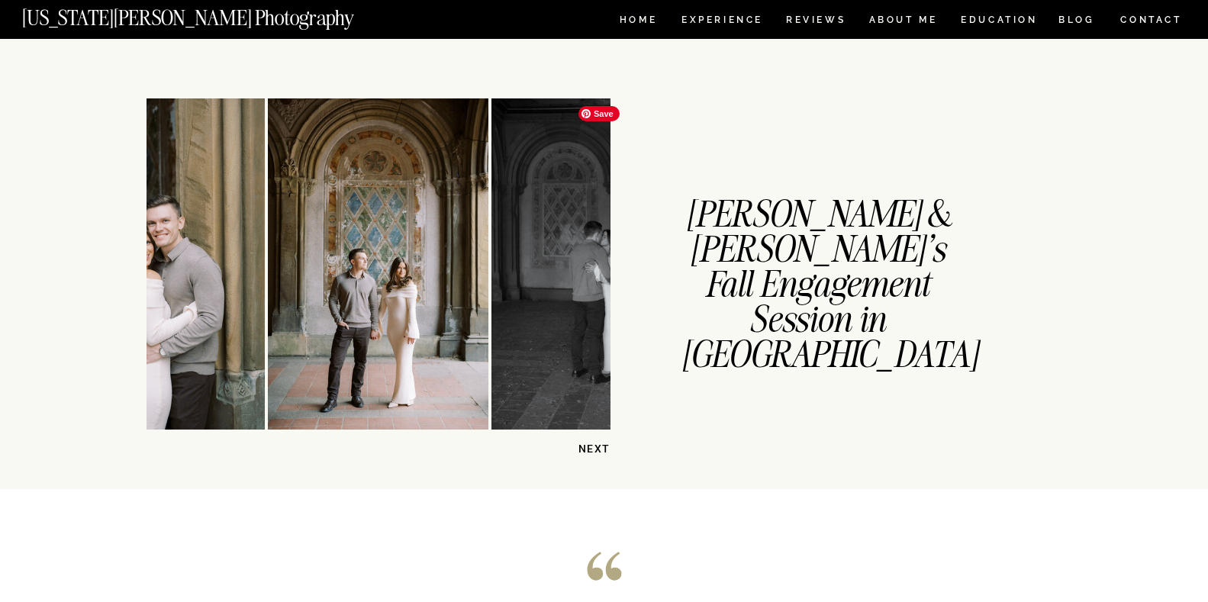
click at [600, 256] on img at bounding box center [601, 263] width 221 height 331
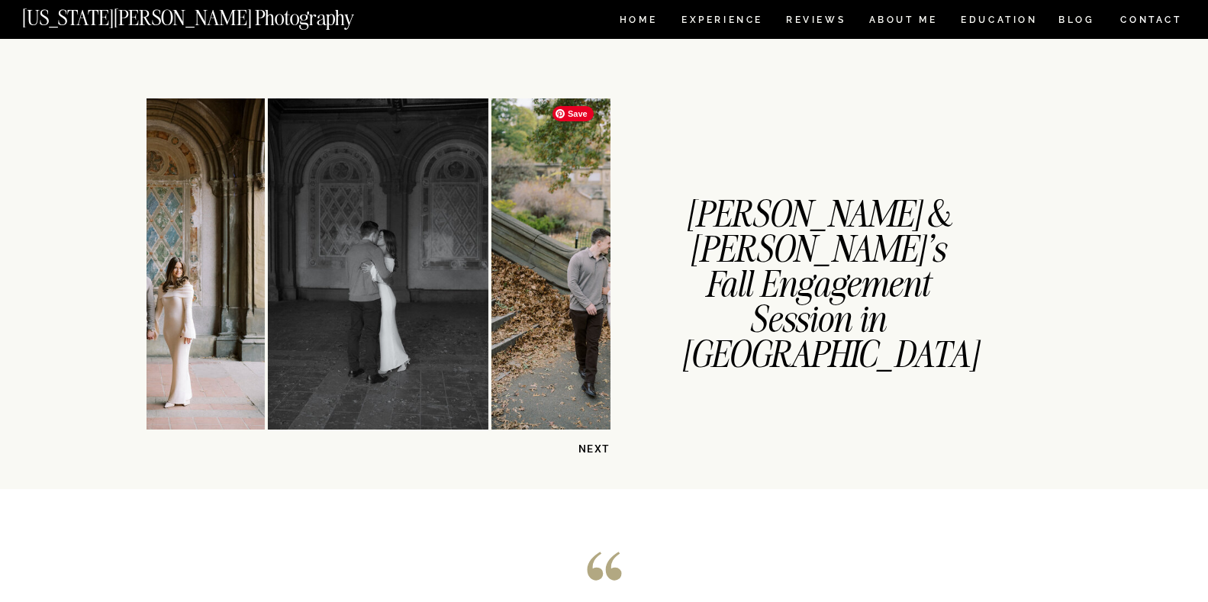
click at [600, 256] on img at bounding box center [601, 263] width 221 height 331
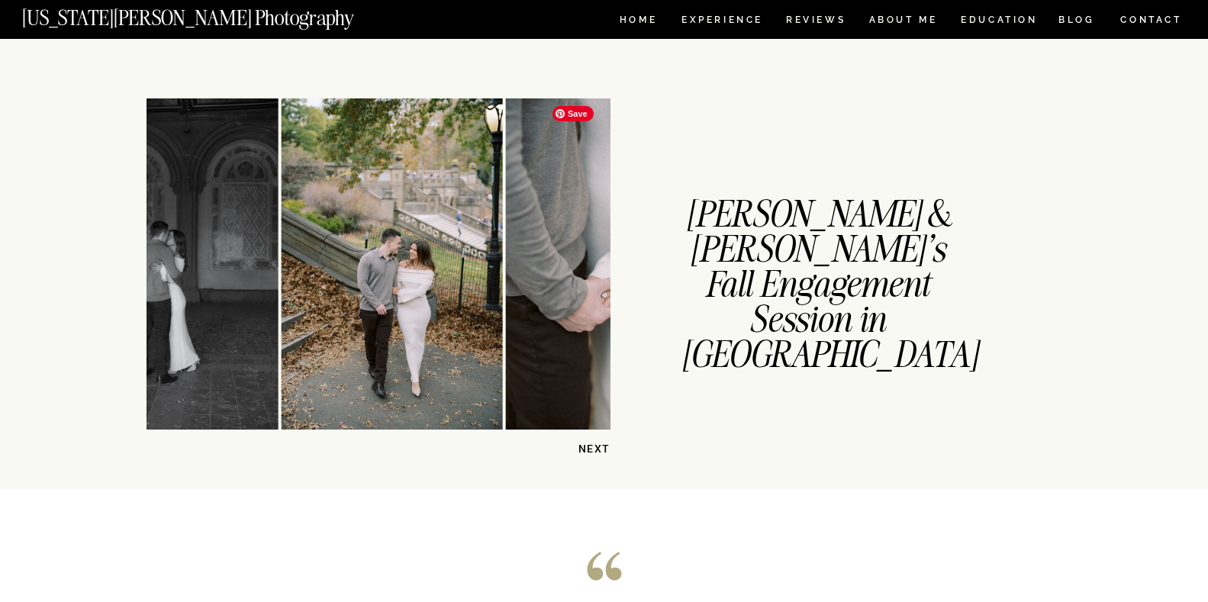
click at [600, 256] on img at bounding box center [615, 263] width 221 height 331
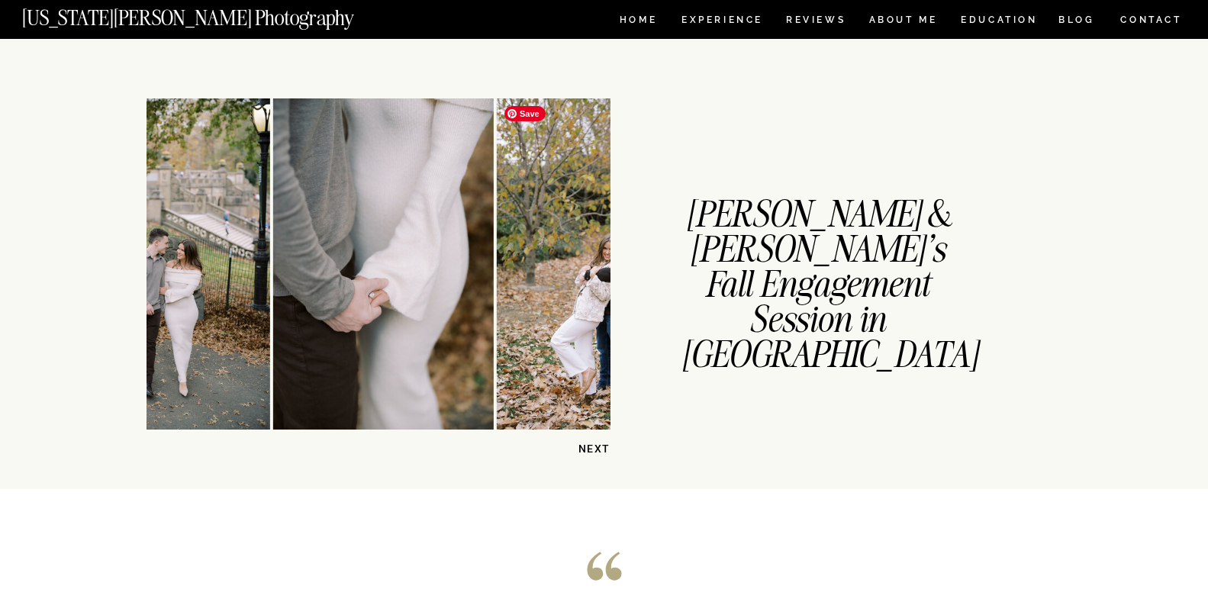
click at [600, 256] on img at bounding box center [607, 263] width 221 height 331
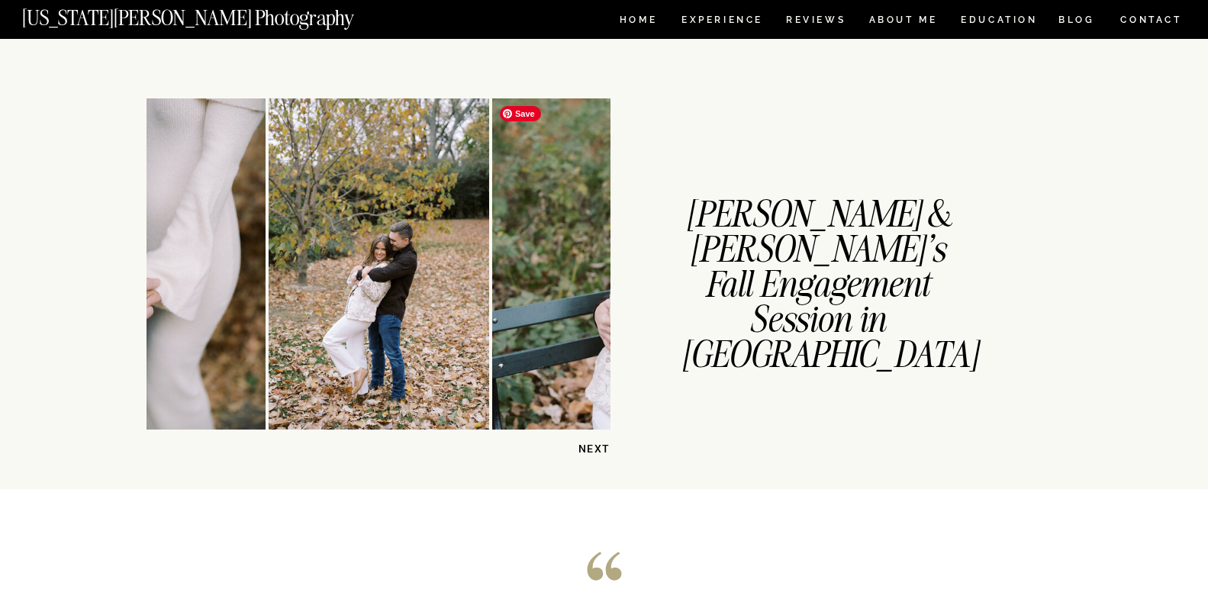
click at [600, 256] on img at bounding box center [723, 263] width 463 height 331
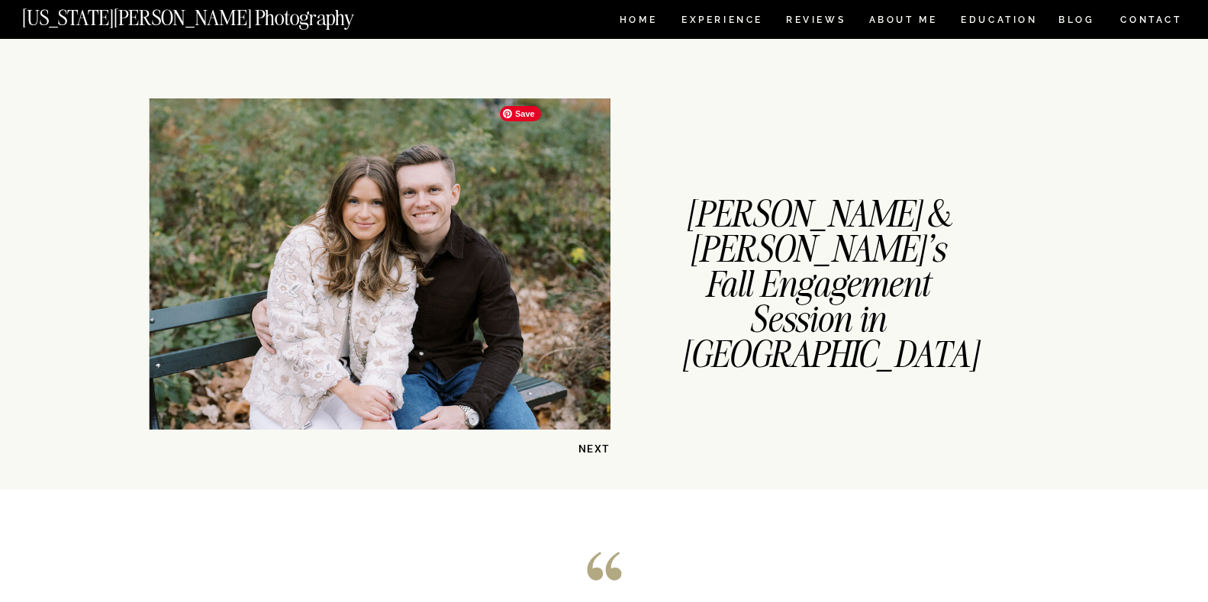
click at [600, 256] on img at bounding box center [381, 263] width 463 height 331
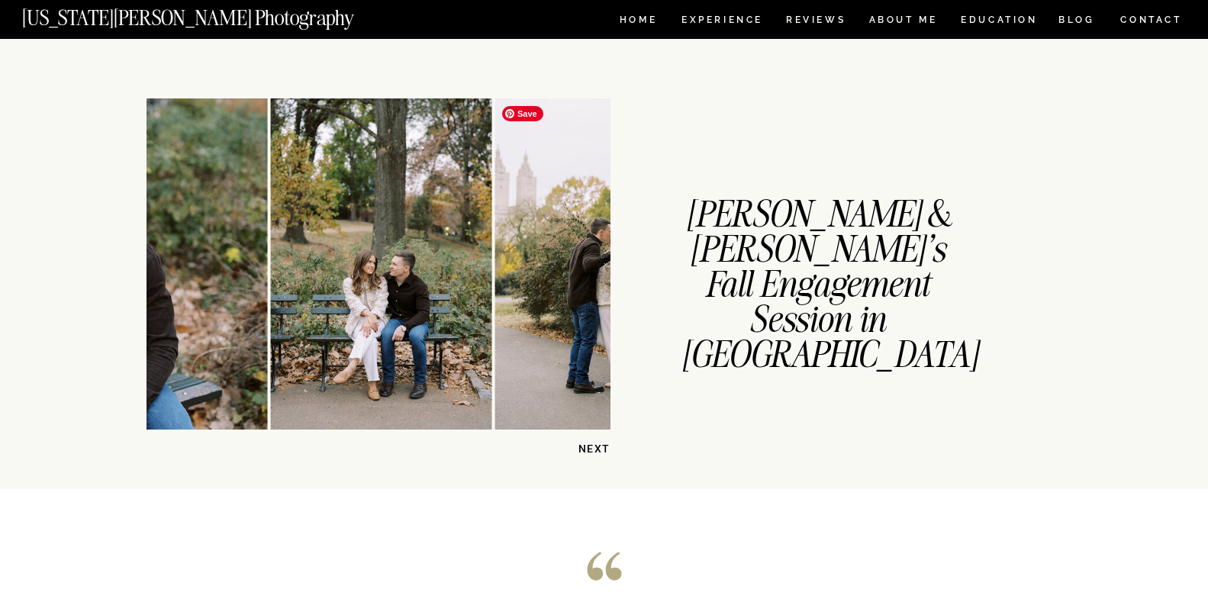
click at [600, 256] on img at bounding box center [604, 263] width 221 height 331
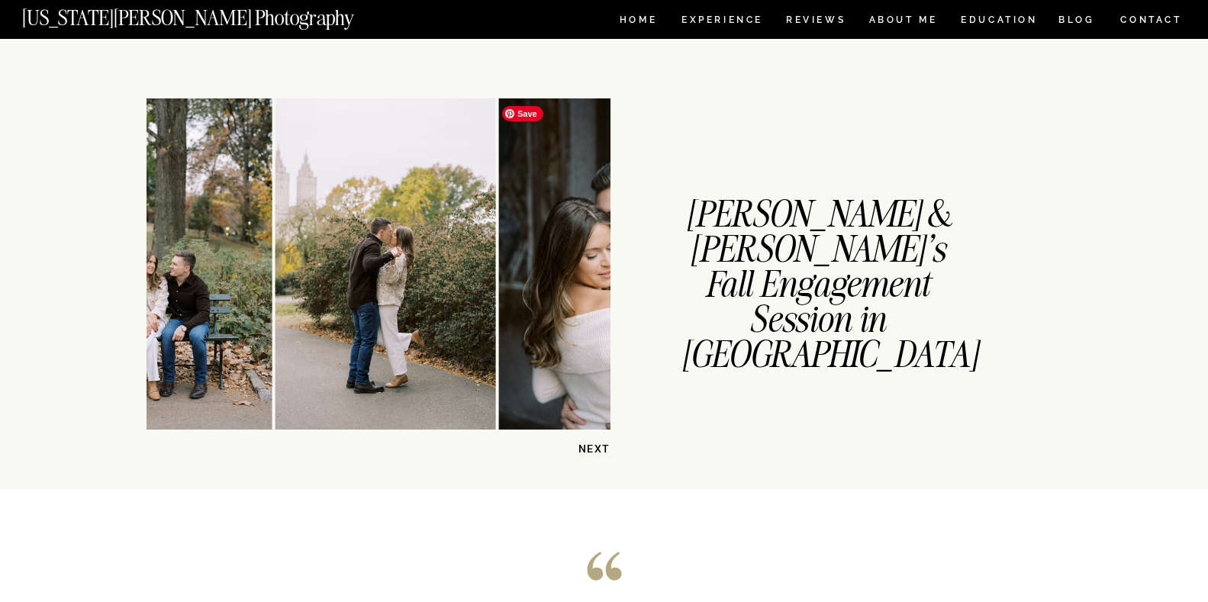
click at [600, 256] on img at bounding box center [609, 263] width 221 height 331
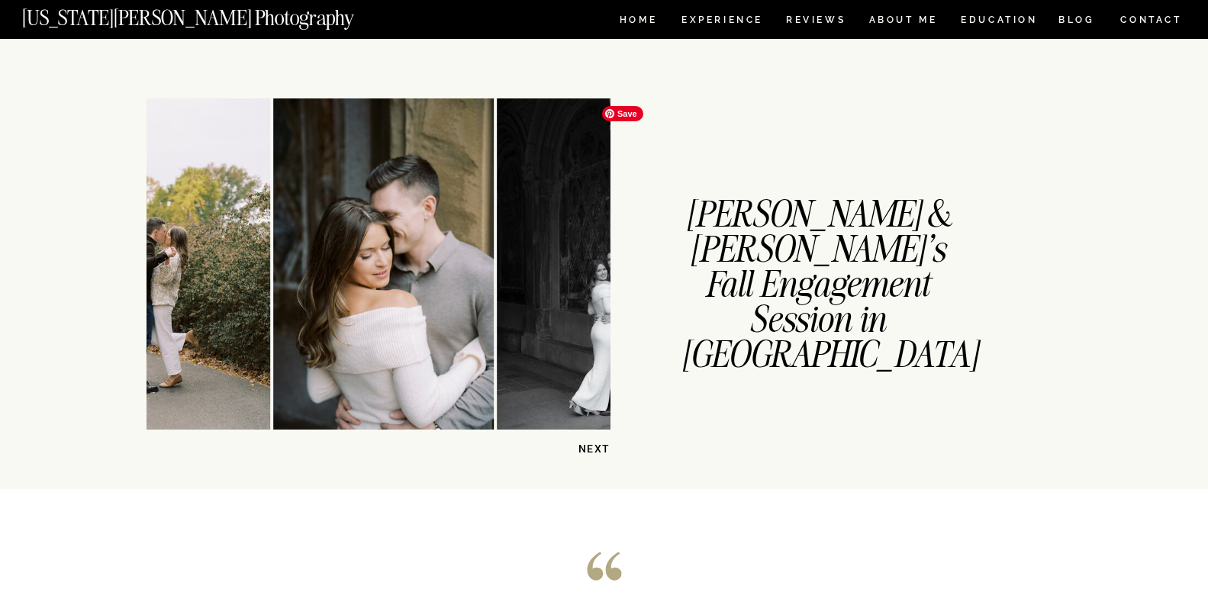
click at [600, 256] on img at bounding box center [607, 263] width 221 height 331
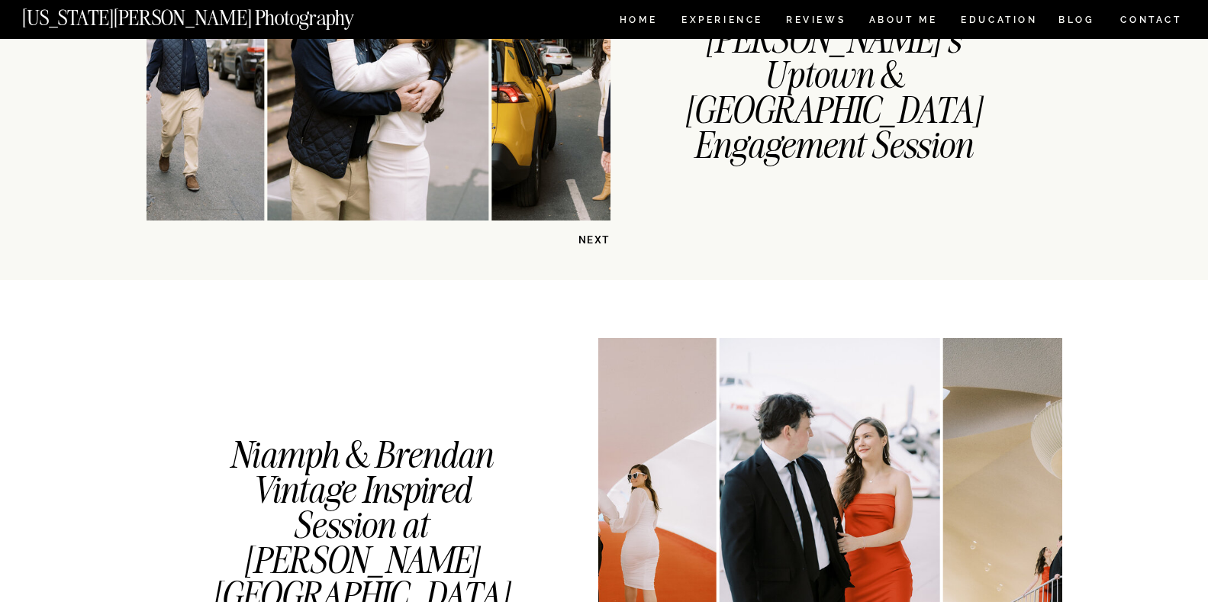
scroll to position [1119, 0]
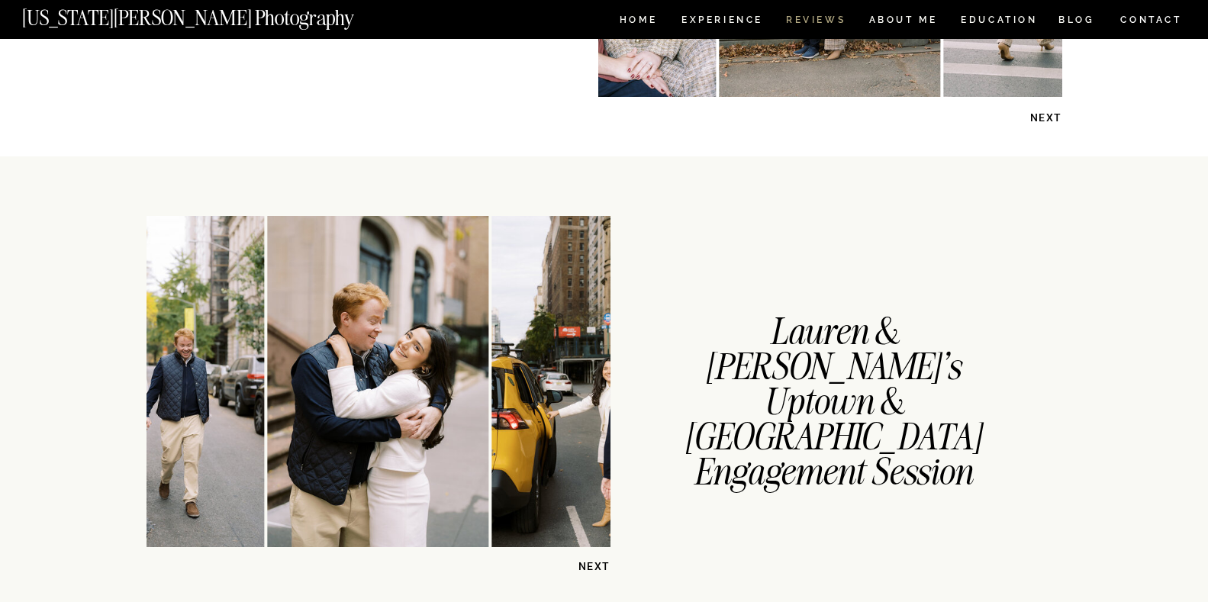
click at [839, 23] on nav "REVIEWS" at bounding box center [814, 21] width 57 height 13
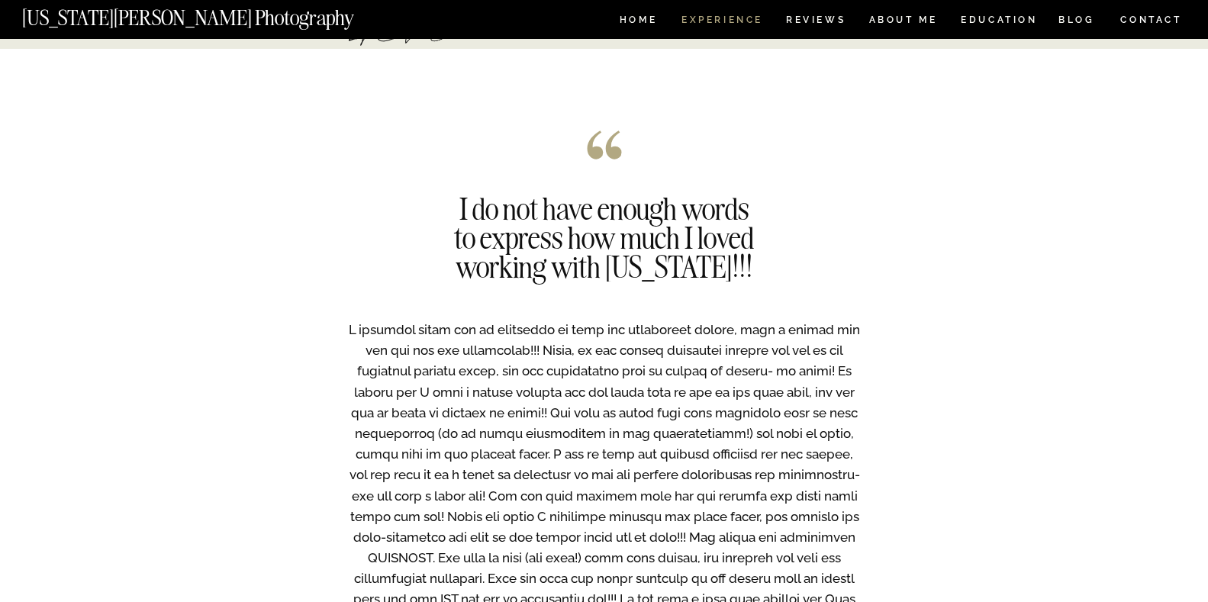
scroll to position [1297, 0]
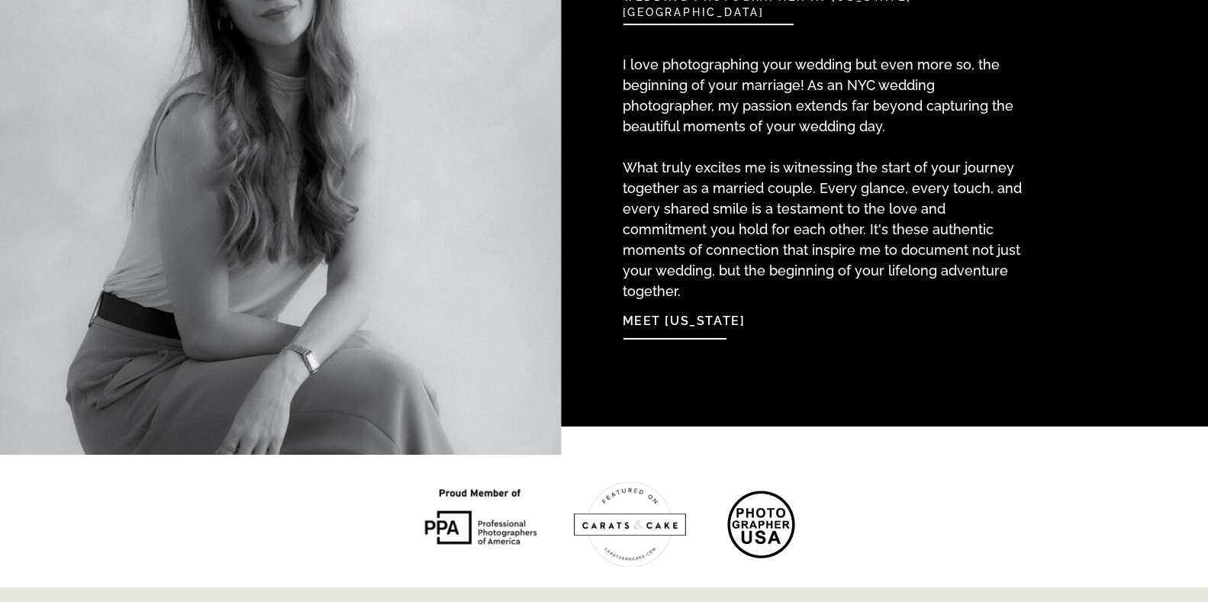
scroll to position [1755, 0]
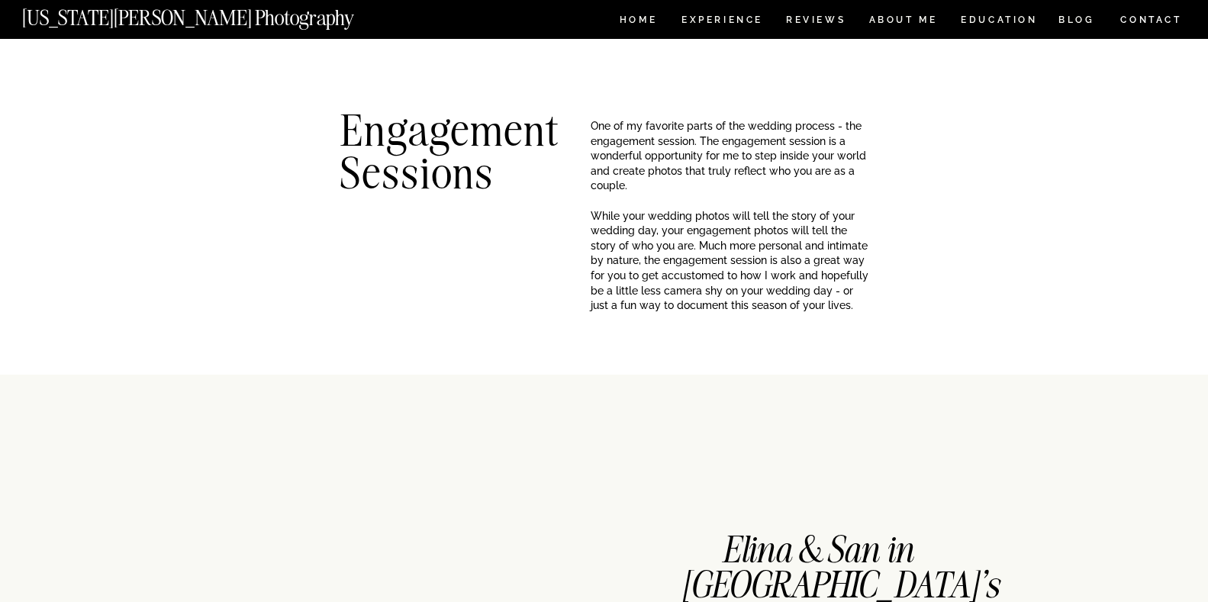
scroll to position [1119, 0]
